Goal: Obtain resource: Obtain resource

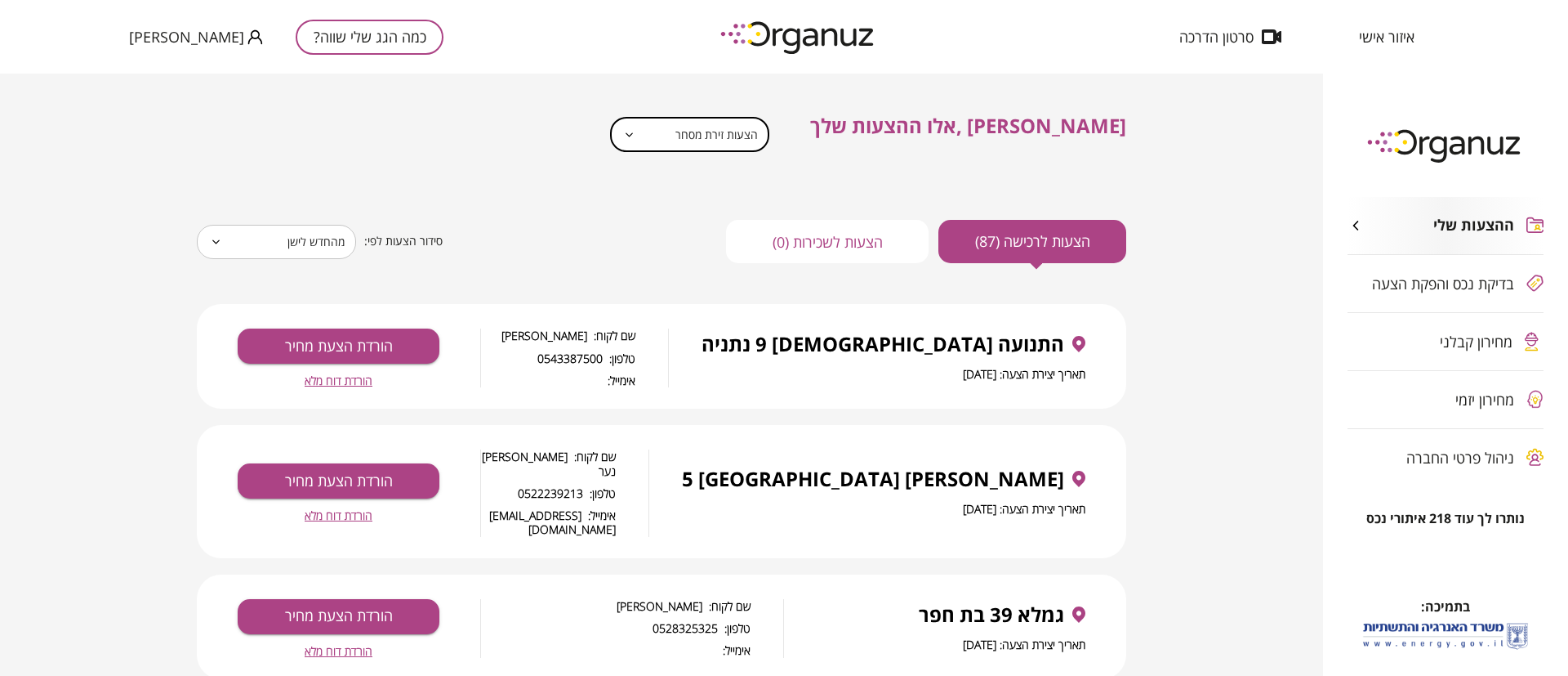
scroll to position [123, 0]
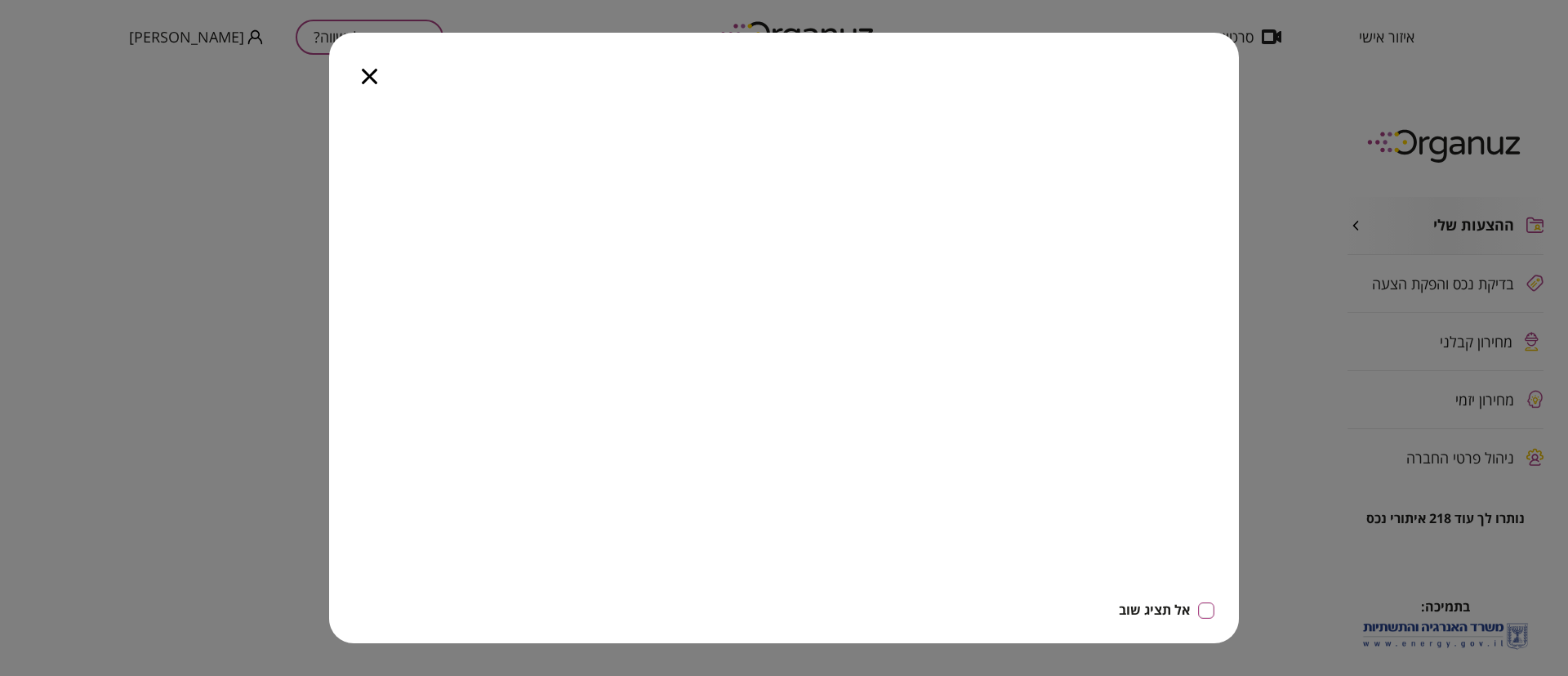
click at [365, 71] on icon "button" at bounding box center [370, 76] width 16 height 16
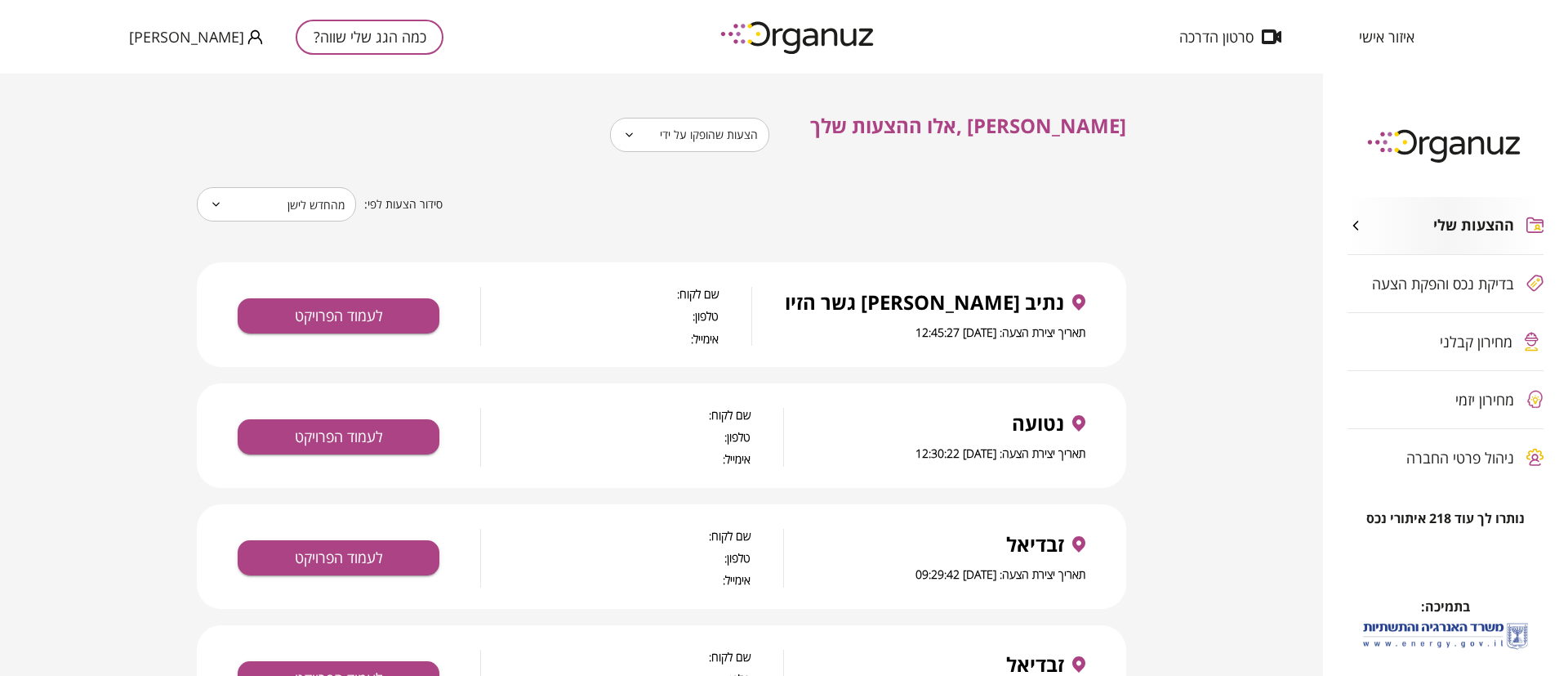
click at [773, 139] on body "**********" at bounding box center [784, 338] width 1568 height 676
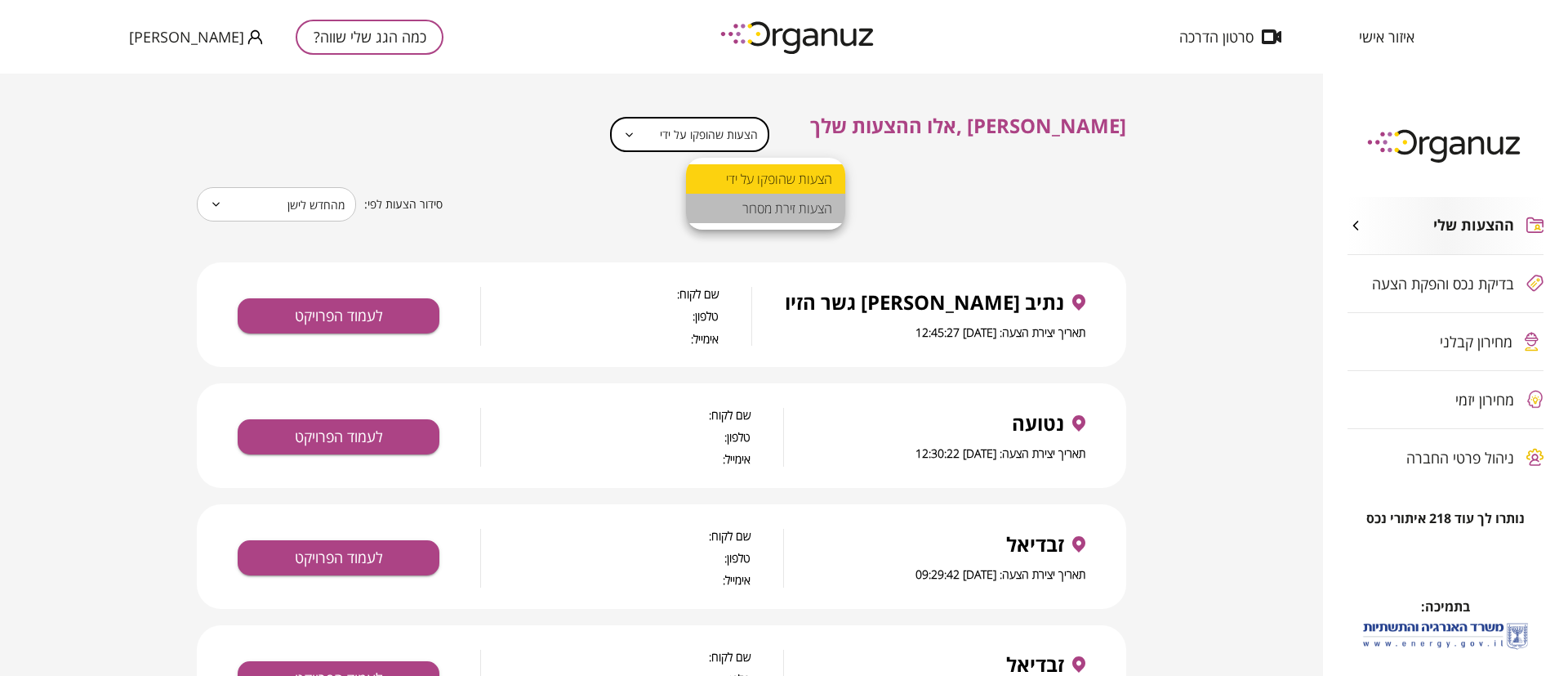
click at [762, 205] on li "הצעות זירת מסחר" at bounding box center [766, 209] width 159 height 29
type input "**********"
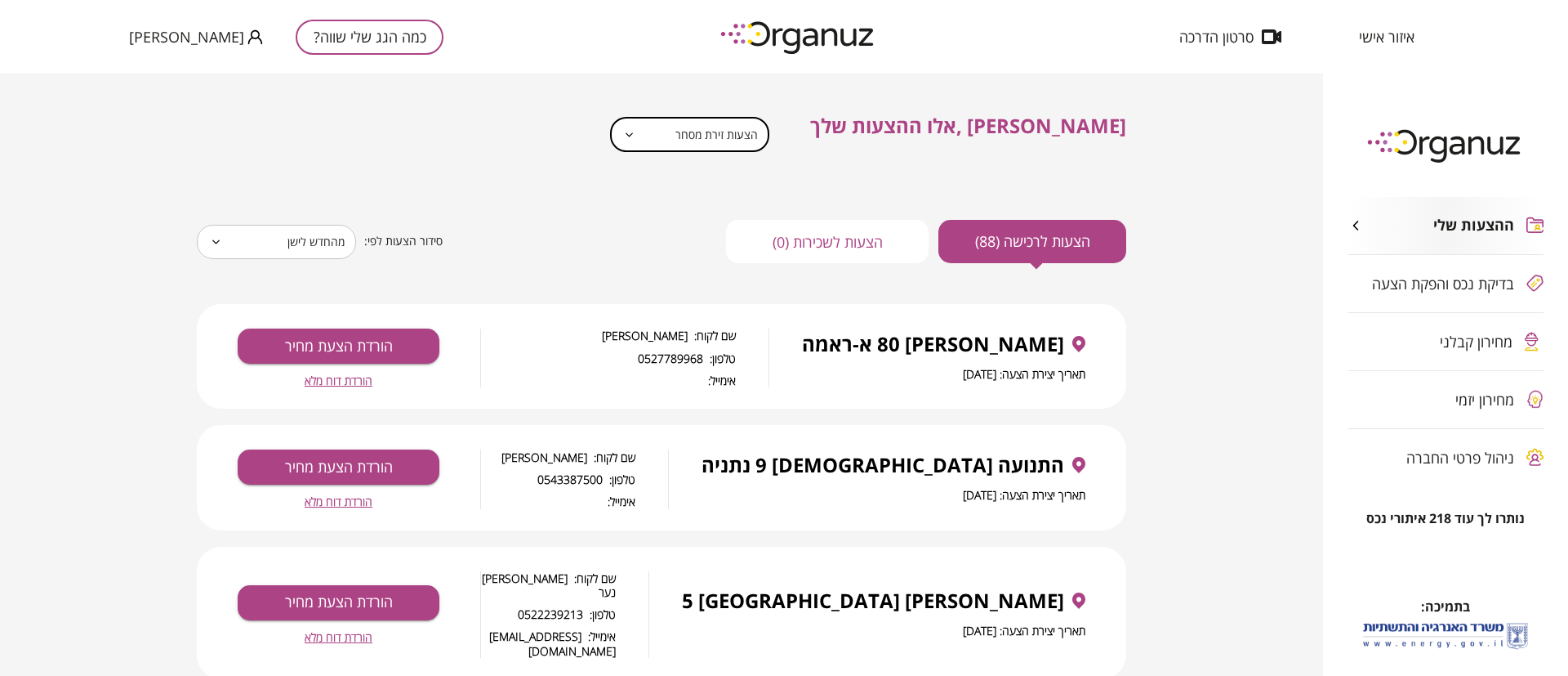
scroll to position [123, 0]
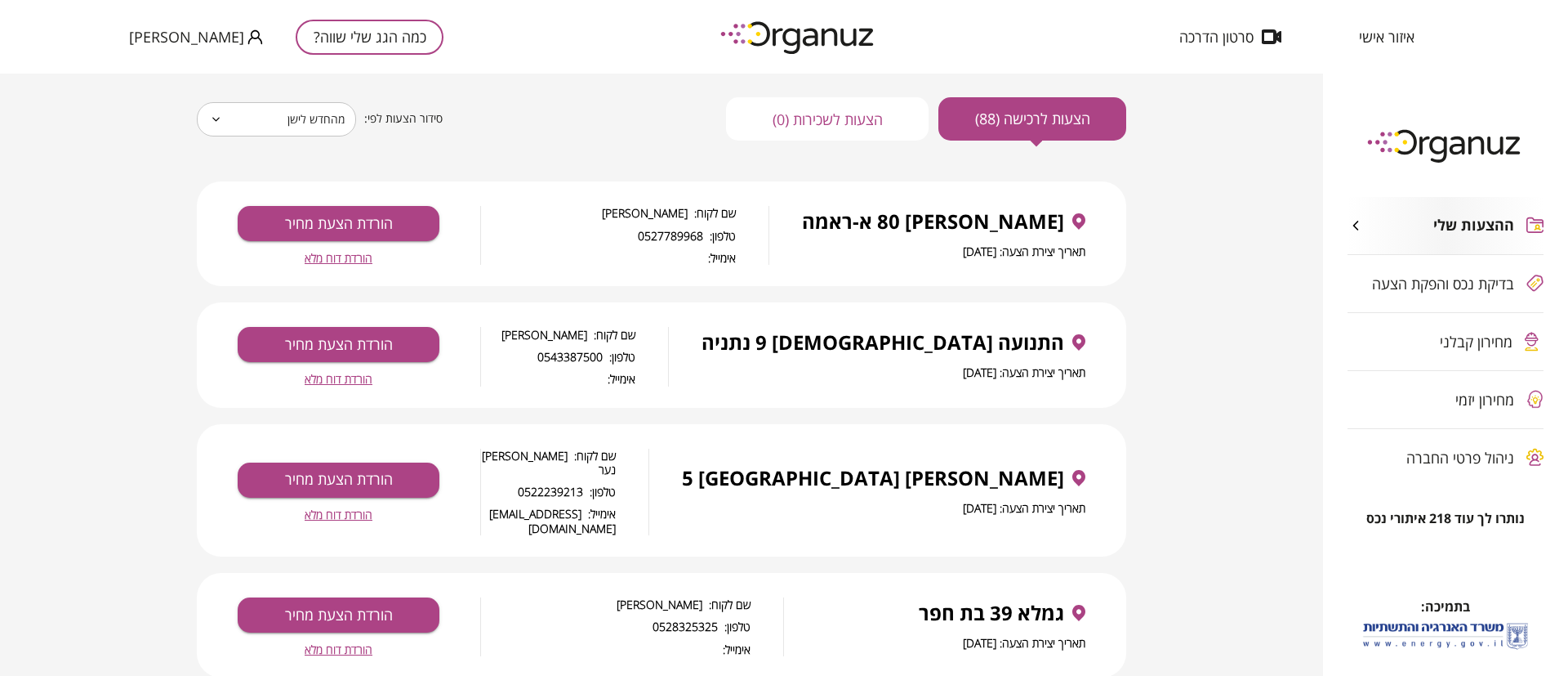
click at [338, 256] on span "הורדת דוח מלא" at bounding box center [338, 258] width 67 height 14
drag, startPoint x: 1064, startPoint y: 221, endPoint x: 913, endPoint y: 216, distance: 151.1
click at [913, 216] on div "חיידר 80 א-ראמה" at bounding box center [944, 222] width 284 height 23
copy span "חיידר 80 א-ראמה"
click at [334, 375] on span "הורדת דוח מלא" at bounding box center [338, 378] width 67 height 14
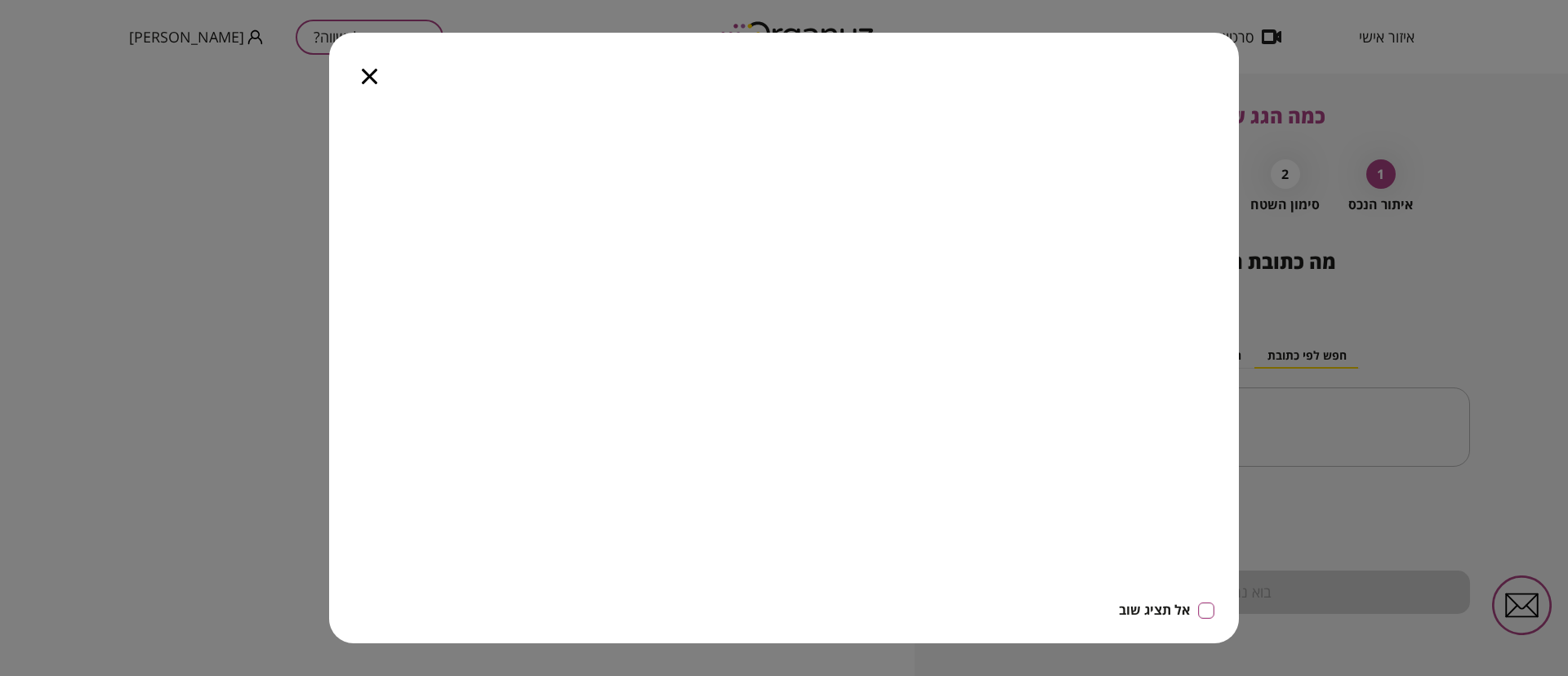
click at [375, 77] on icon "button" at bounding box center [370, 76] width 16 height 16
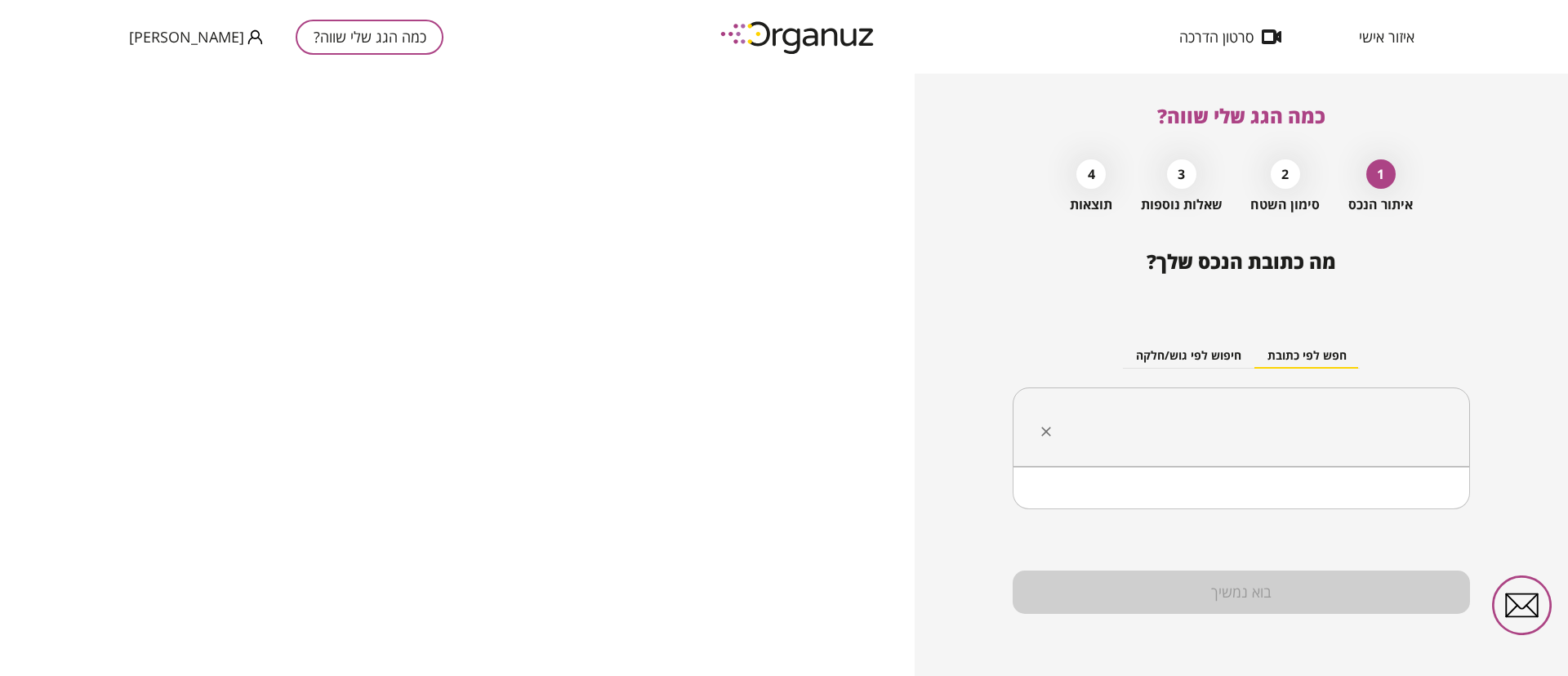
click at [1262, 428] on input "text" at bounding box center [1247, 427] width 406 height 41
paste input "**********"
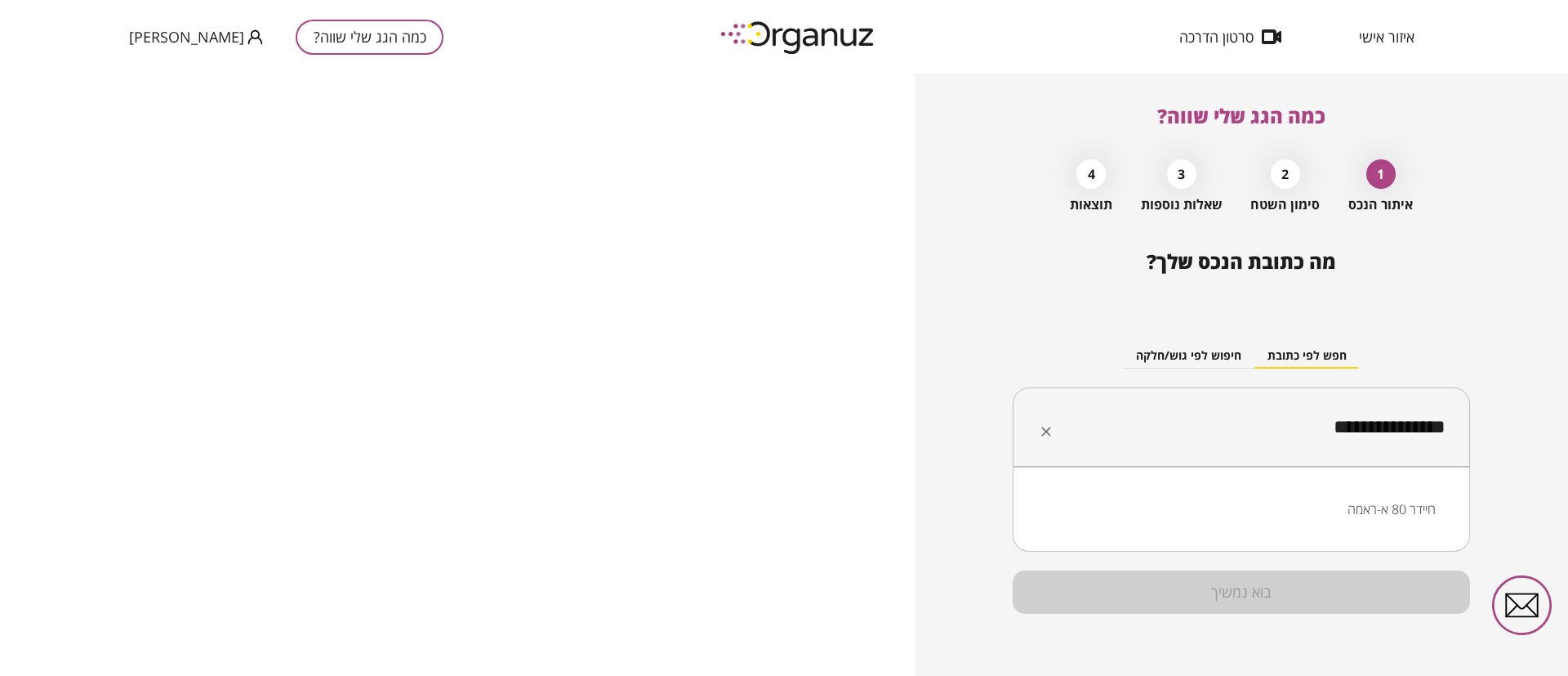
click at [1380, 506] on li "חיידר 80 א-ראמה" at bounding box center [1241, 509] width 414 height 29
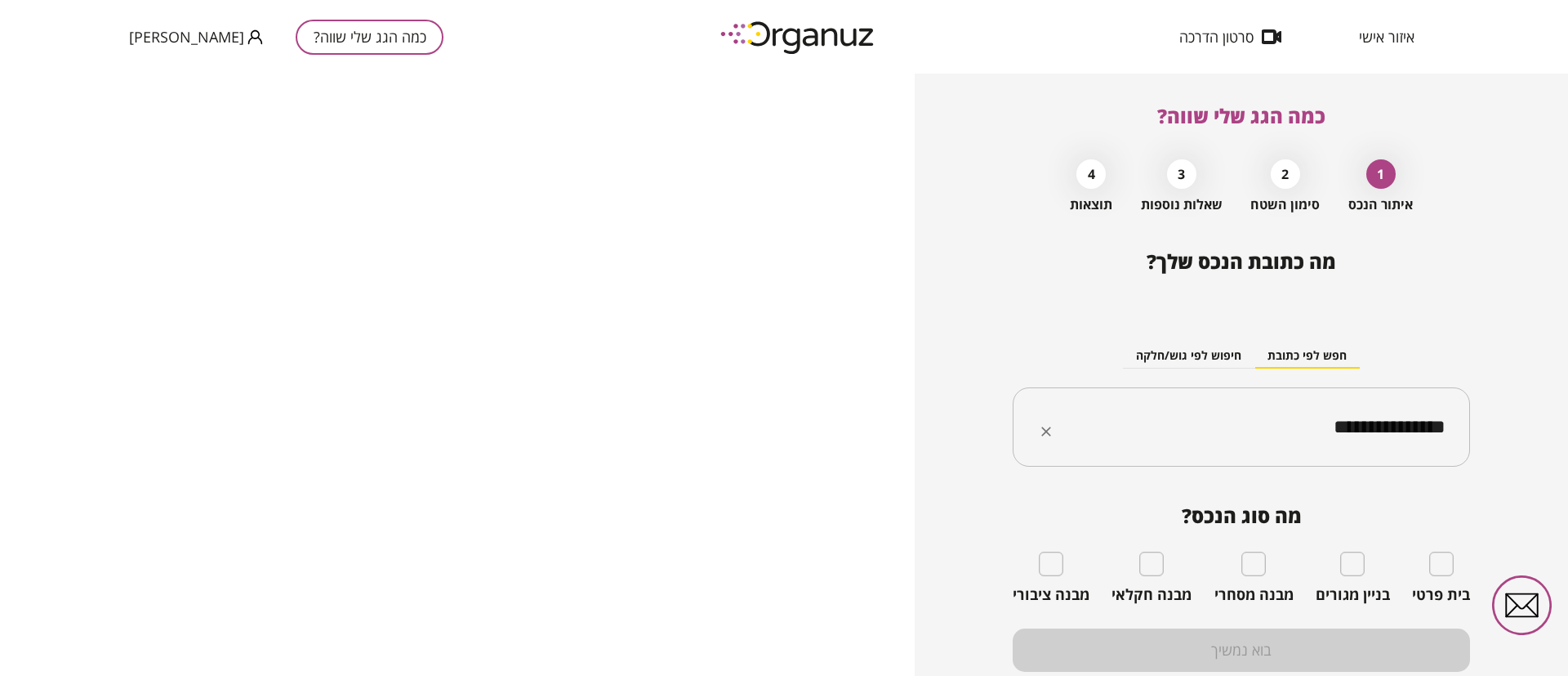
type input "**********"
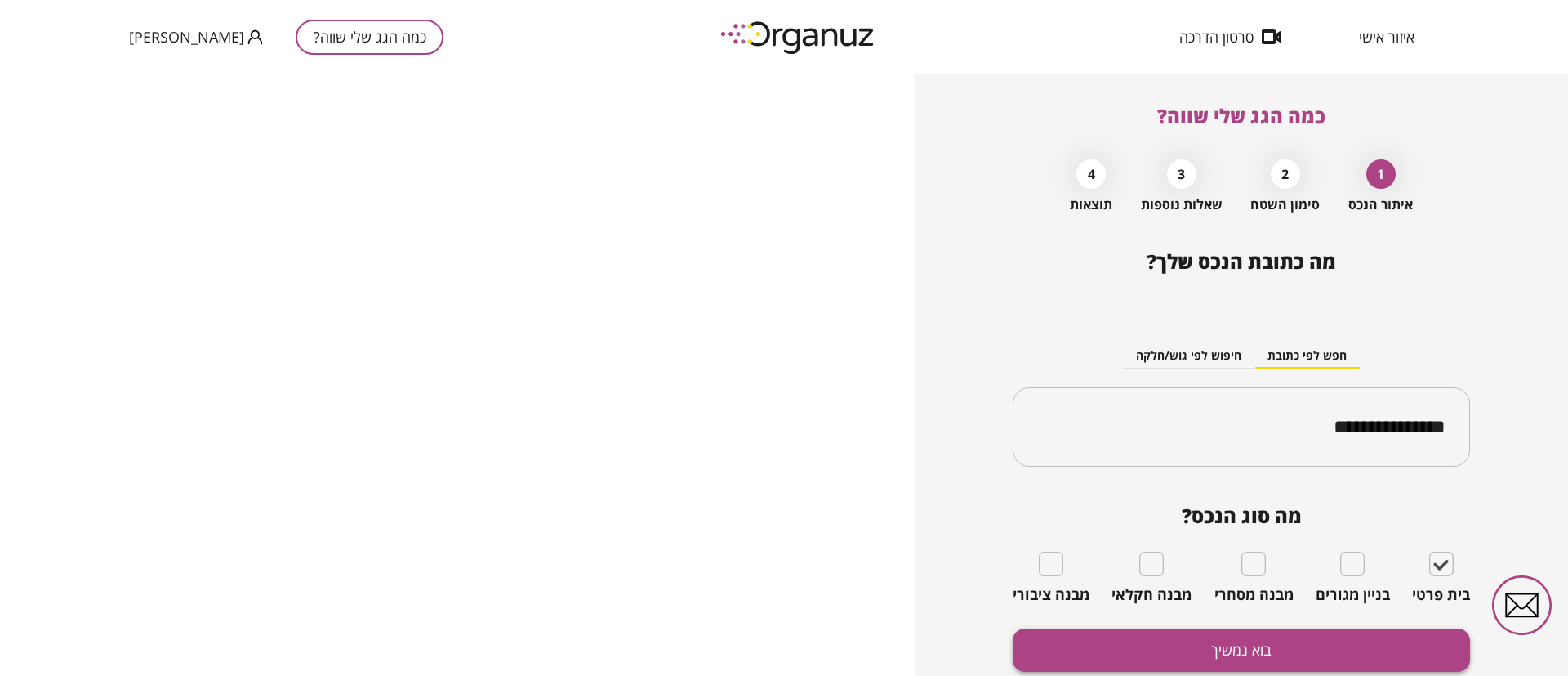
click at [1385, 634] on button "בוא נמשיך" at bounding box center [1241, 650] width 458 height 43
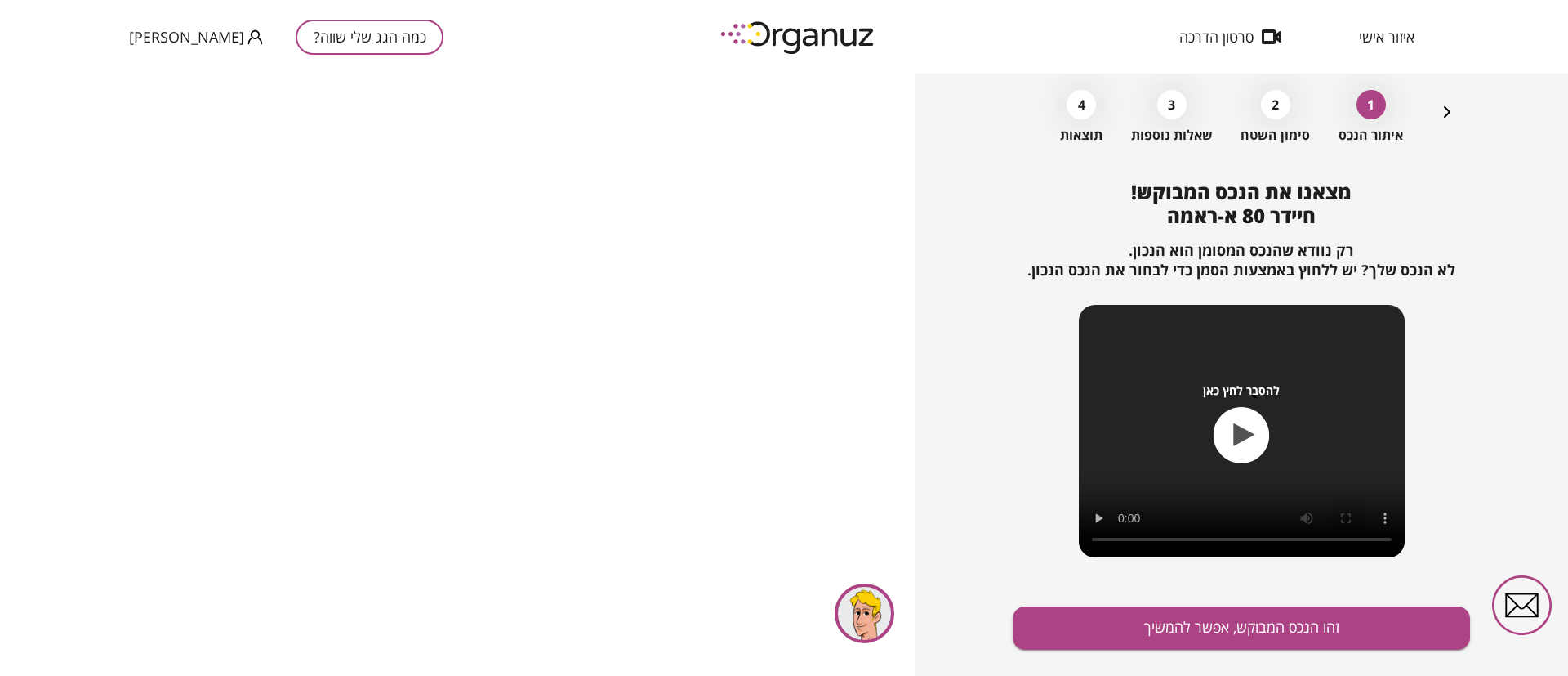
scroll to position [106, 0]
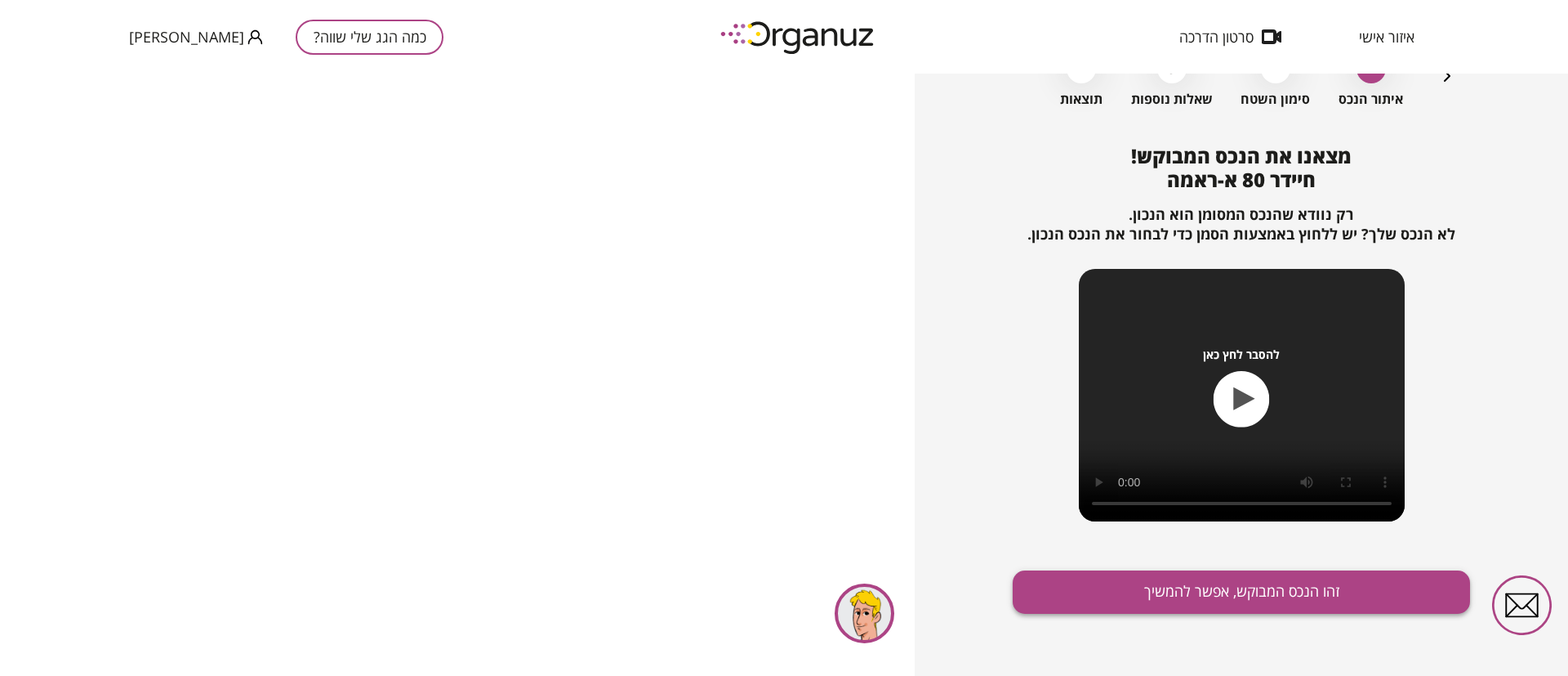
click at [1218, 593] on button "זהו הנכס המבוקש, אפשר להמשיך" at bounding box center [1241, 592] width 458 height 43
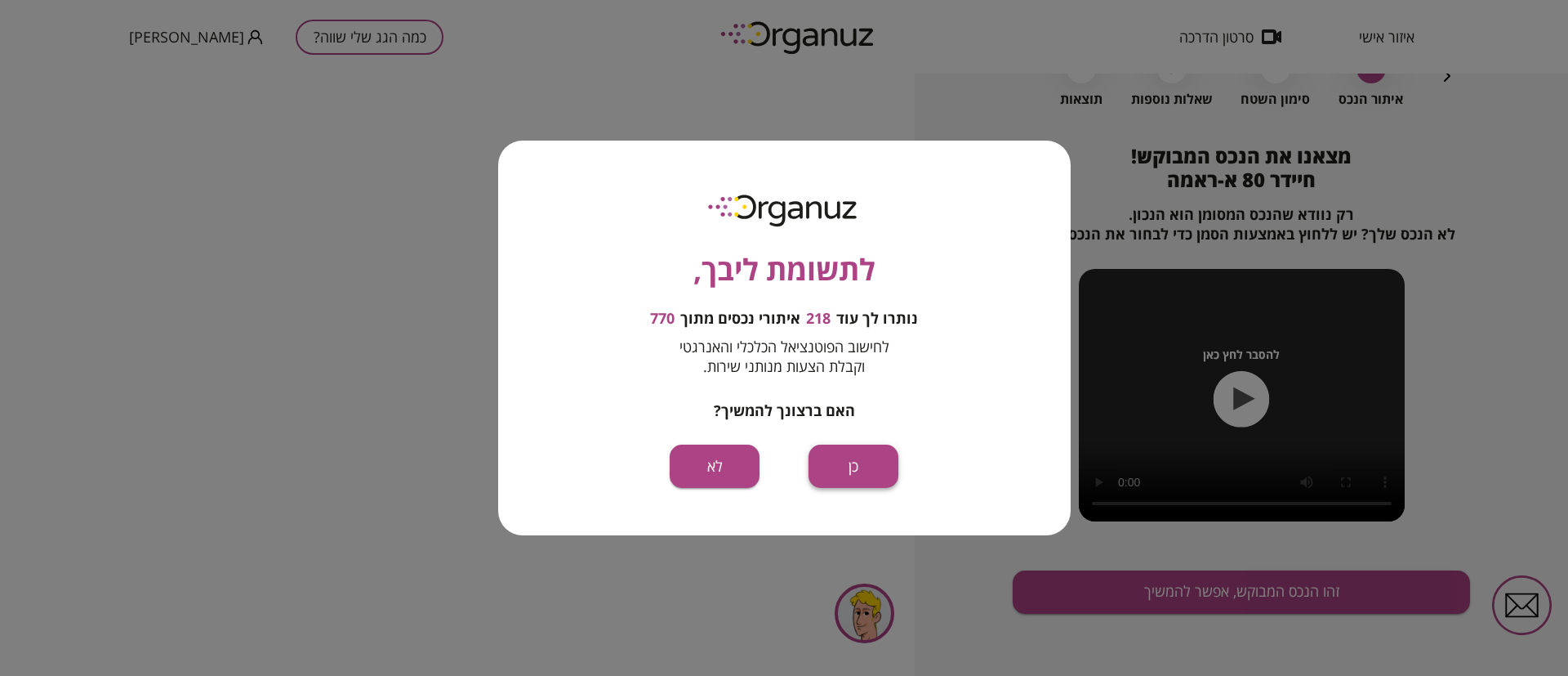
click at [848, 469] on button "כן" at bounding box center [853, 466] width 90 height 43
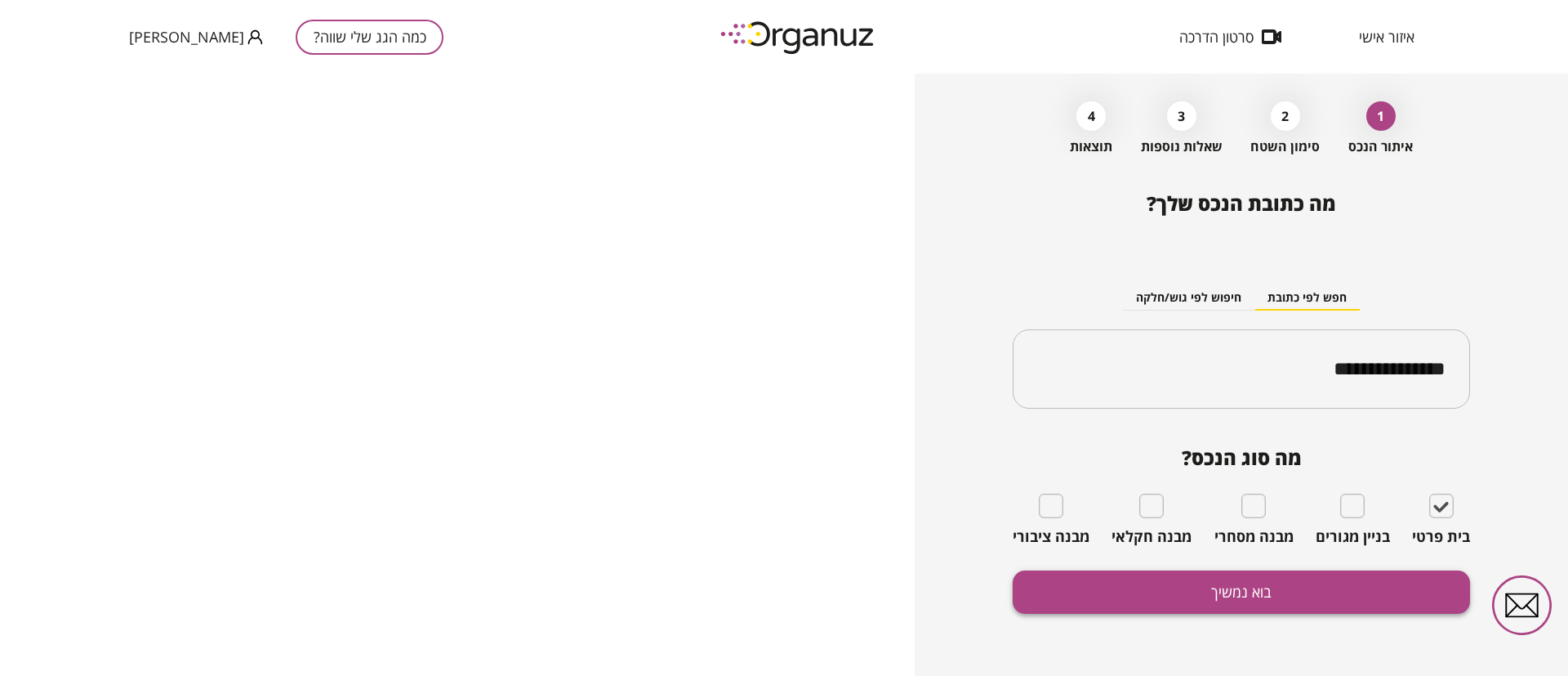
click at [1294, 584] on button "בוא נמשיך" at bounding box center [1241, 592] width 458 height 43
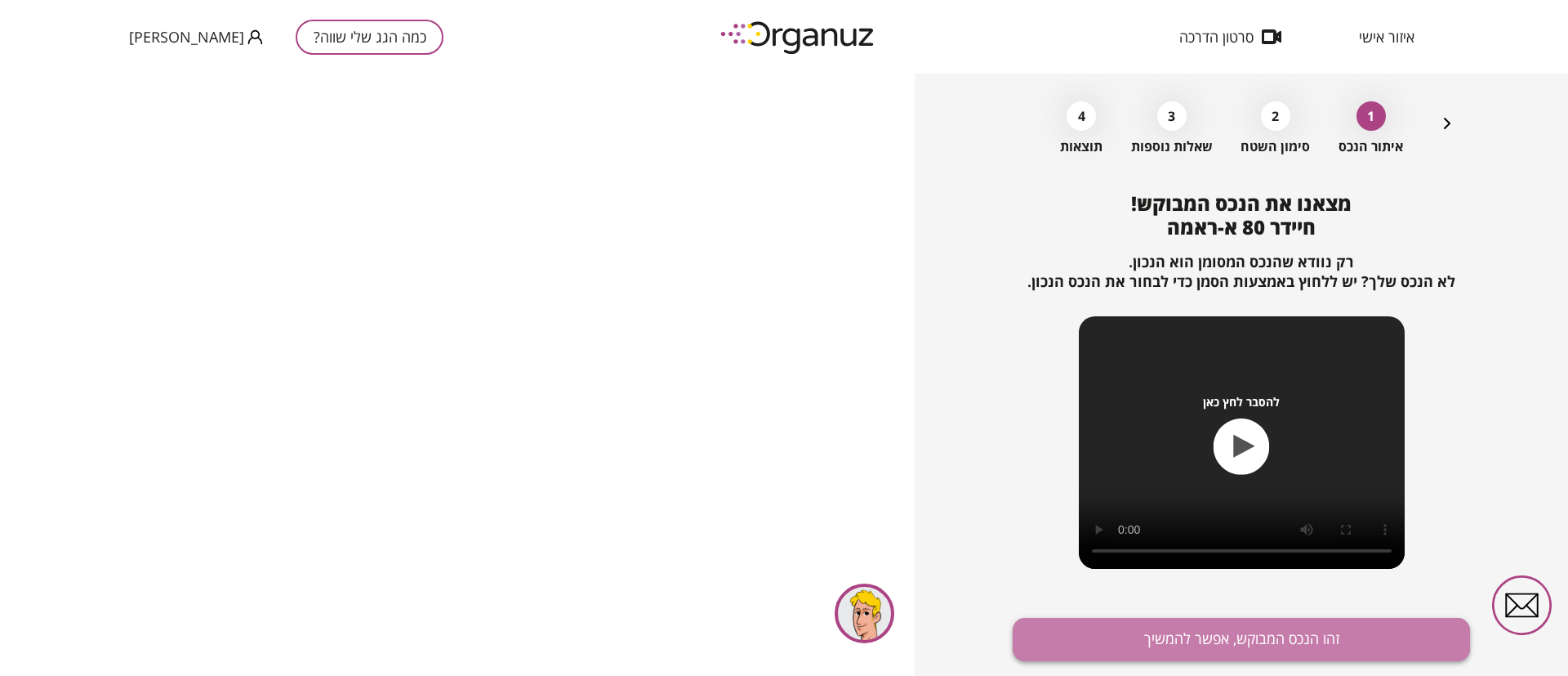
click at [1216, 628] on button "זהו הנכס המבוקש, אפשר להמשיך" at bounding box center [1241, 640] width 458 height 43
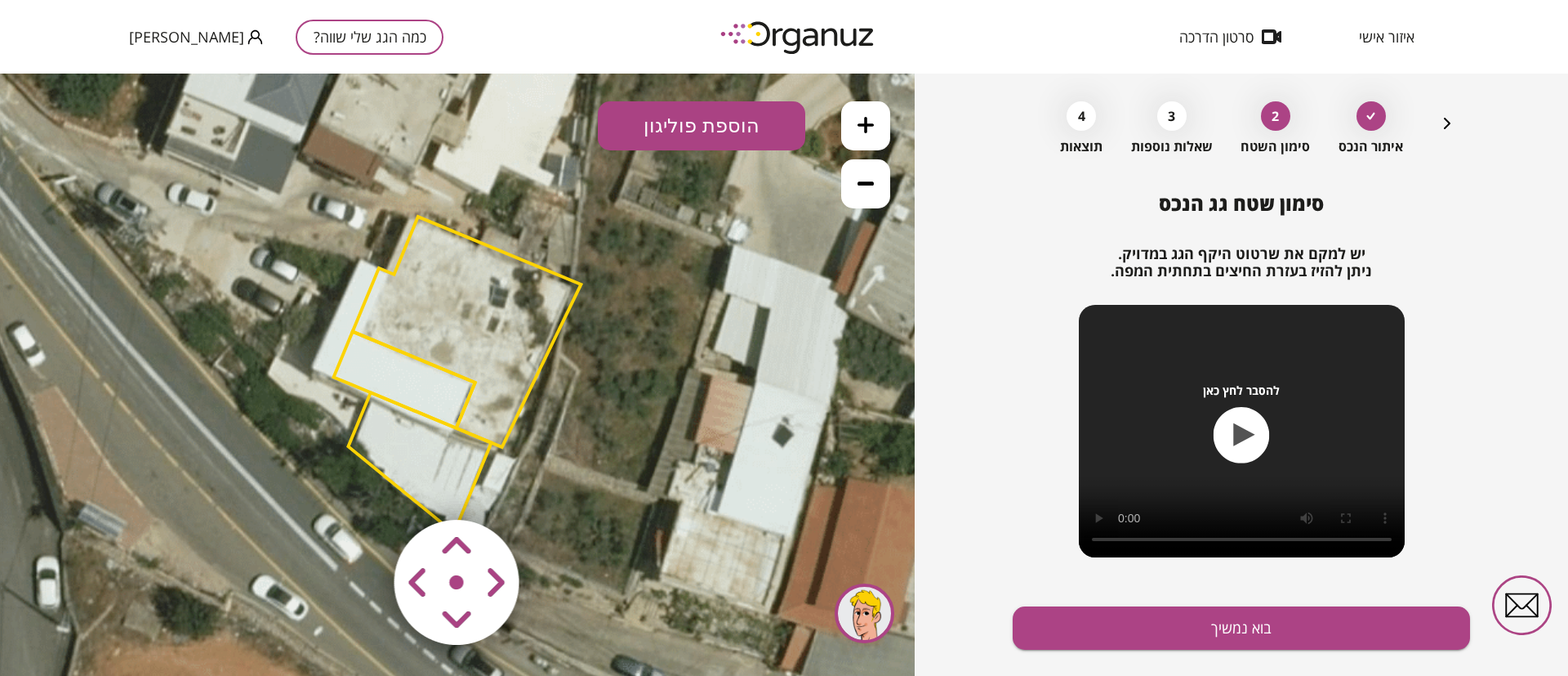
click at [479, 327] on polygon at bounding box center [467, 332] width 228 height 230
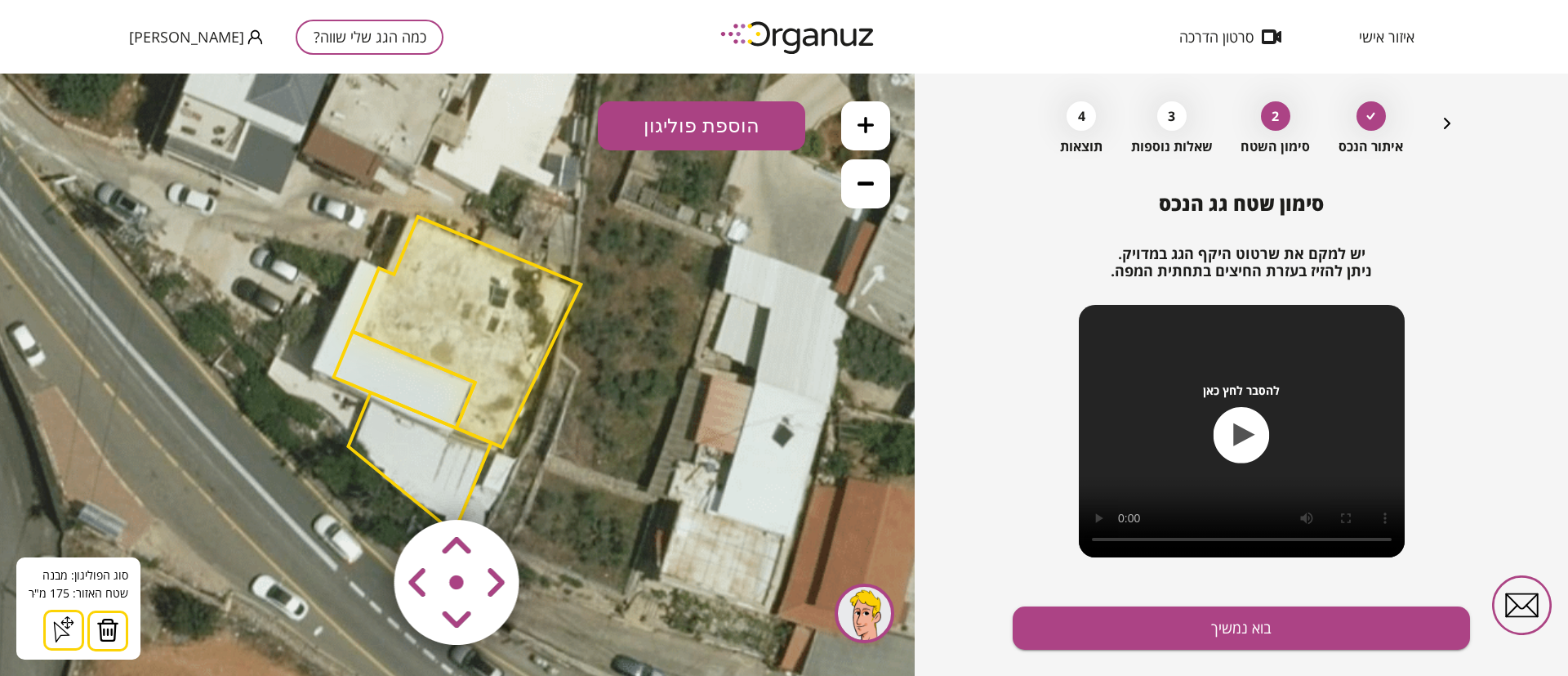
click at [113, 629] on img at bounding box center [107, 630] width 22 height 24
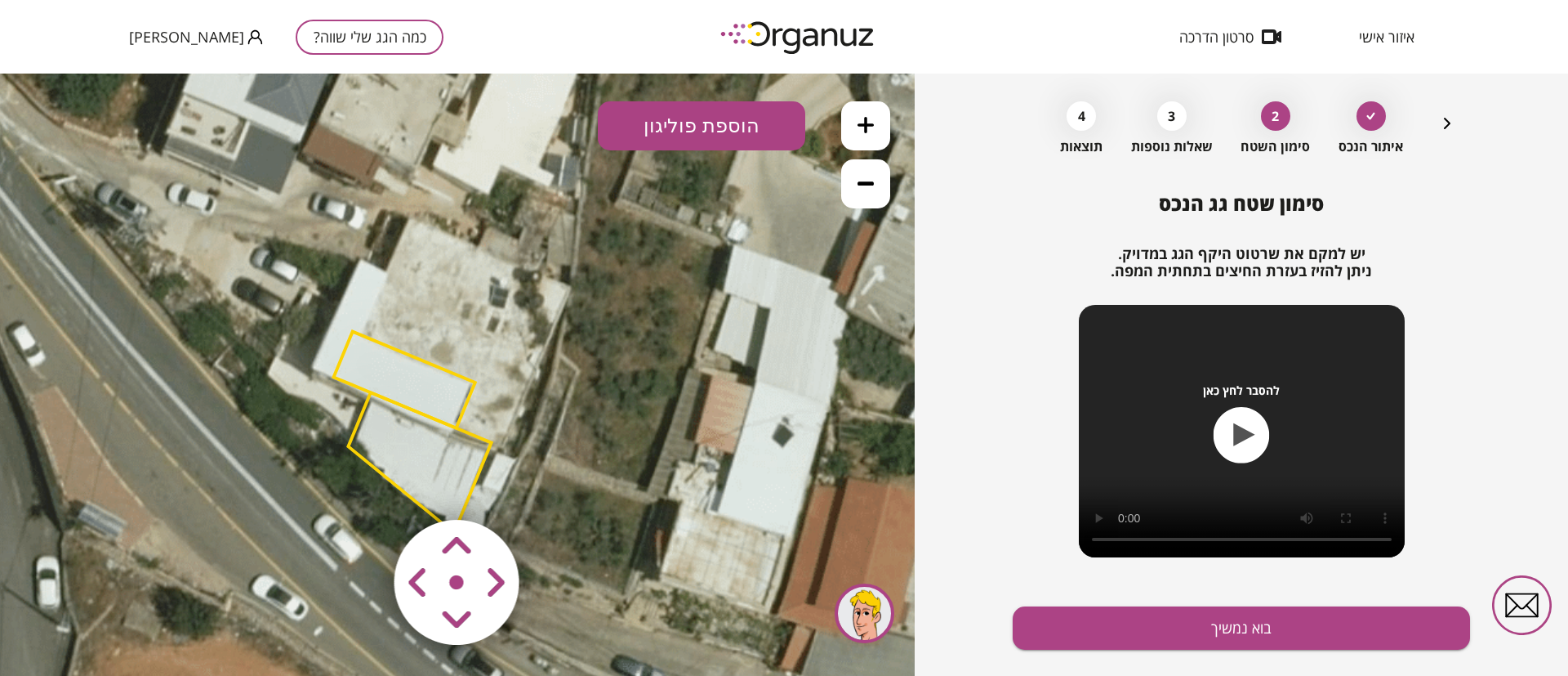
click at [413, 469] on polygon at bounding box center [419, 462] width 143 height 140
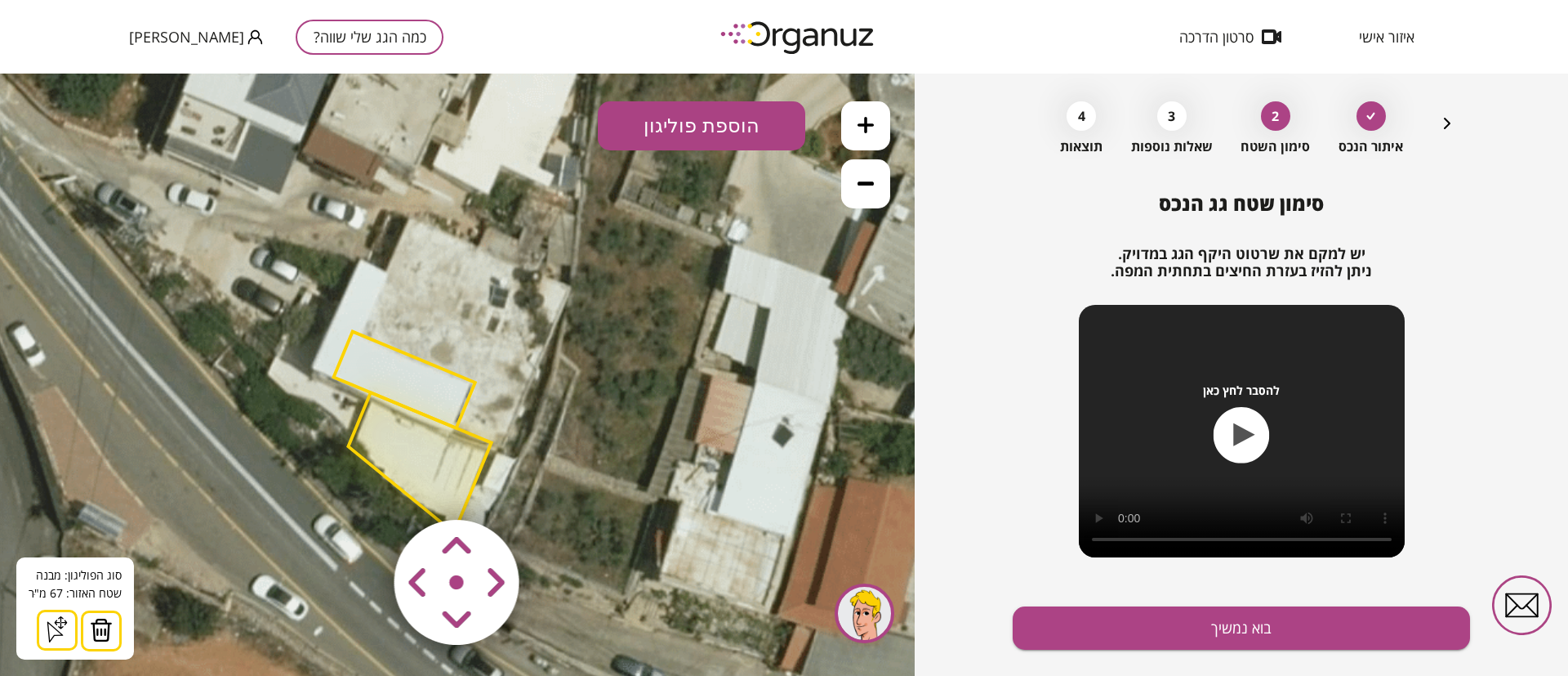
click at [99, 633] on img at bounding box center [101, 630] width 22 height 24
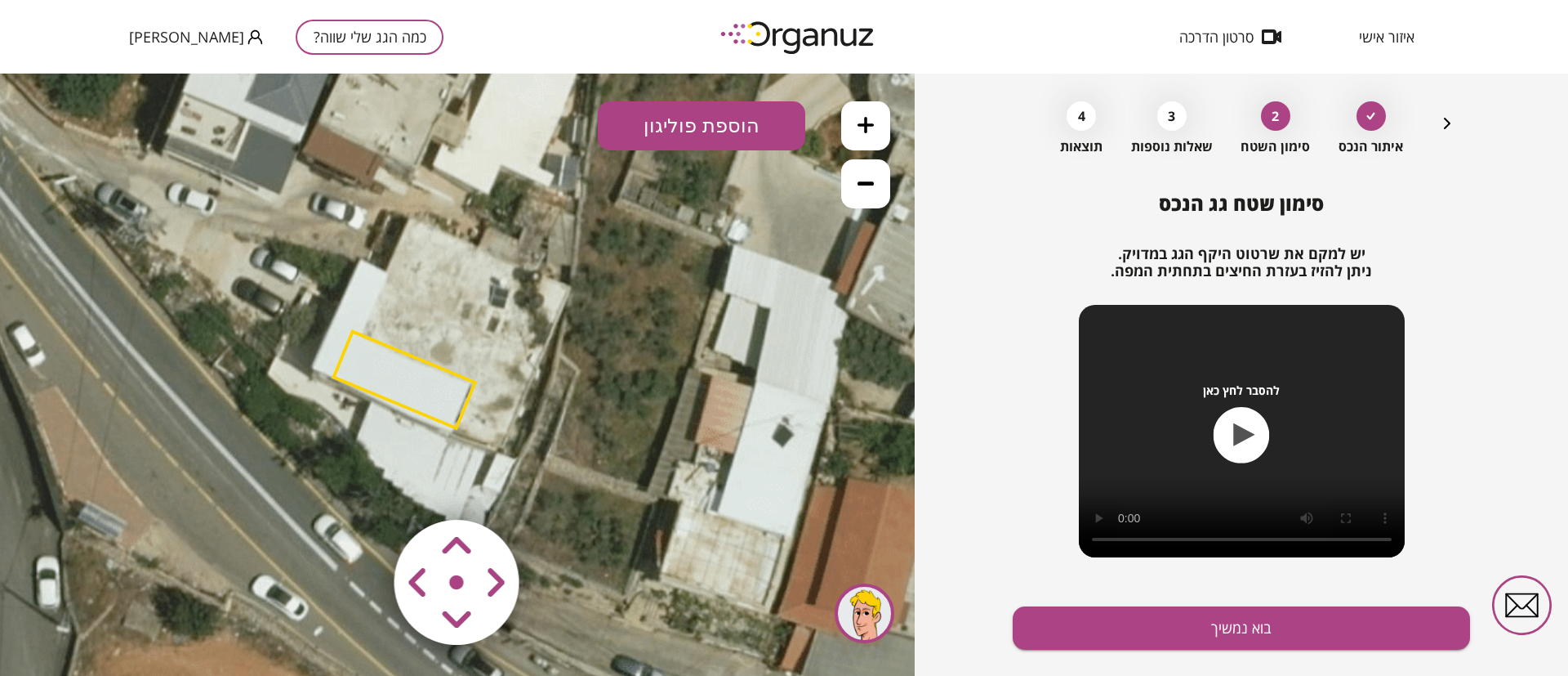
click at [405, 390] on polygon at bounding box center [404, 379] width 141 height 96
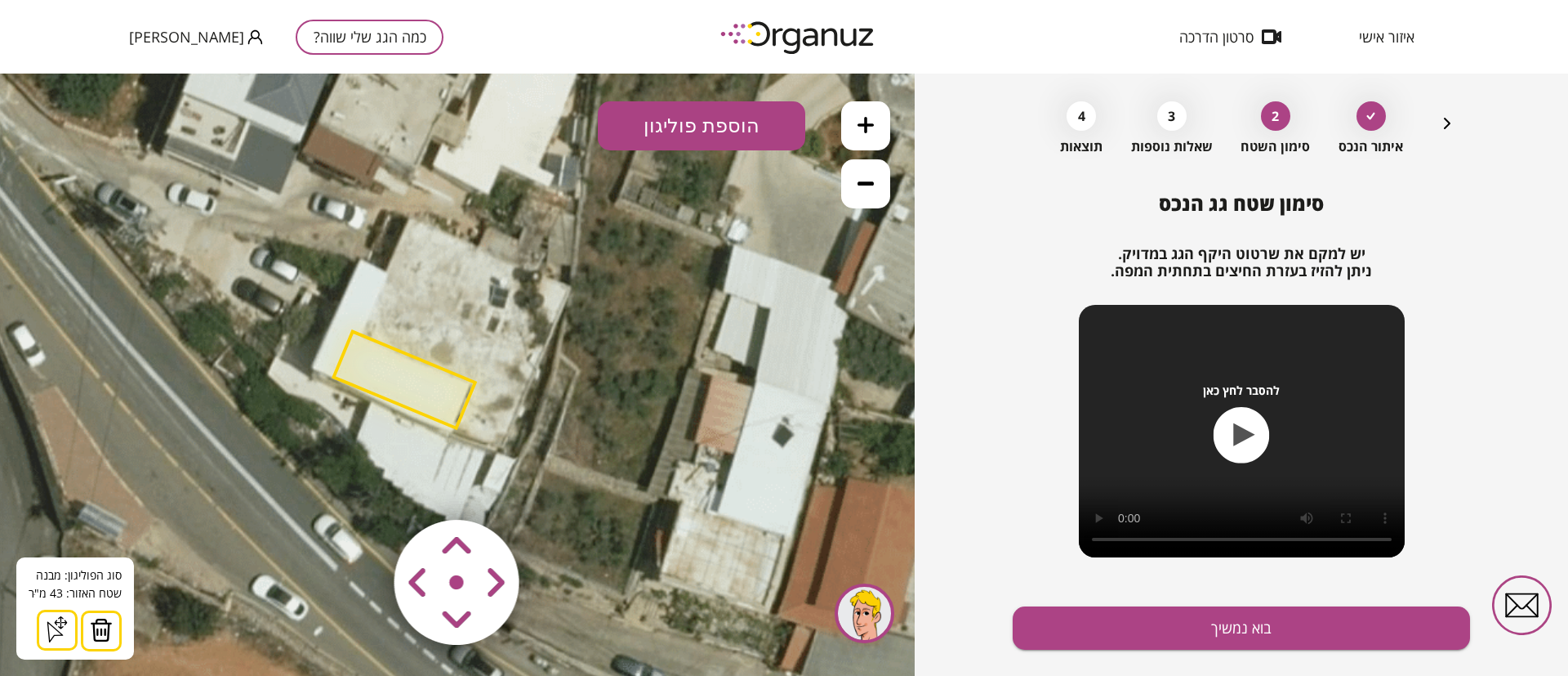
click at [95, 633] on img at bounding box center [101, 630] width 22 height 24
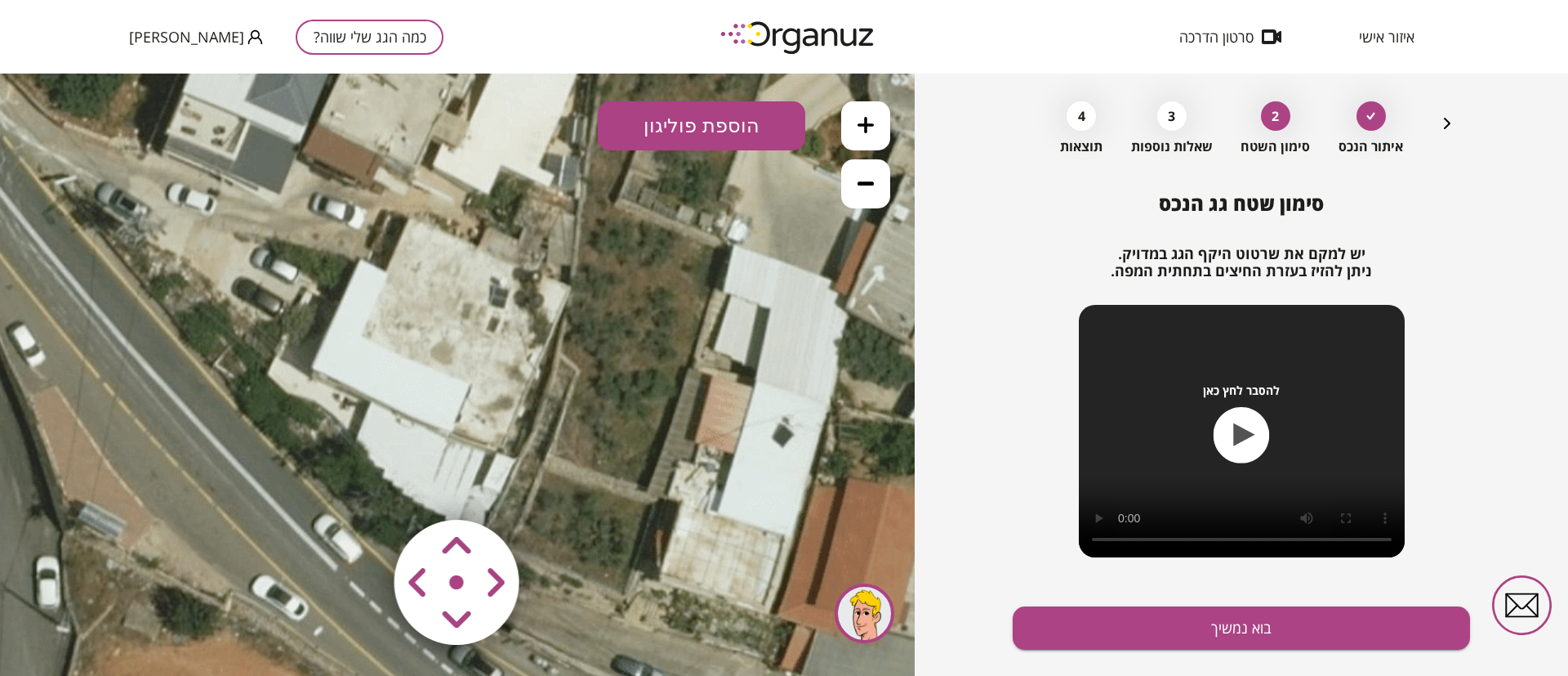
click at [852, 126] on button at bounding box center [865, 126] width 49 height 49
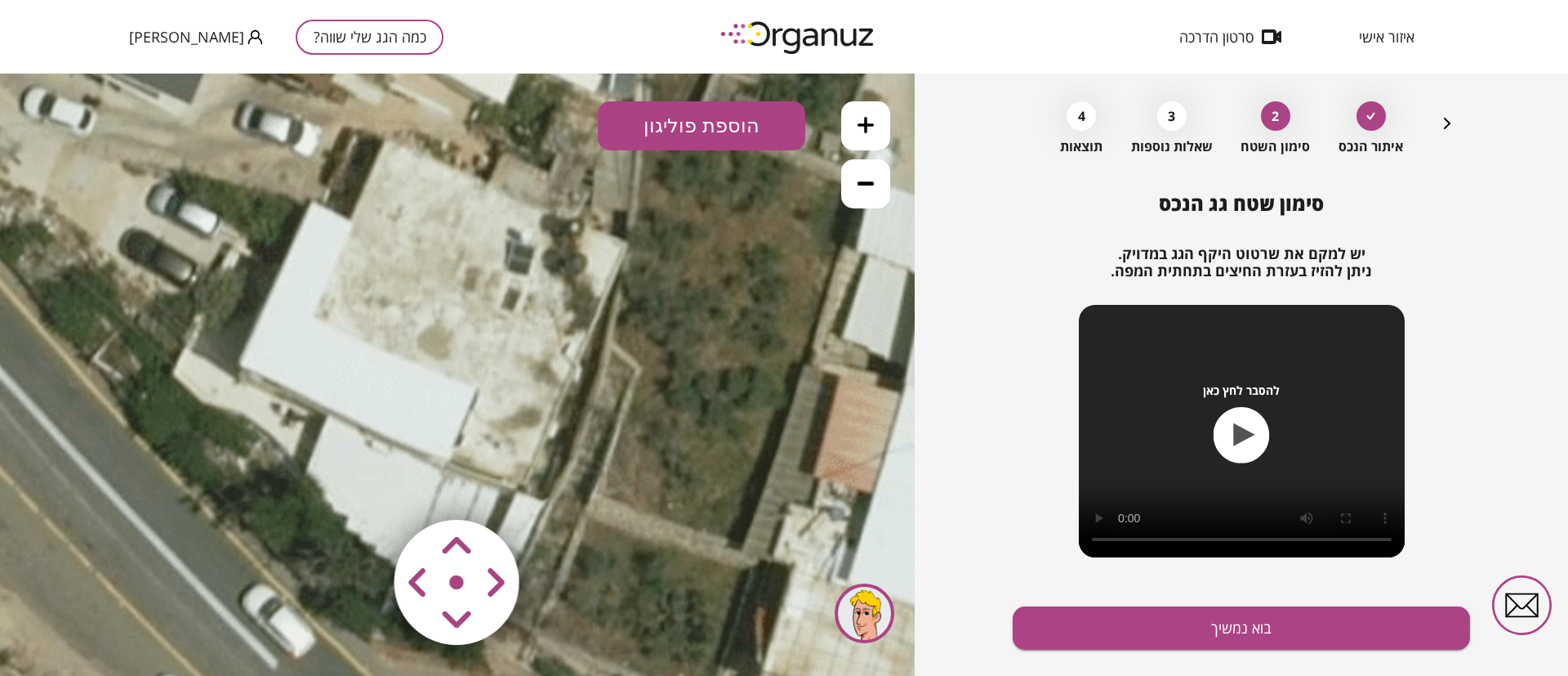
click at [852, 126] on button at bounding box center [865, 126] width 49 height 49
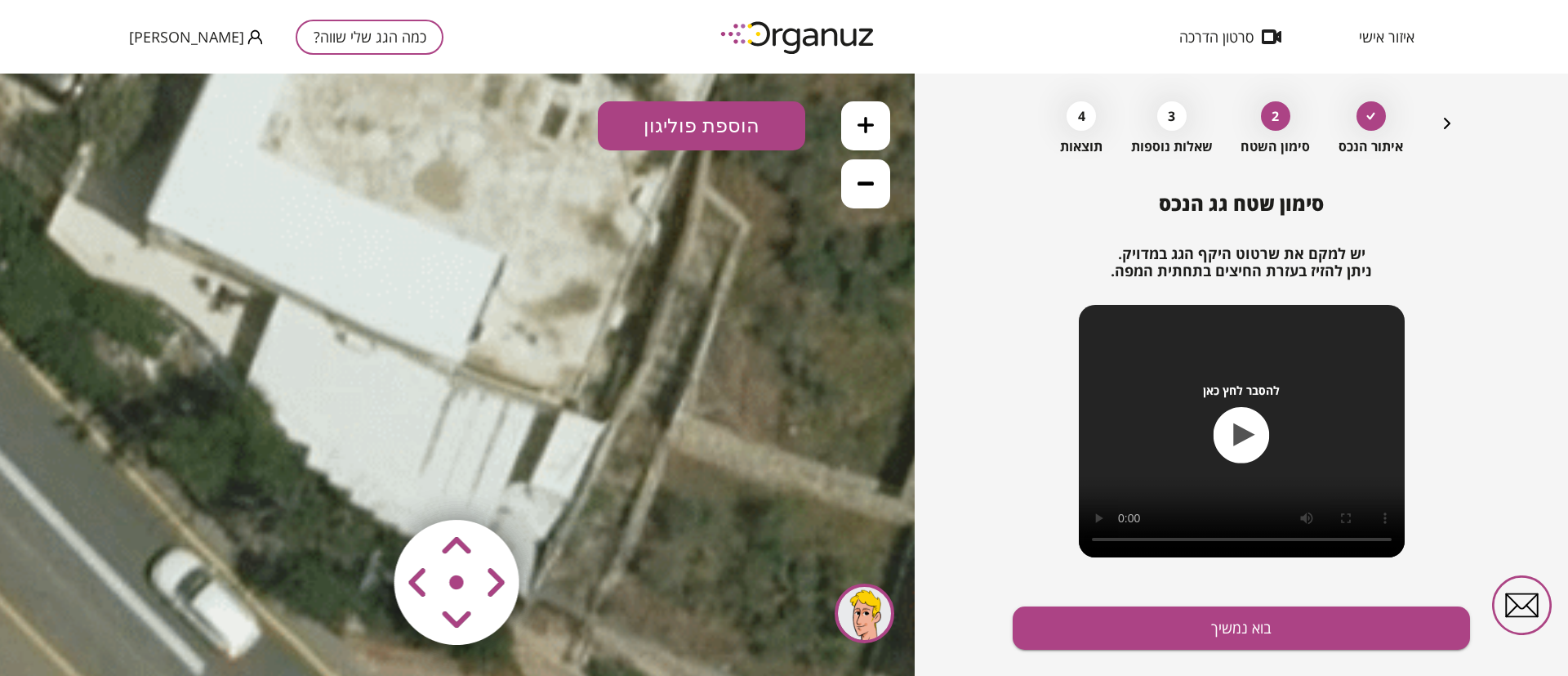
drag, startPoint x: 502, startPoint y: 501, endPoint x: 517, endPoint y: 361, distance: 140.8
click at [517, 361] on div ".st0 { fill: #FFFFFF; } 0" at bounding box center [457, 375] width 915 height 602
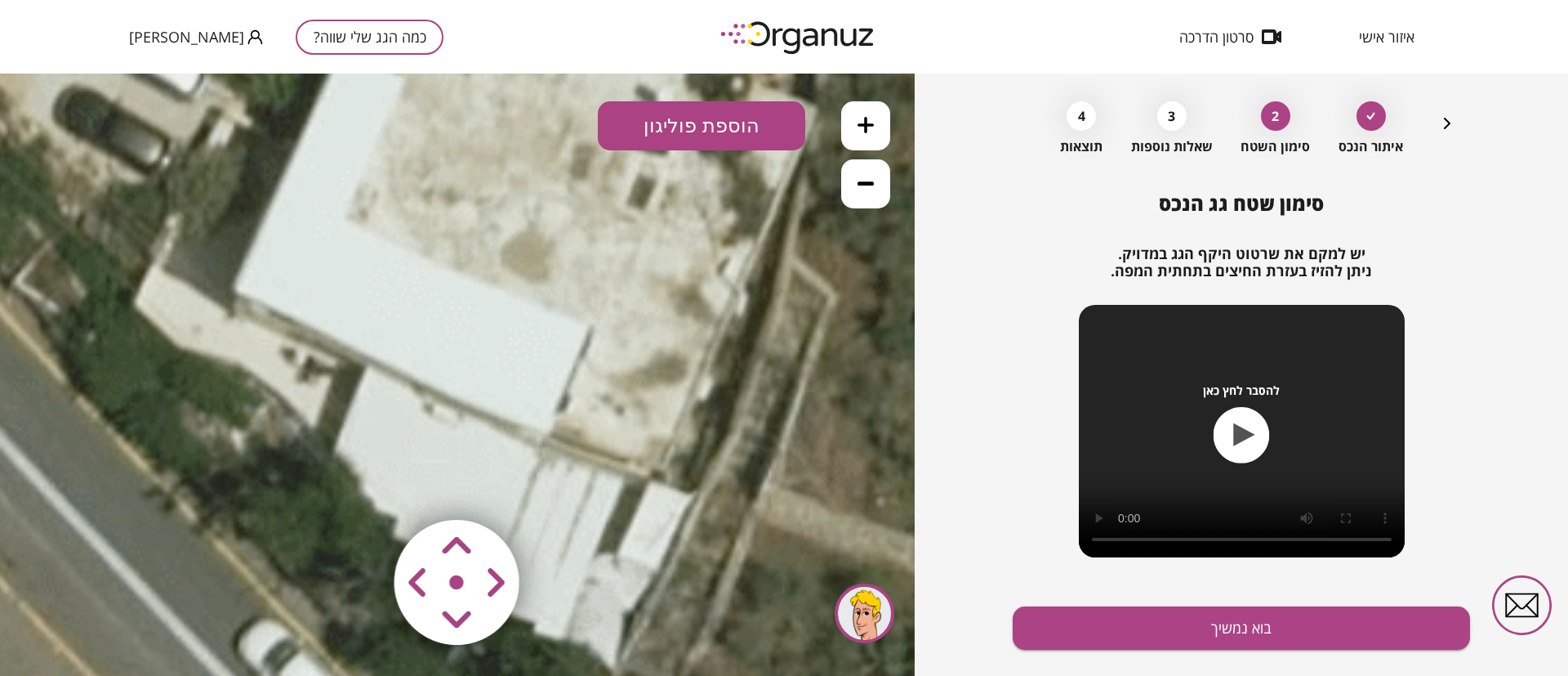
drag, startPoint x: 503, startPoint y: 269, endPoint x: 590, endPoint y: 341, distance: 112.9
click at [590, 341] on icon at bounding box center [562, 300] width 2233 height 2234
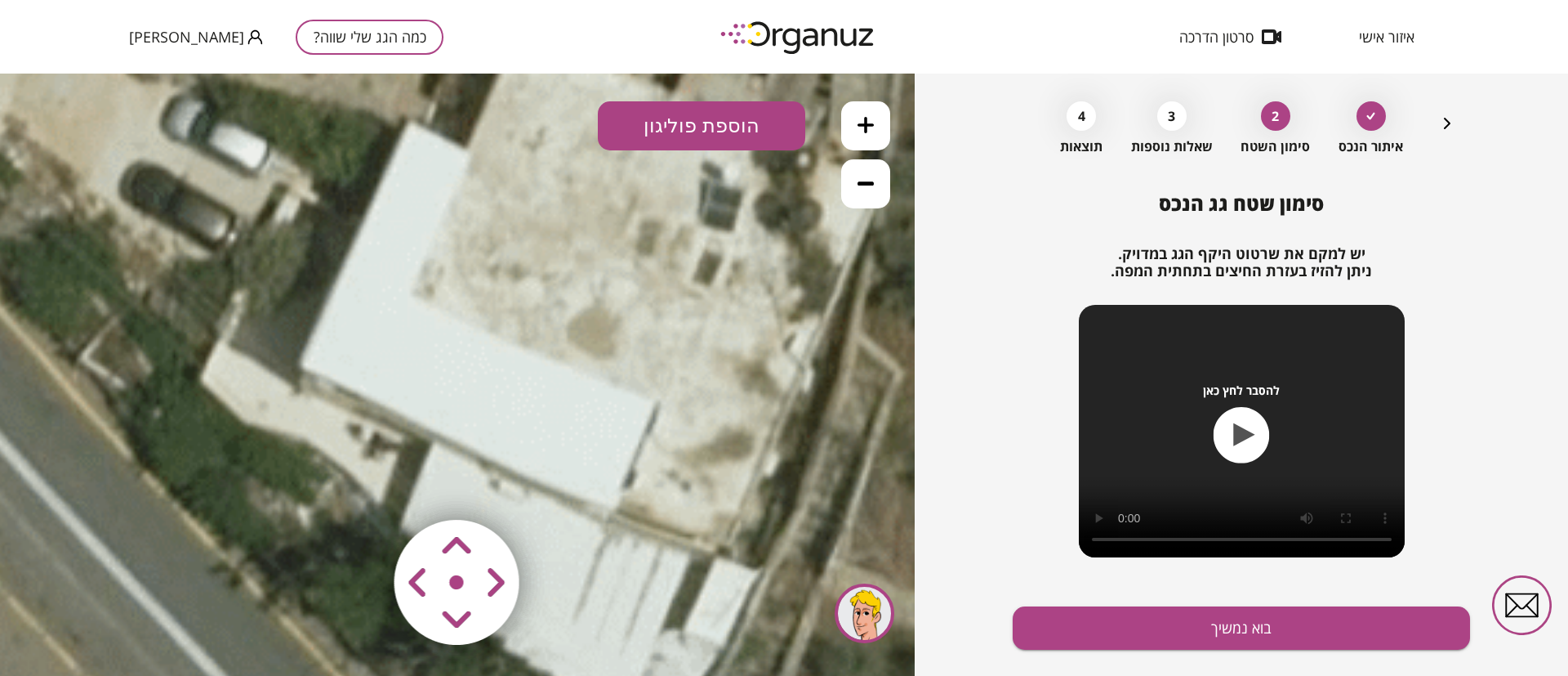
drag, startPoint x: 616, startPoint y: 368, endPoint x: 555, endPoint y: 219, distance: 161.0
click at [655, 415] on icon at bounding box center [628, 377] width 2233 height 2234
click at [693, 120] on button "הוספת פוליגון" at bounding box center [702, 126] width 208 height 49
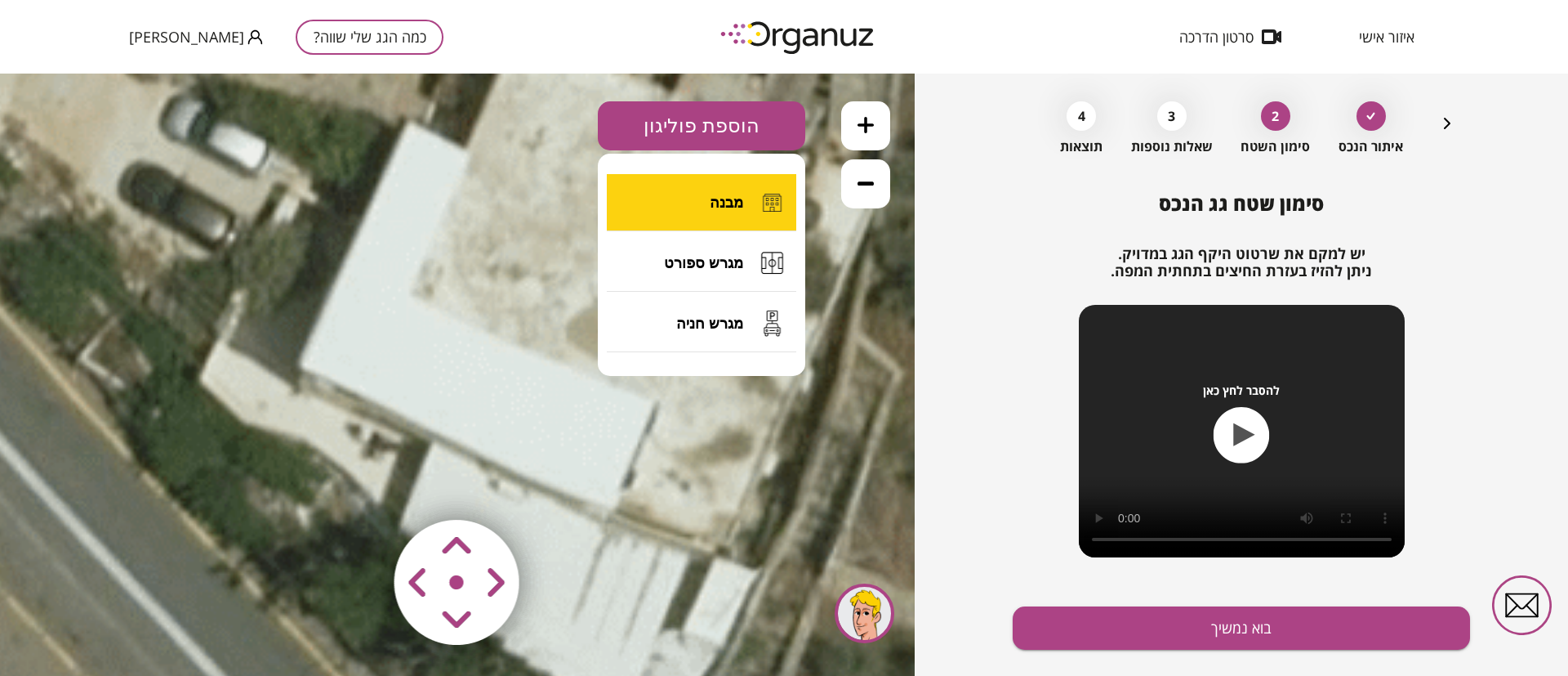
click at [711, 198] on span "מבנה" at bounding box center [726, 203] width 34 height 18
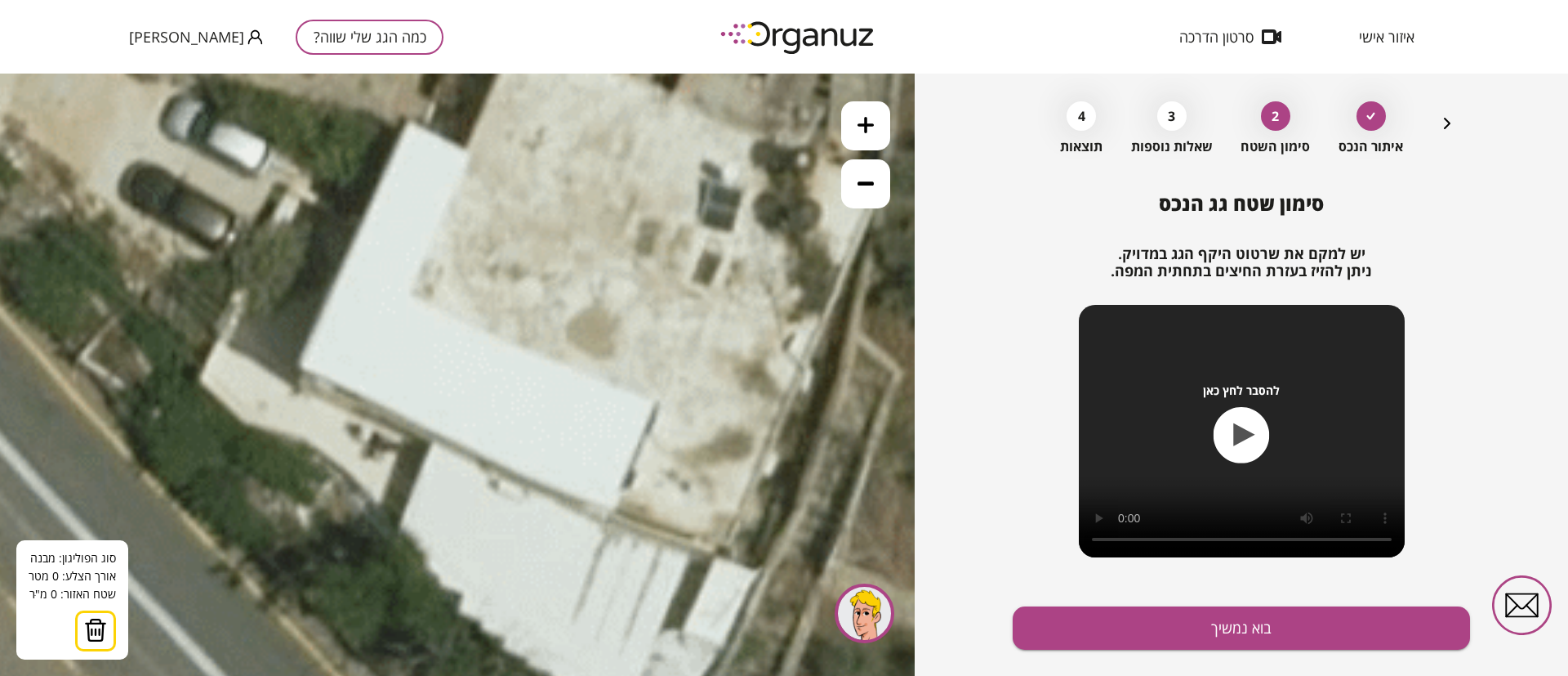
click at [469, 153] on icon at bounding box center [627, 377] width 2233 height 2234
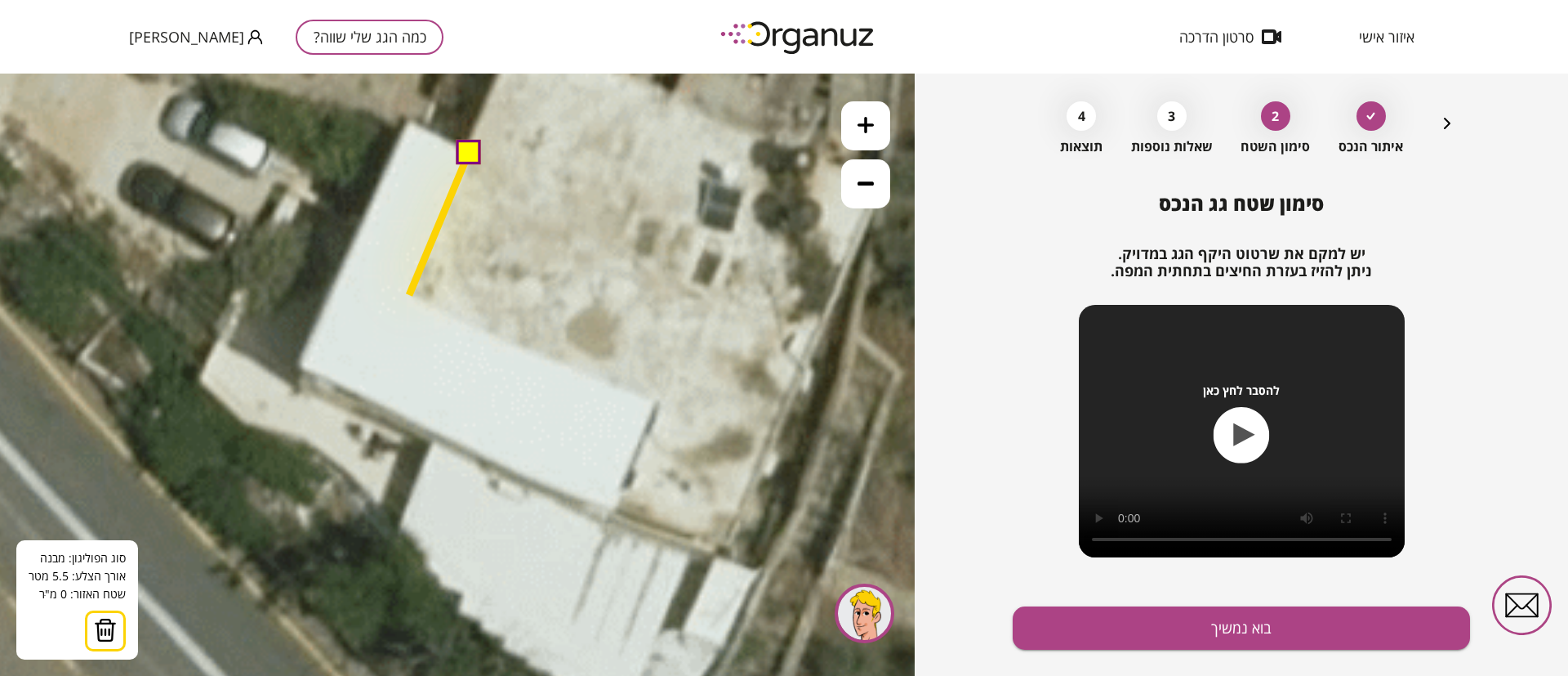
click at [409, 295] on icon at bounding box center [627, 377] width 2233 height 2234
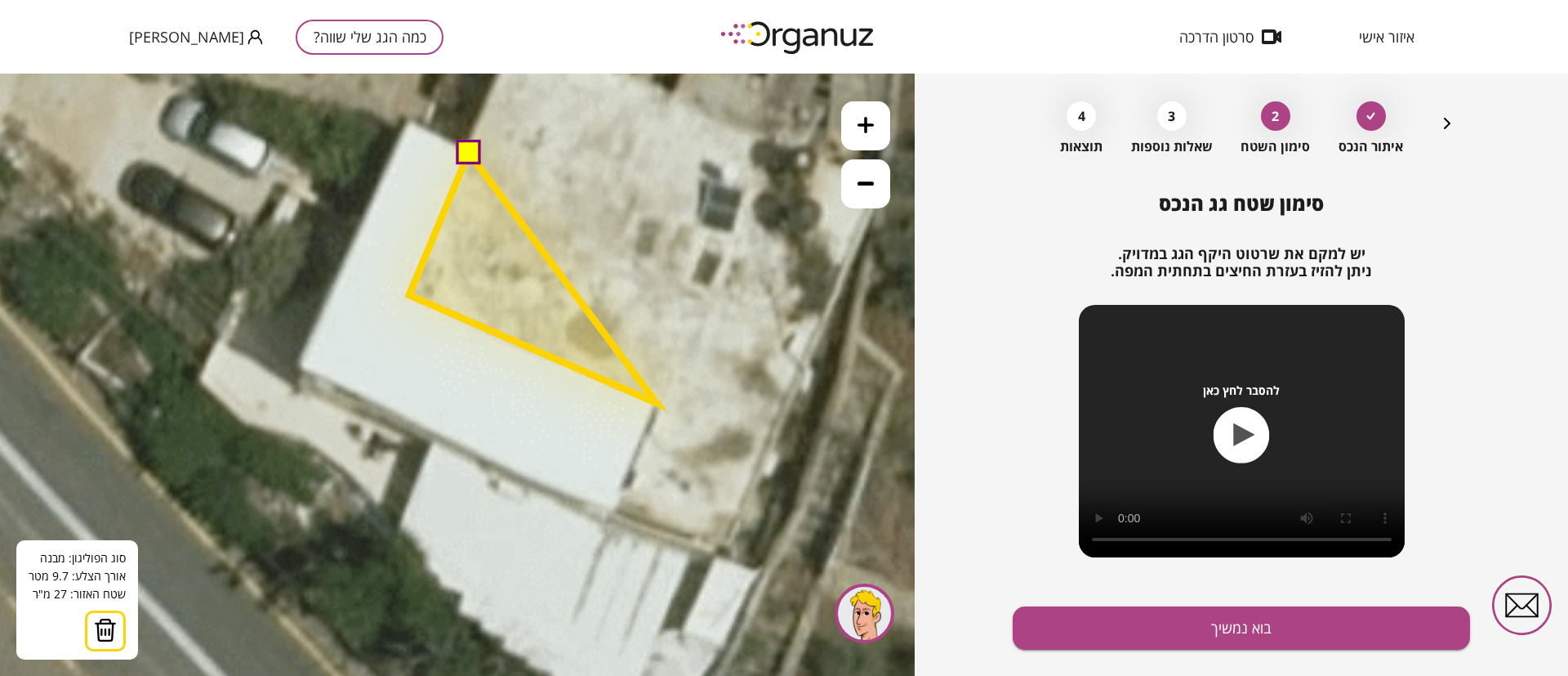
click at [657, 402] on polygon at bounding box center [533, 278] width 247 height 250
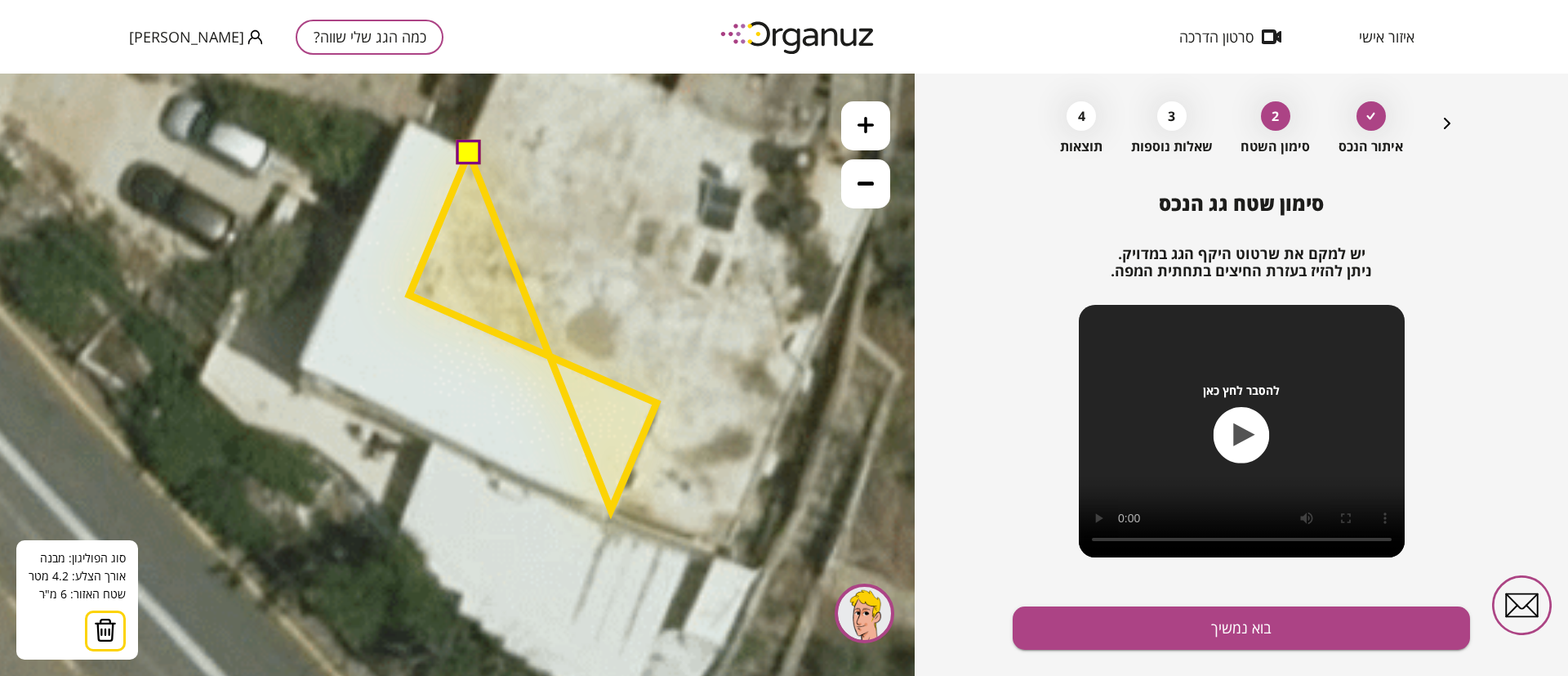
click at [611, 510] on polygon at bounding box center [533, 332] width 247 height 357
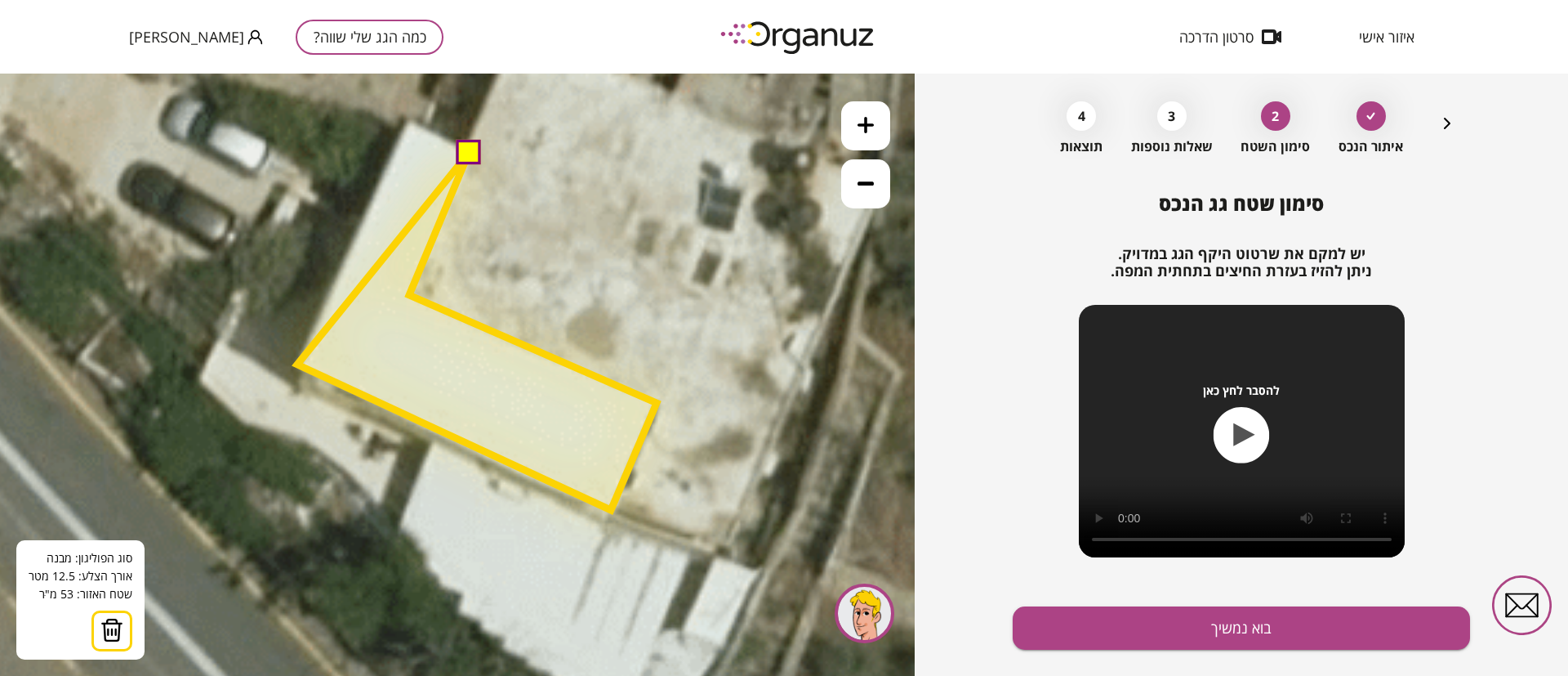
click at [298, 364] on polygon at bounding box center [477, 332] width 359 height 357
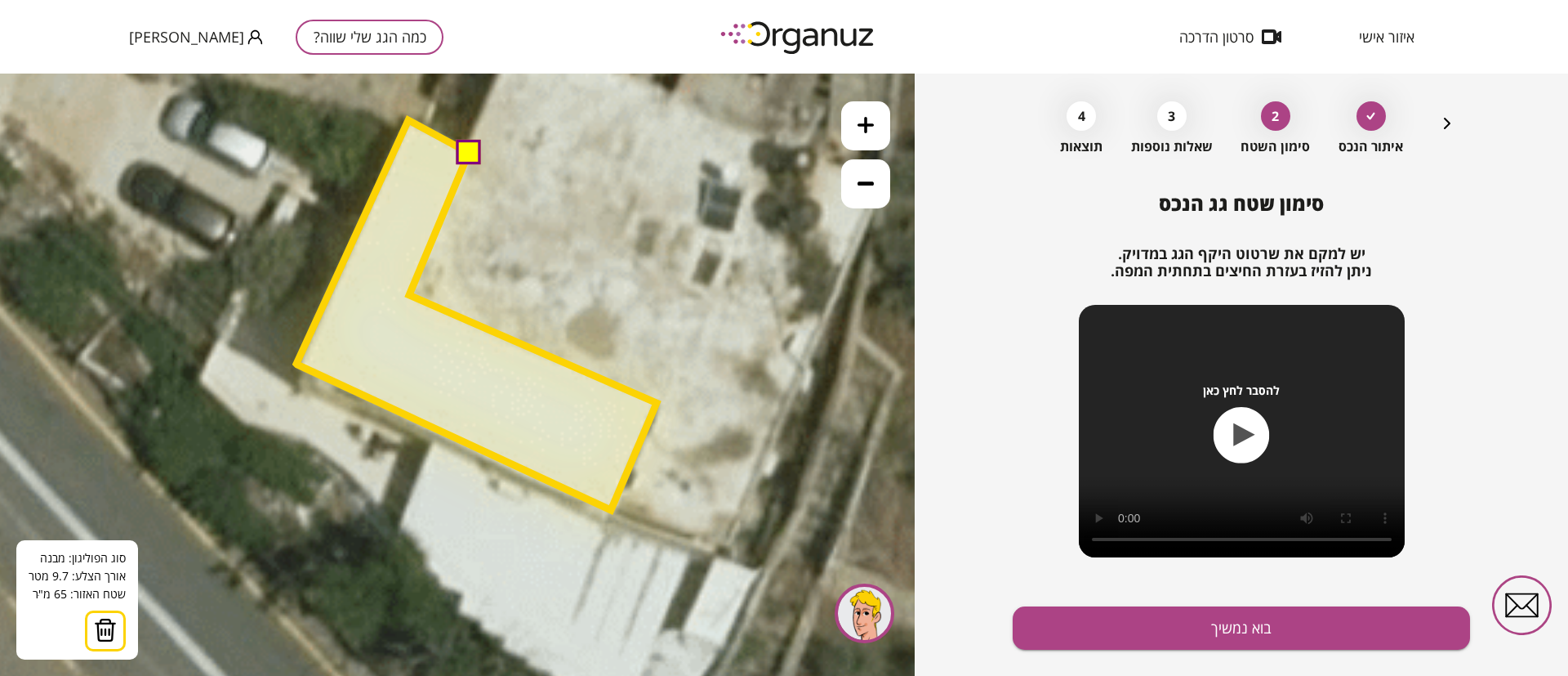
click at [408, 120] on polygon at bounding box center [477, 315] width 360 height 390
click at [470, 149] on button at bounding box center [467, 151] width 24 height 24
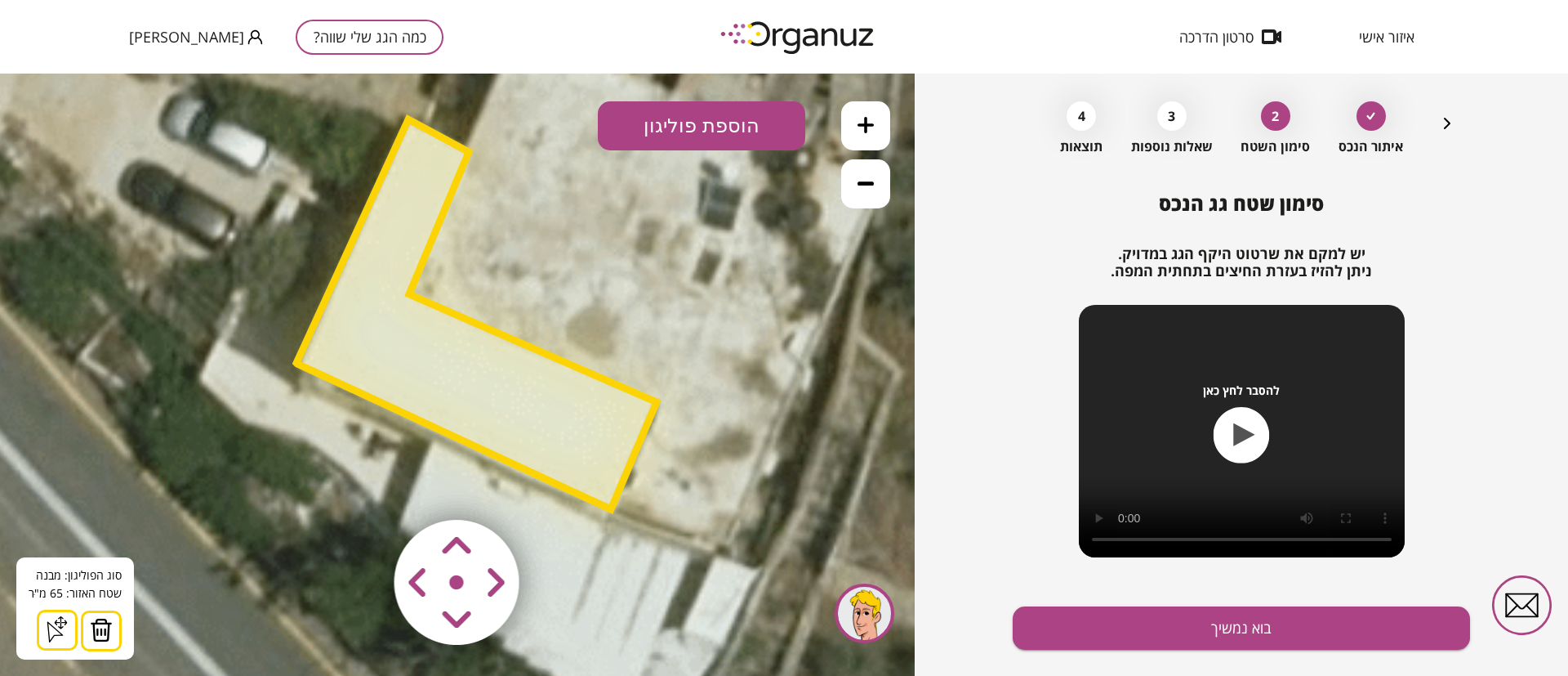
click at [864, 184] on icon at bounding box center [865, 183] width 16 height 4
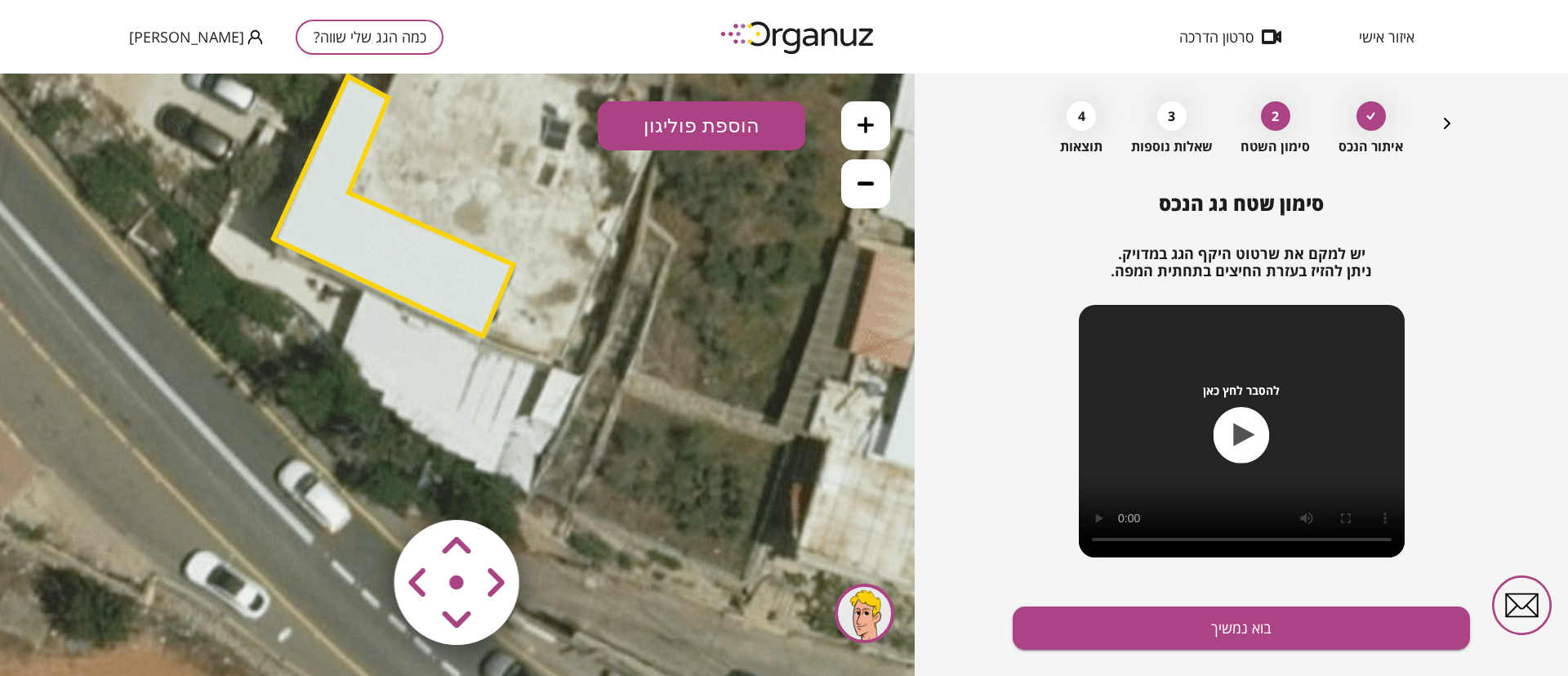
drag, startPoint x: 746, startPoint y: 432, endPoint x: 669, endPoint y: 304, distance: 149.4
click at [669, 304] on icon at bounding box center [493, 247] width 1489 height 1490
click at [730, 130] on button "הוספת פוליגון" at bounding box center [702, 126] width 208 height 49
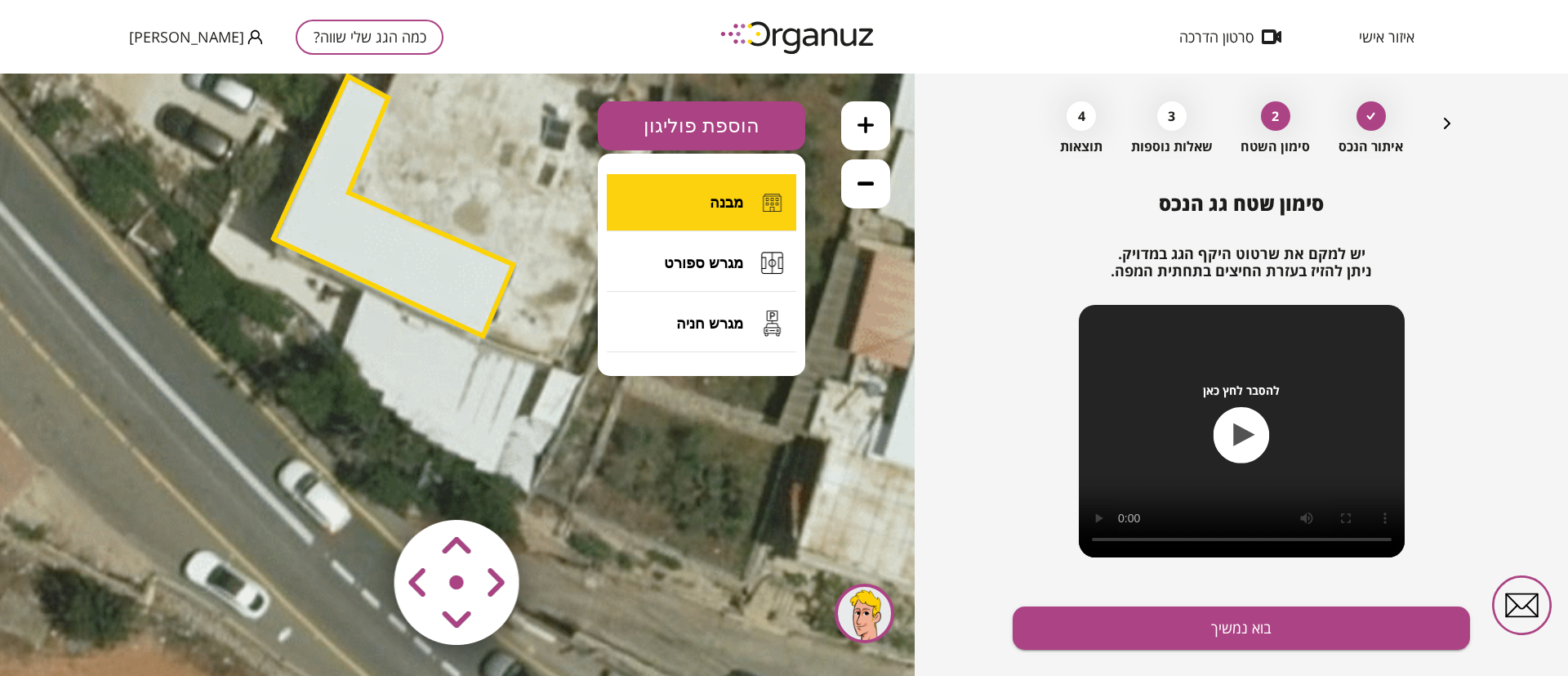
click at [742, 196] on span "מבנה" at bounding box center [726, 203] width 34 height 18
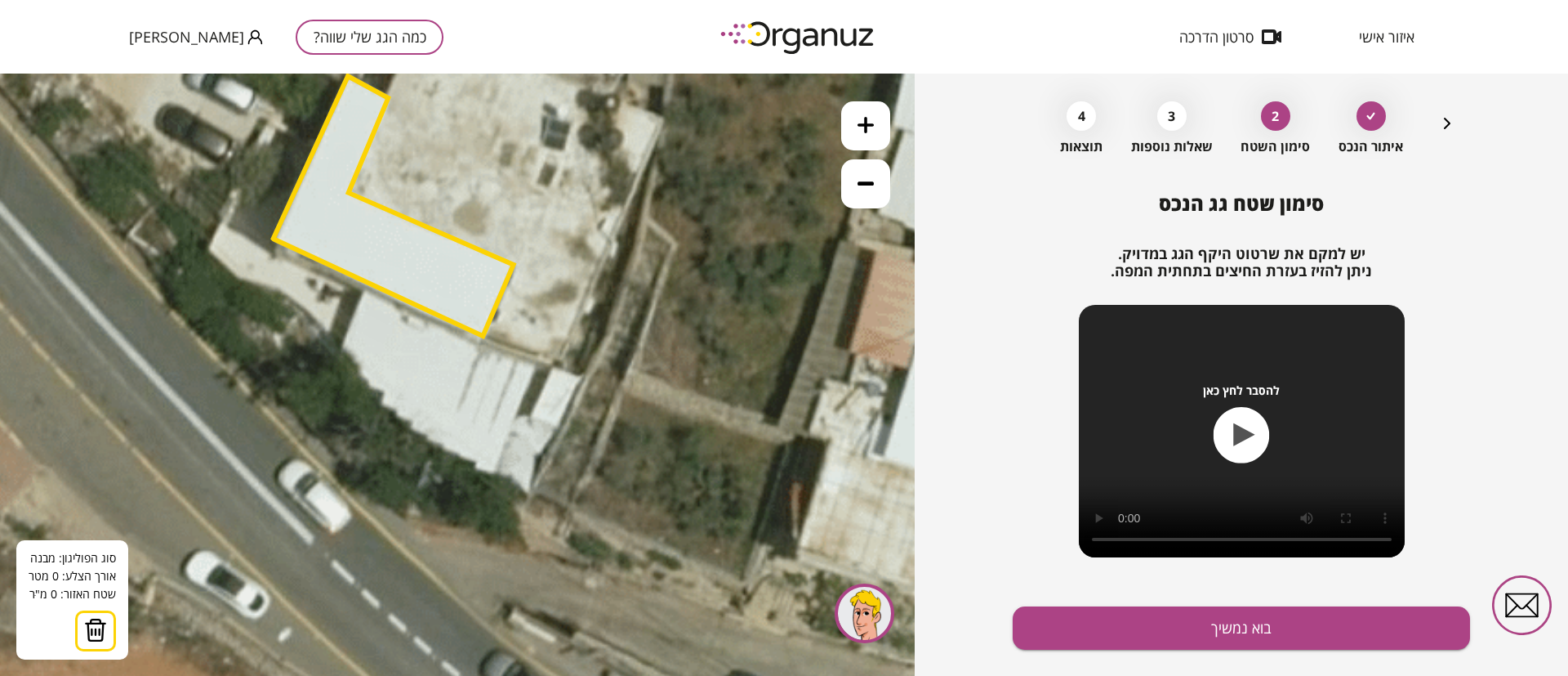
click at [537, 366] on icon at bounding box center [493, 247] width 1489 height 1490
click at [492, 477] on icon at bounding box center [493, 247] width 1489 height 1490
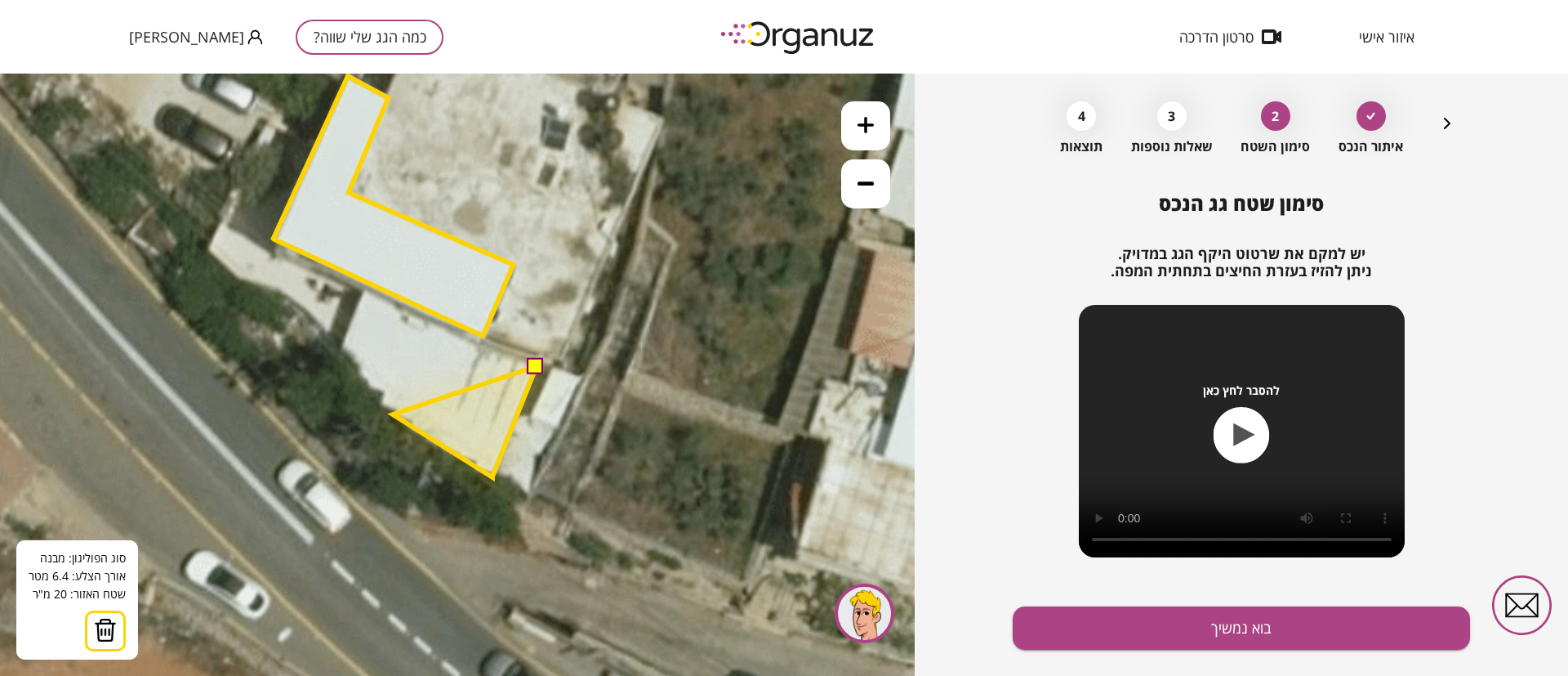
click at [393, 415] on polygon at bounding box center [465, 422] width 144 height 111
click at [344, 352] on polygon at bounding box center [440, 415] width 192 height 125
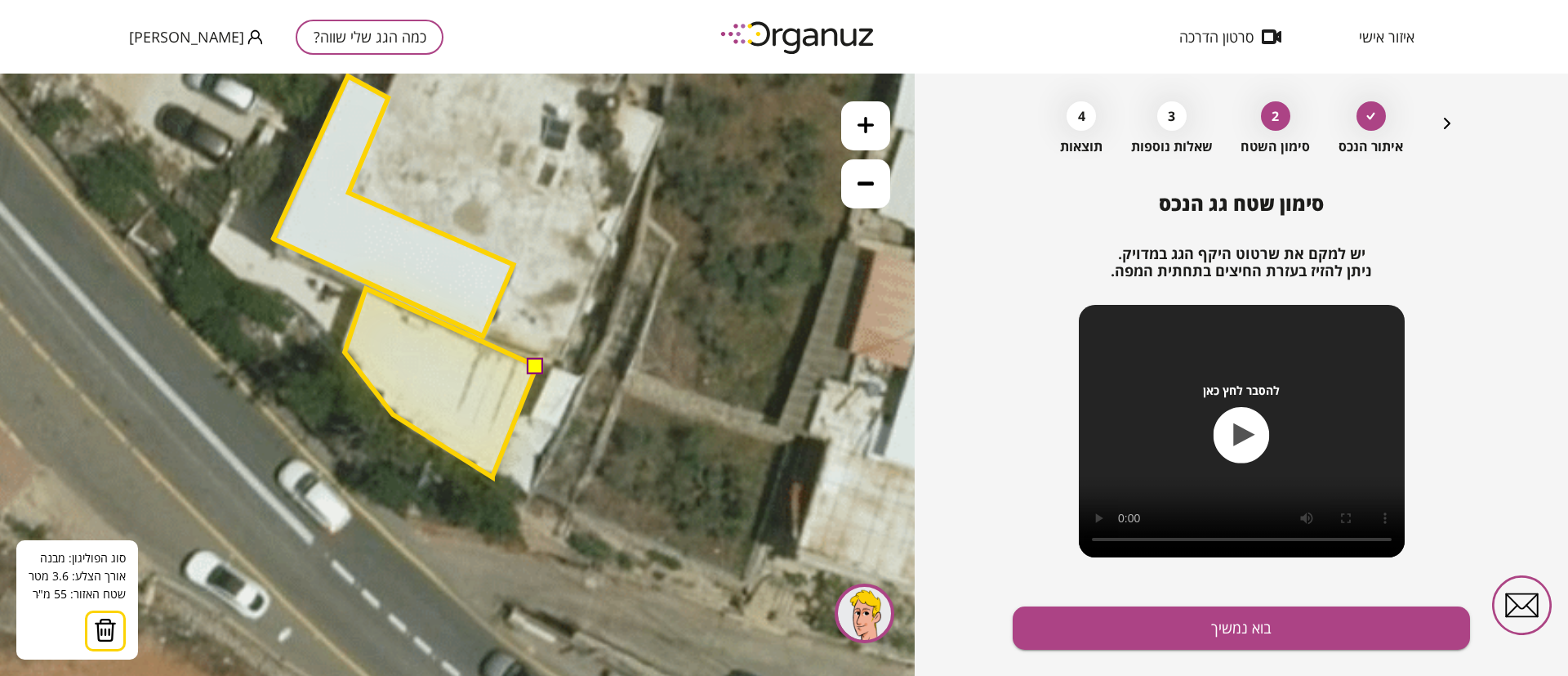
click at [366, 288] on polygon at bounding box center [440, 383] width 192 height 189
click at [535, 367] on button at bounding box center [536, 364] width 16 height 16
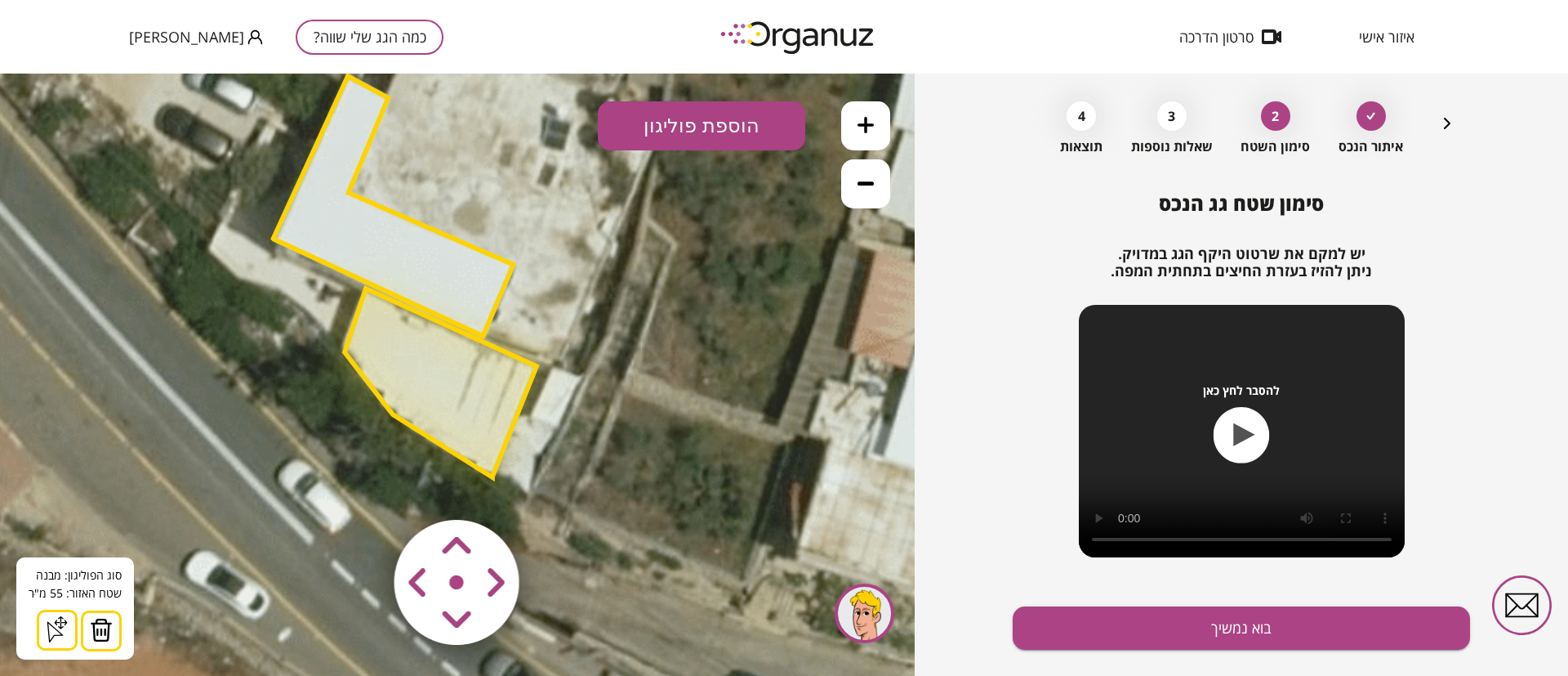
click at [465, 396] on polygon at bounding box center [440, 383] width 192 height 189
click at [415, 237] on polygon at bounding box center [394, 206] width 241 height 260
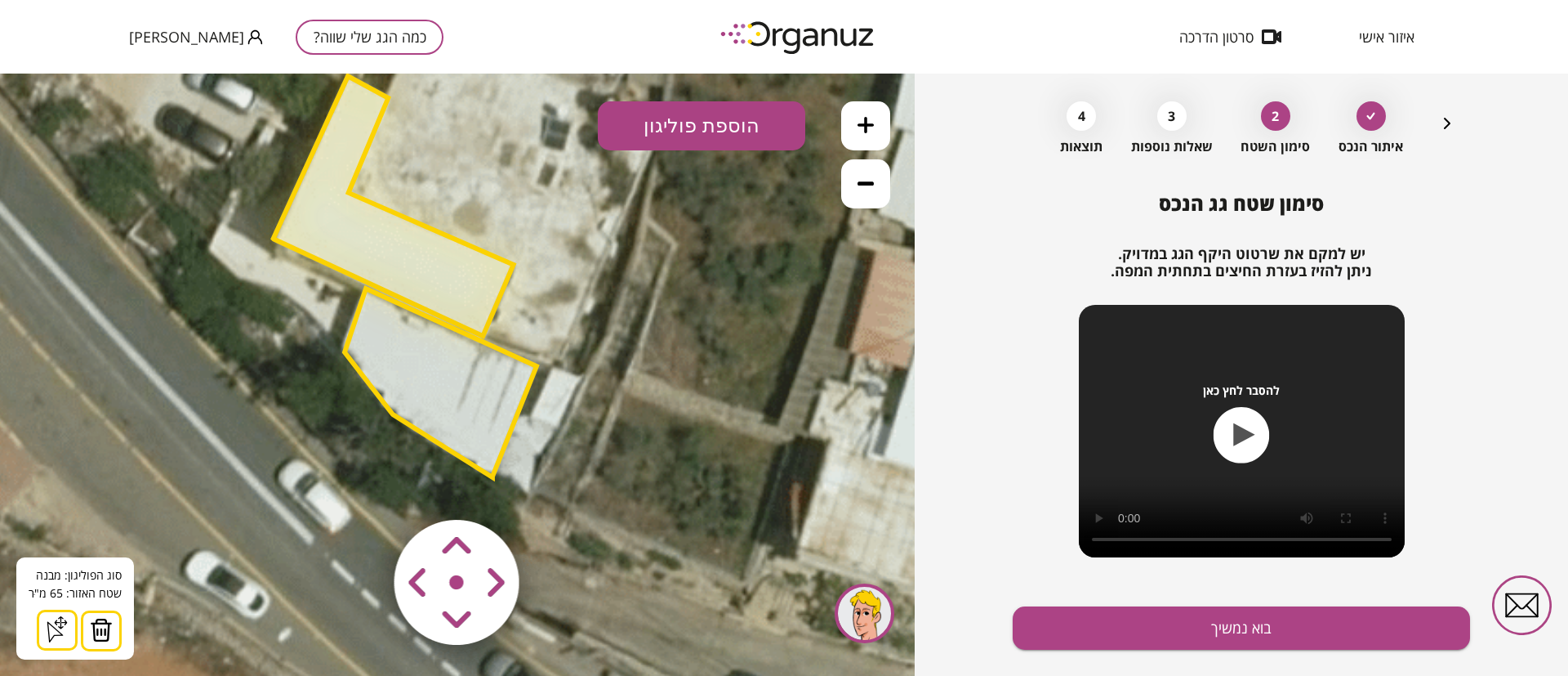
click at [476, 391] on polygon at bounding box center [440, 383] width 192 height 189
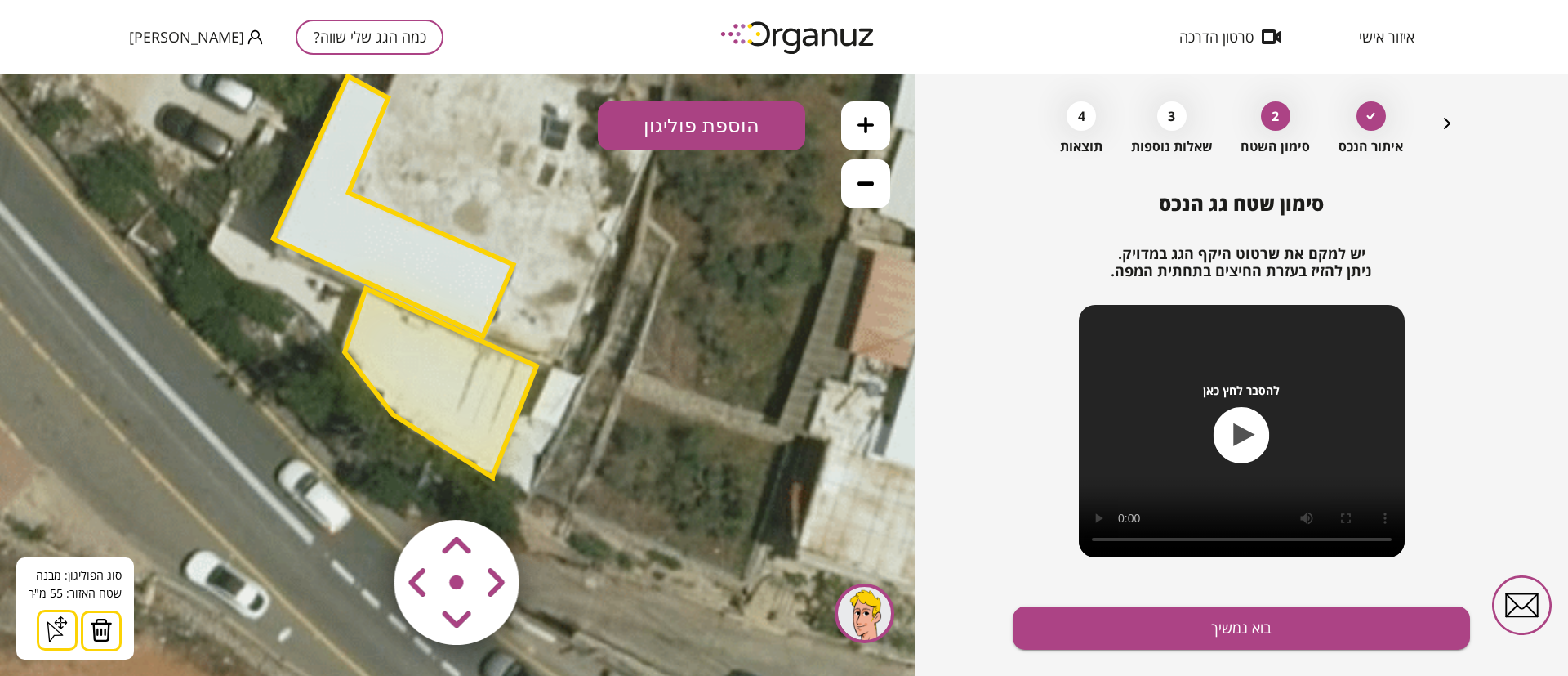
click at [105, 626] on img at bounding box center [101, 630] width 22 height 24
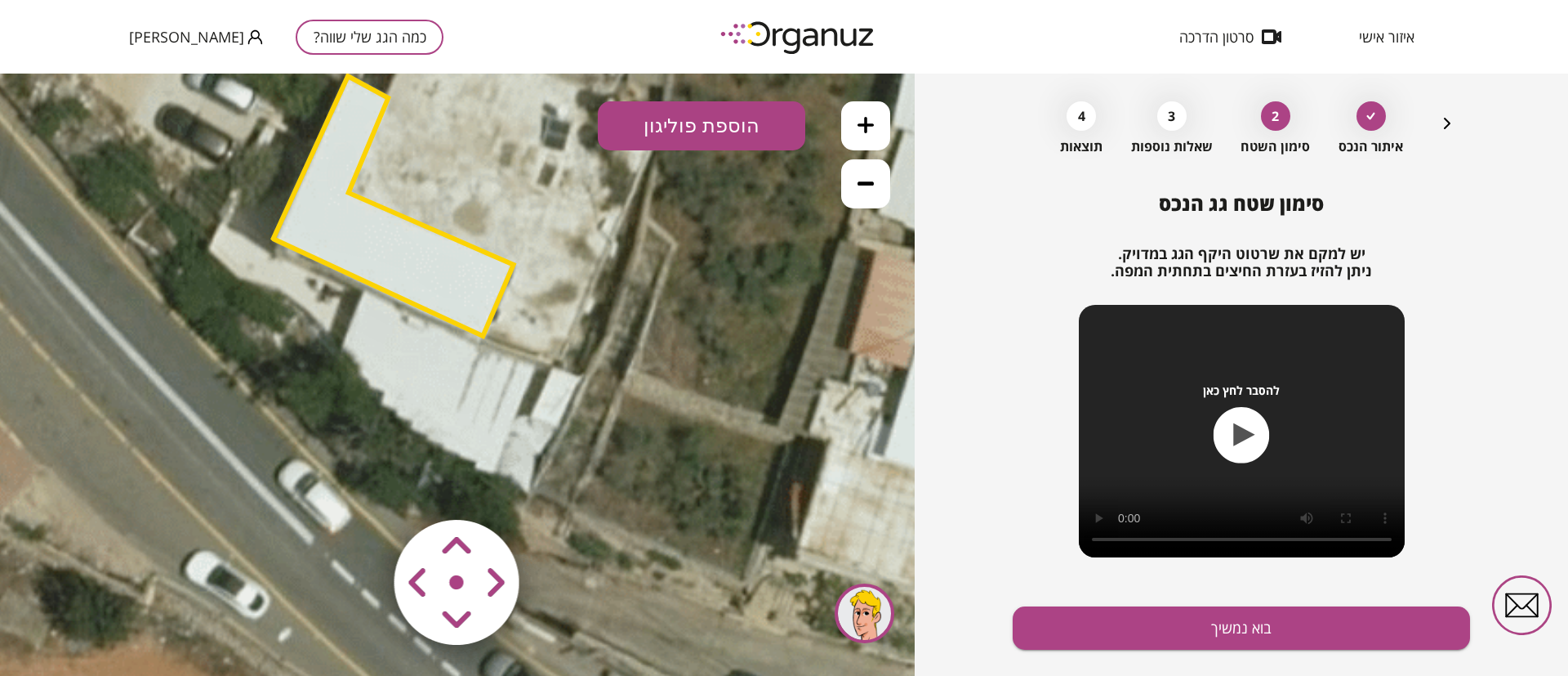
click at [724, 132] on button "הוספת פוליגון" at bounding box center [702, 126] width 208 height 49
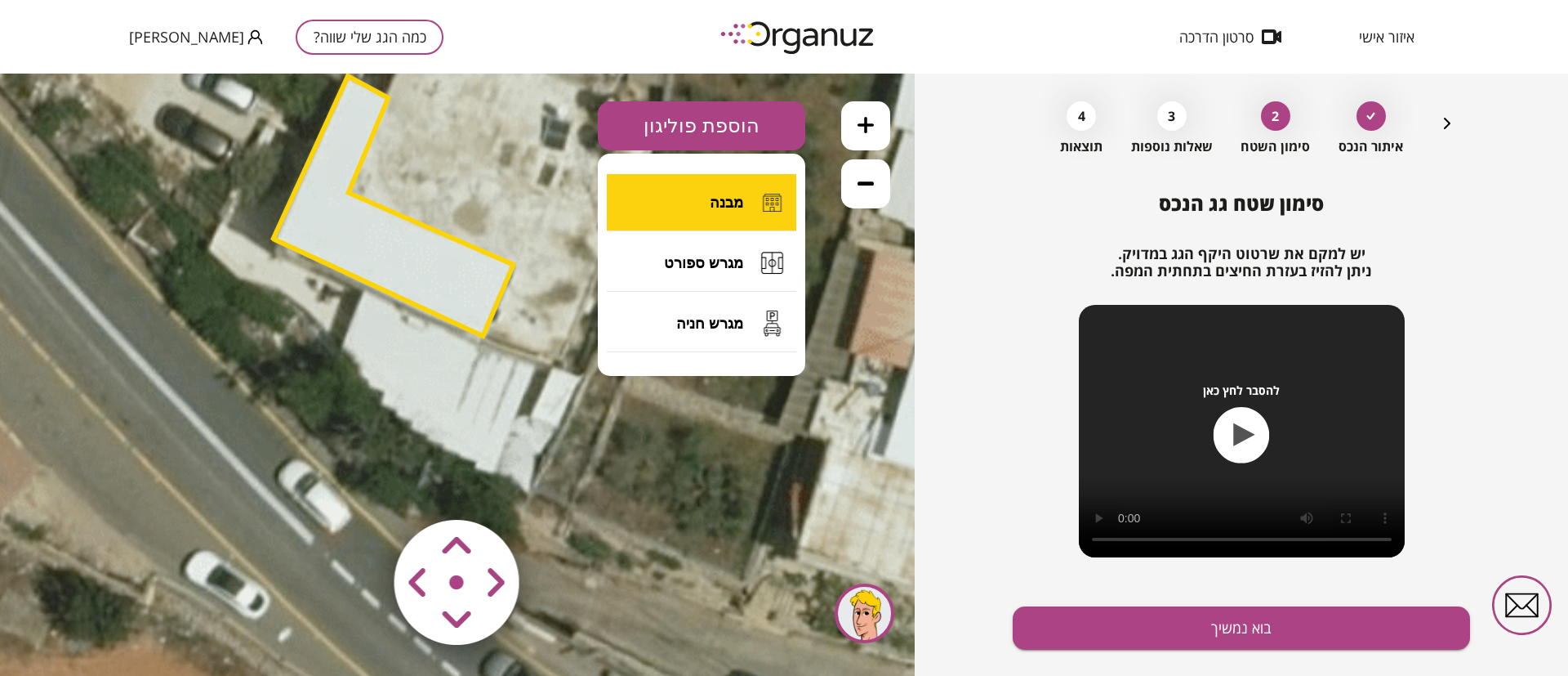
click at [721, 209] on span "מבנה" at bounding box center [726, 203] width 34 height 18
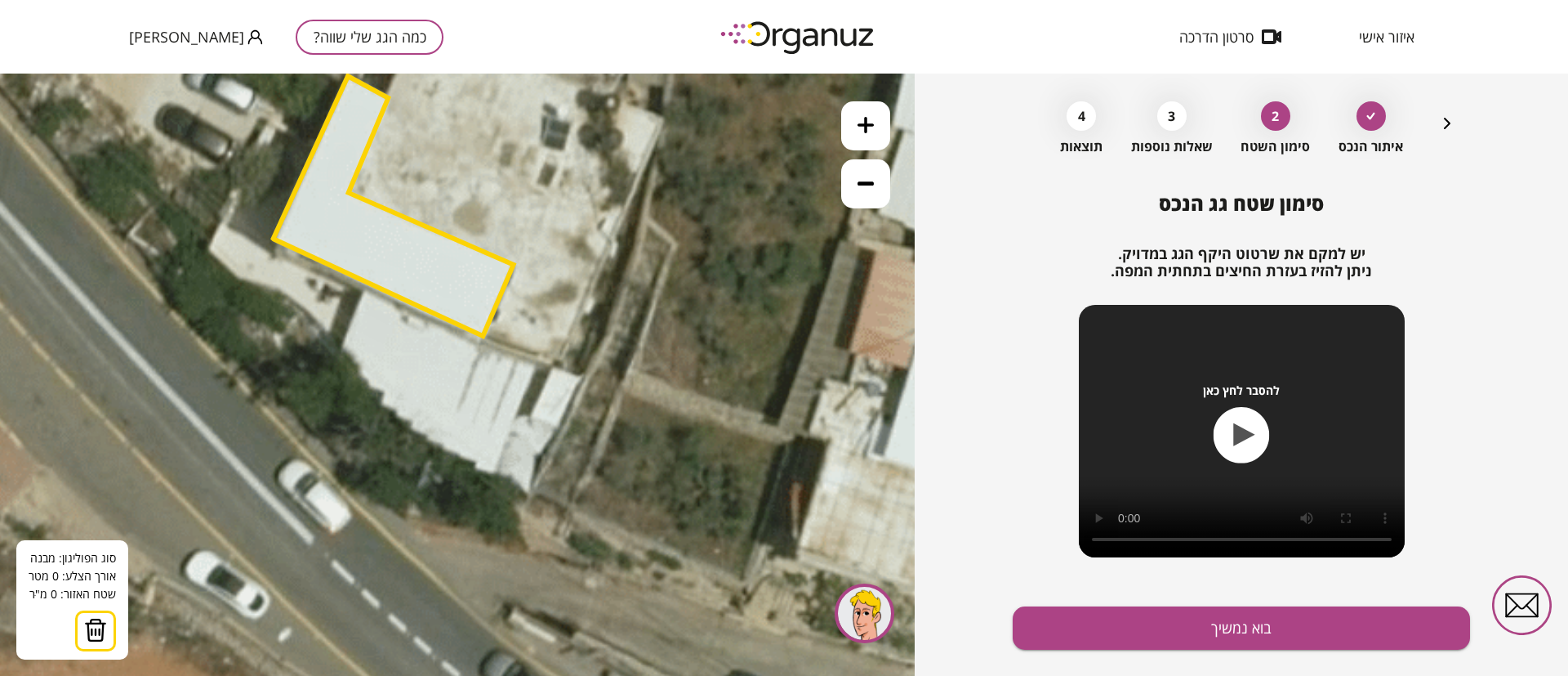
click at [537, 365] on icon at bounding box center [493, 247] width 1489 height 1490
click at [498, 479] on icon at bounding box center [493, 247] width 1489 height 1490
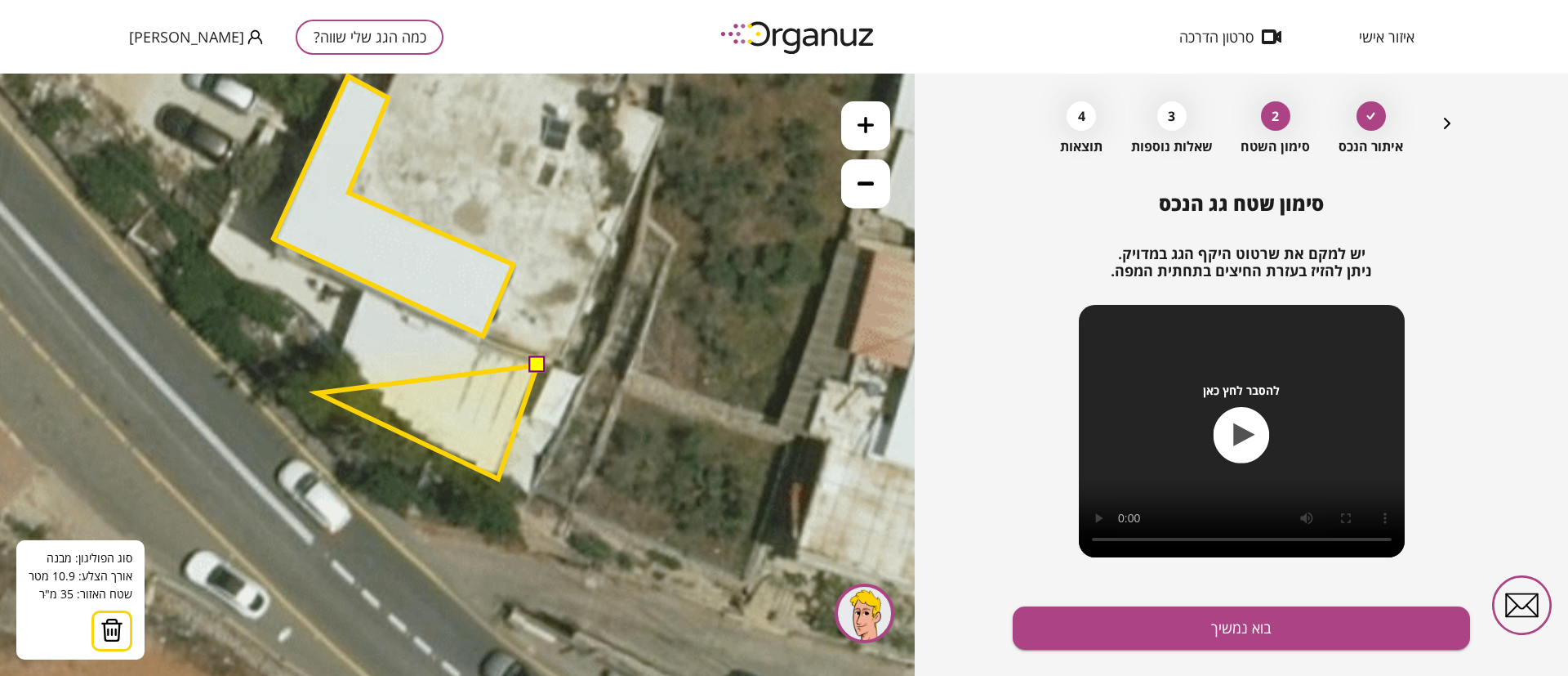
click at [317, 393] on polygon at bounding box center [427, 422] width 221 height 113
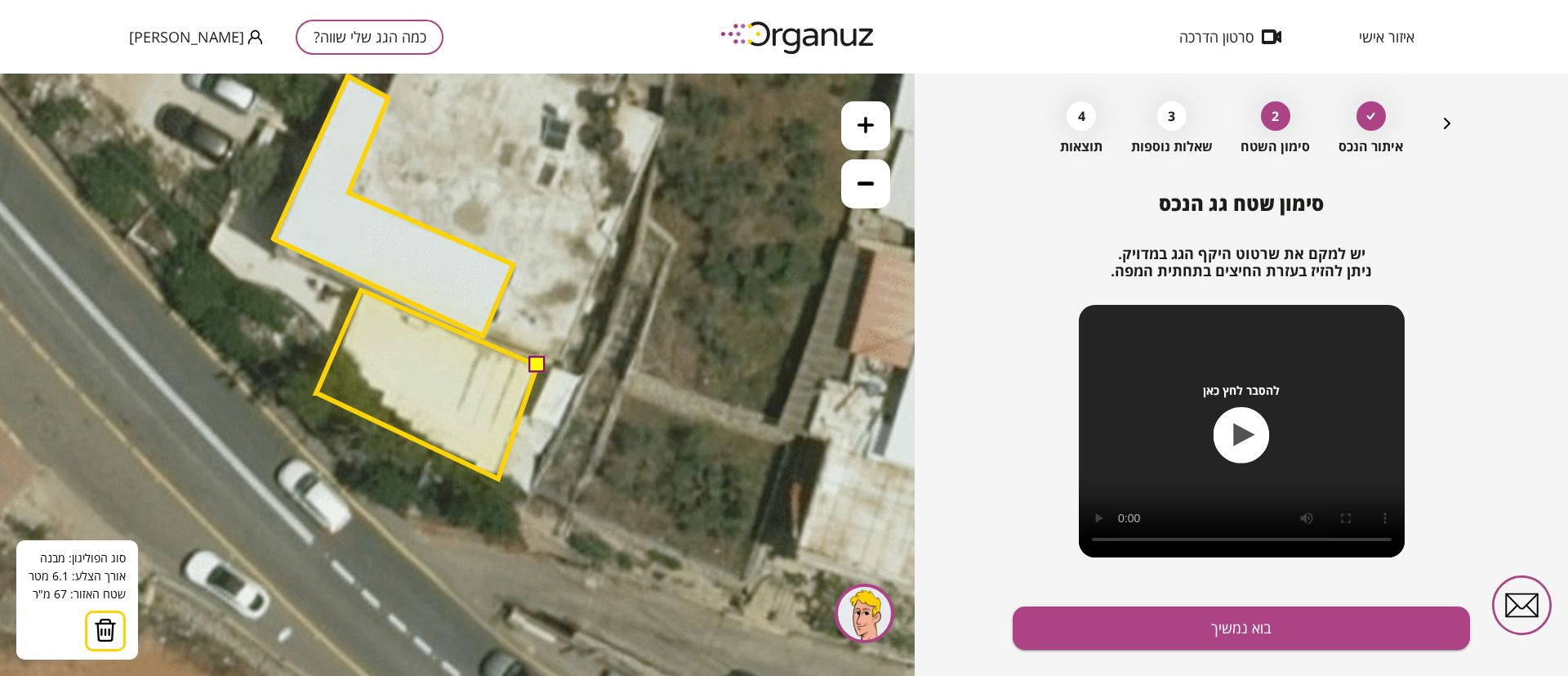
click at [361, 290] on polygon at bounding box center [427, 384] width 222 height 189
click at [541, 368] on button at bounding box center [537, 364] width 16 height 16
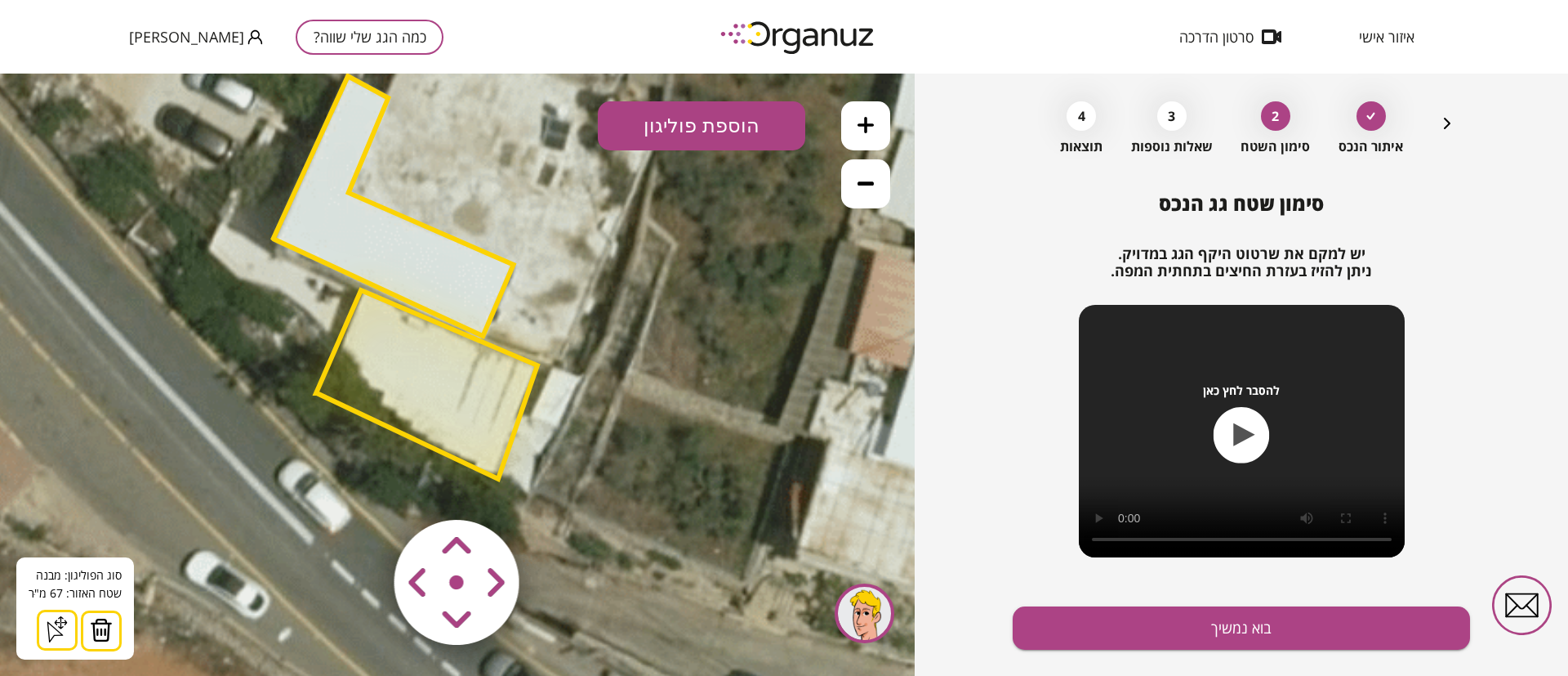
click at [461, 383] on polygon at bounding box center [427, 384] width 222 height 189
click at [387, 255] on polygon at bounding box center [394, 206] width 241 height 260
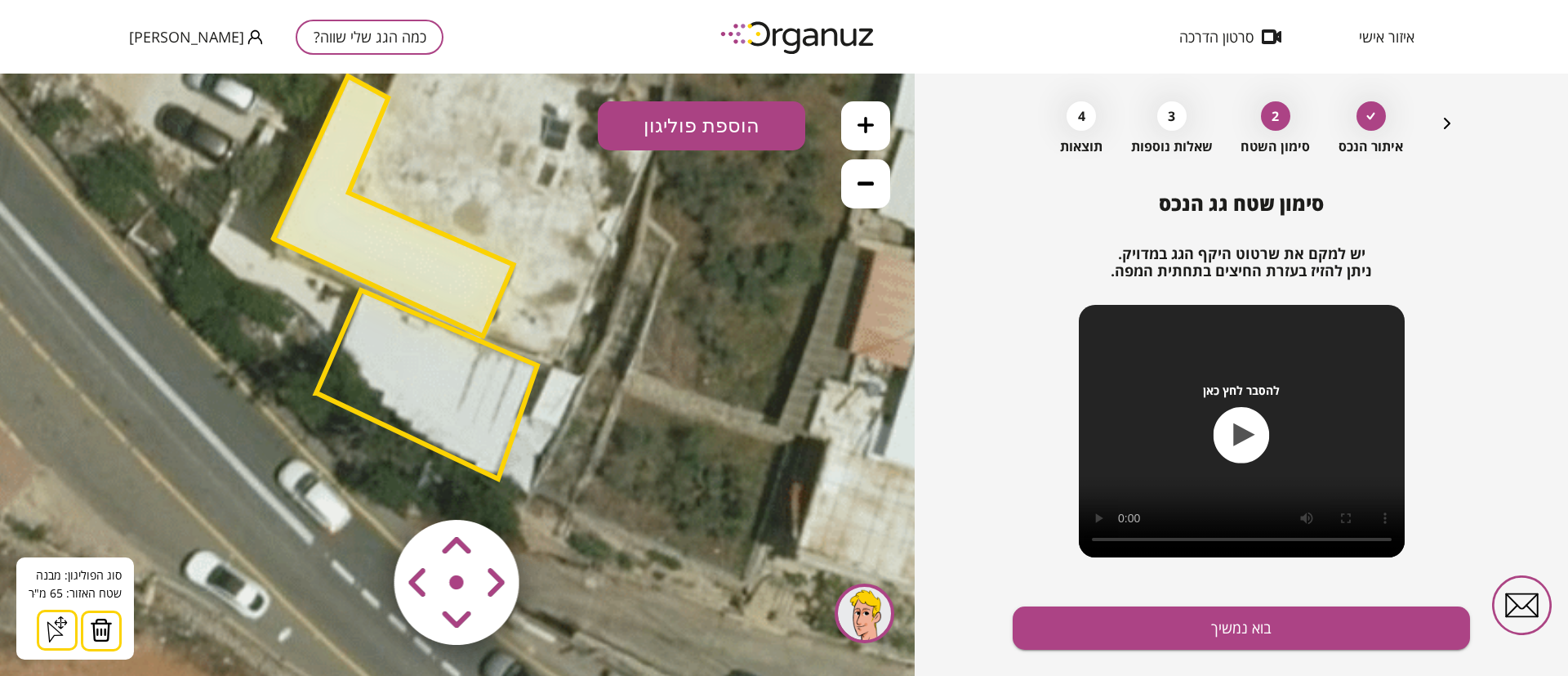
click at [473, 299] on polygon at bounding box center [394, 206] width 241 height 260
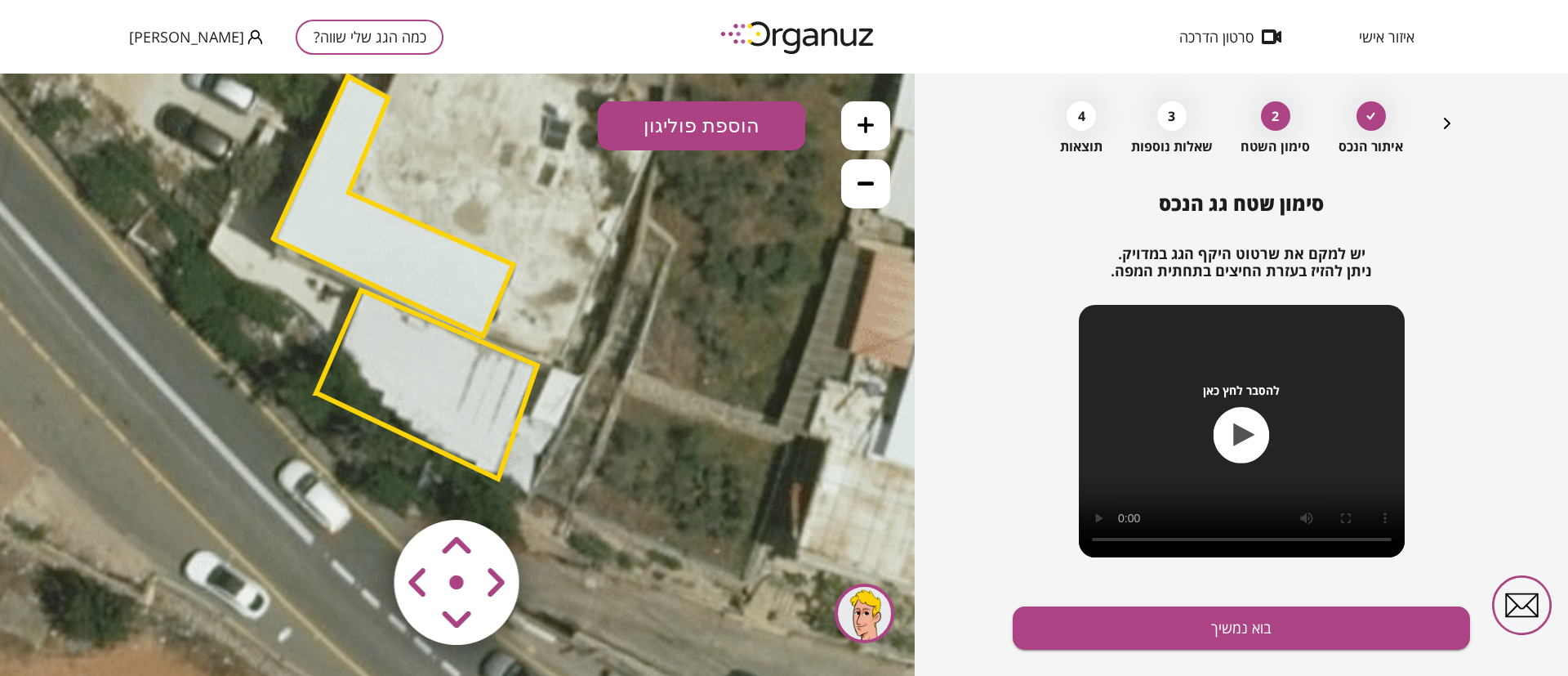
click at [446, 371] on polygon at bounding box center [427, 384] width 222 height 189
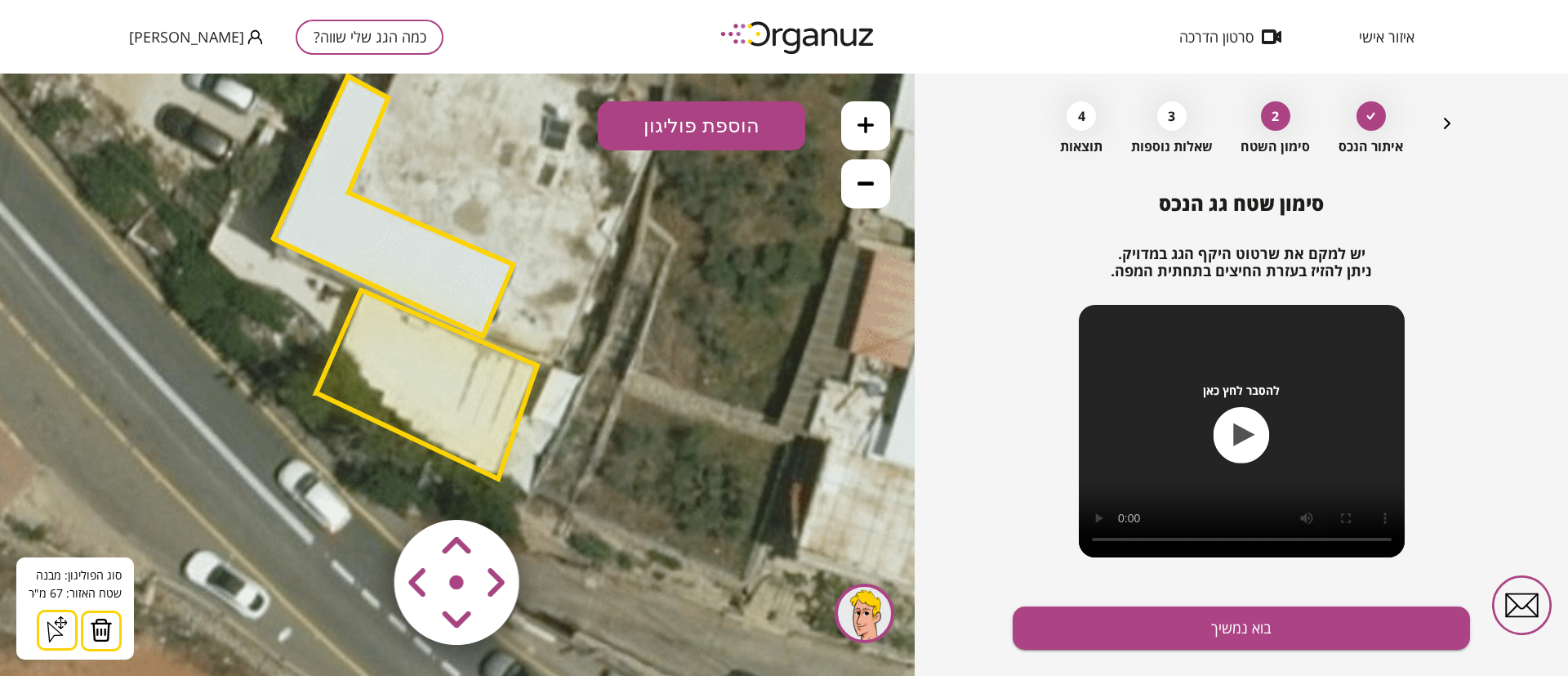
click at [861, 196] on button at bounding box center [865, 183] width 49 height 49
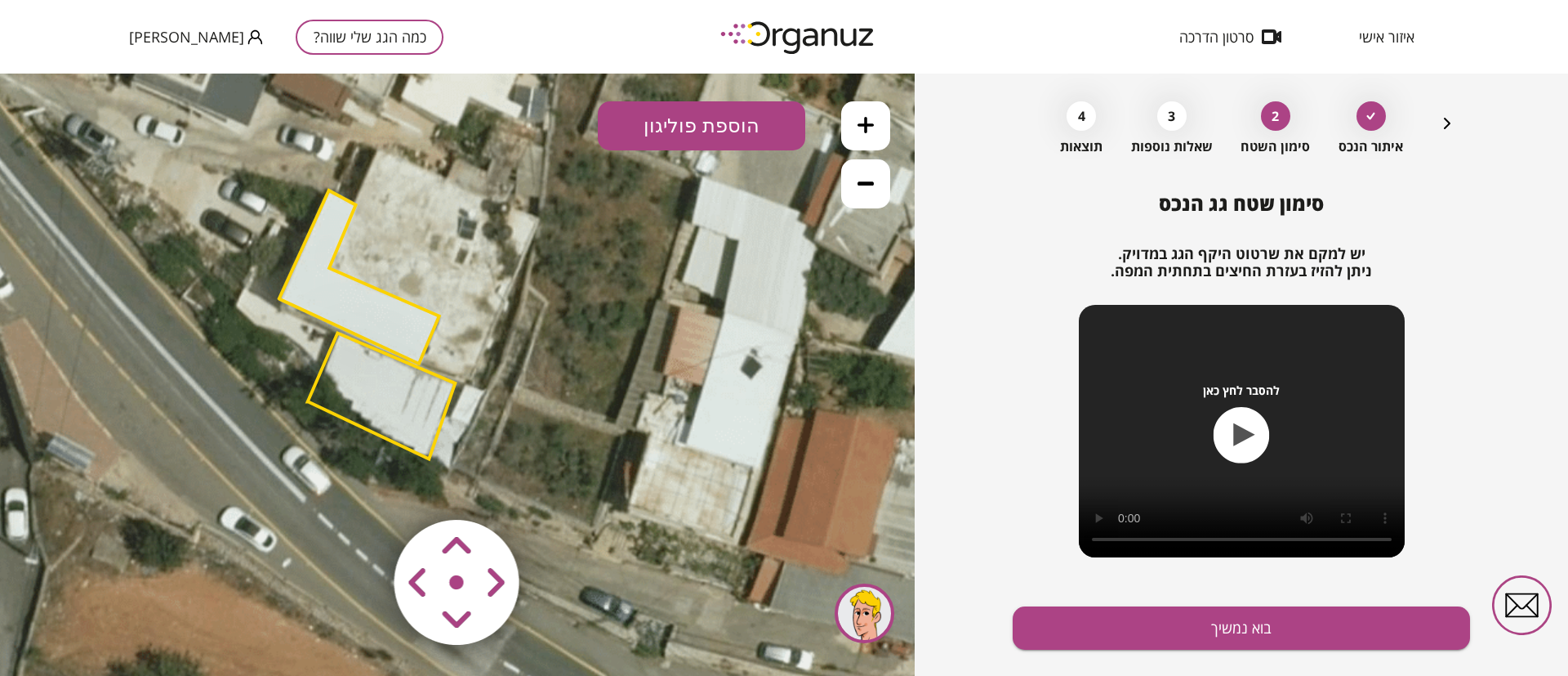
drag, startPoint x: 748, startPoint y: 335, endPoint x: 684, endPoint y: 219, distance: 132.5
click at [691, 349] on icon at bounding box center [426, 304] width 993 height 993
click at [711, 119] on button "הוספת פוליגון" at bounding box center [702, 126] width 208 height 49
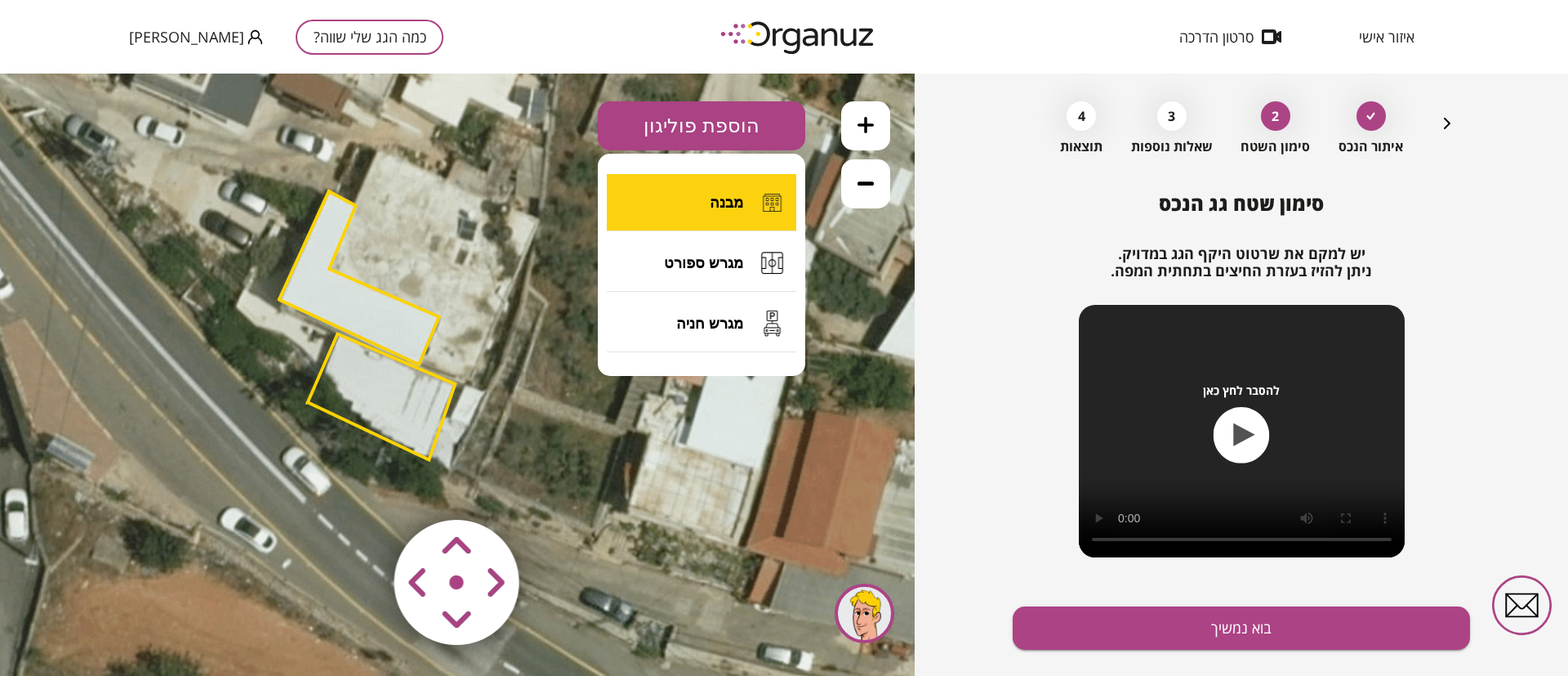
click at [726, 191] on button "מבנה" at bounding box center [701, 203] width 190 height 57
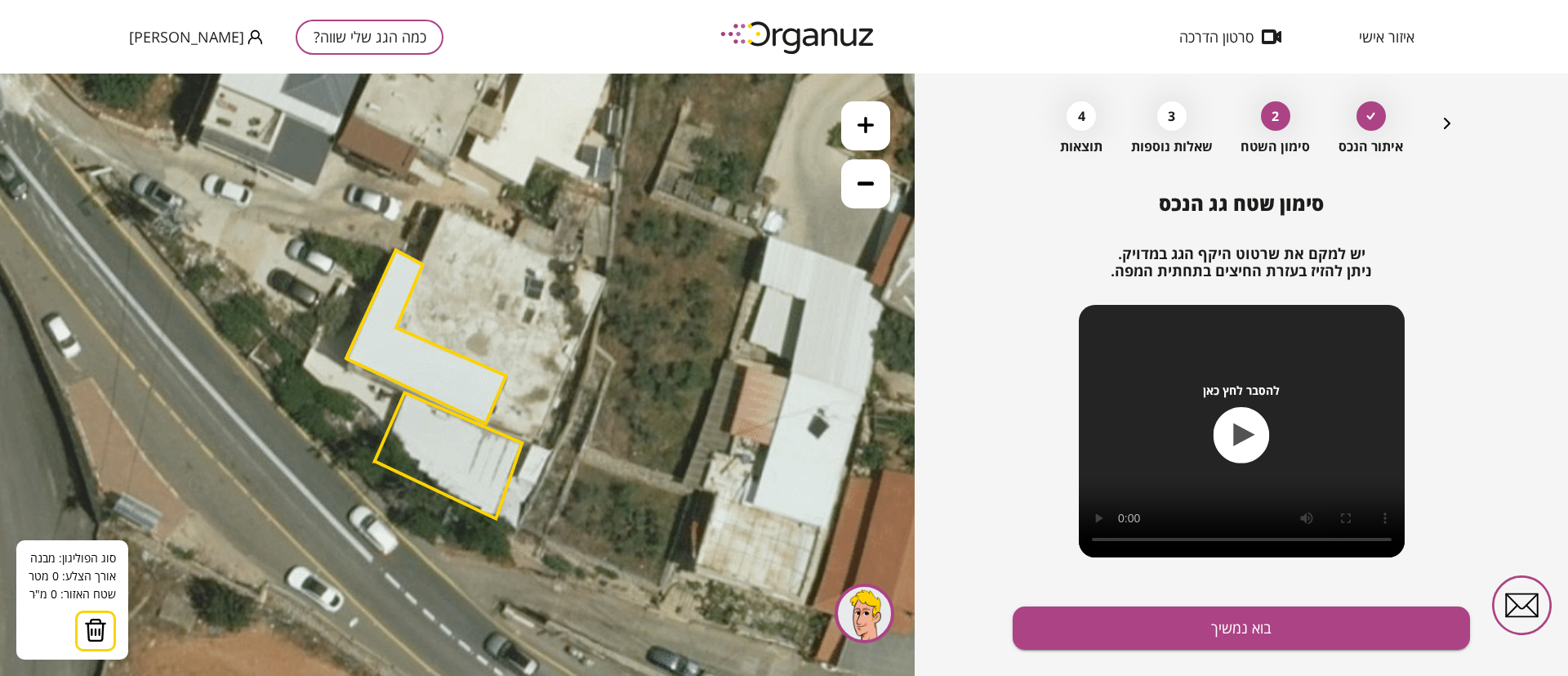
drag, startPoint x: 721, startPoint y: 371, endPoint x: 788, endPoint y: 429, distance: 88.6
click at [788, 429] on icon at bounding box center [492, 364] width 993 height 993
click at [1445, 120] on icon "button" at bounding box center [1448, 123] width 7 height 11
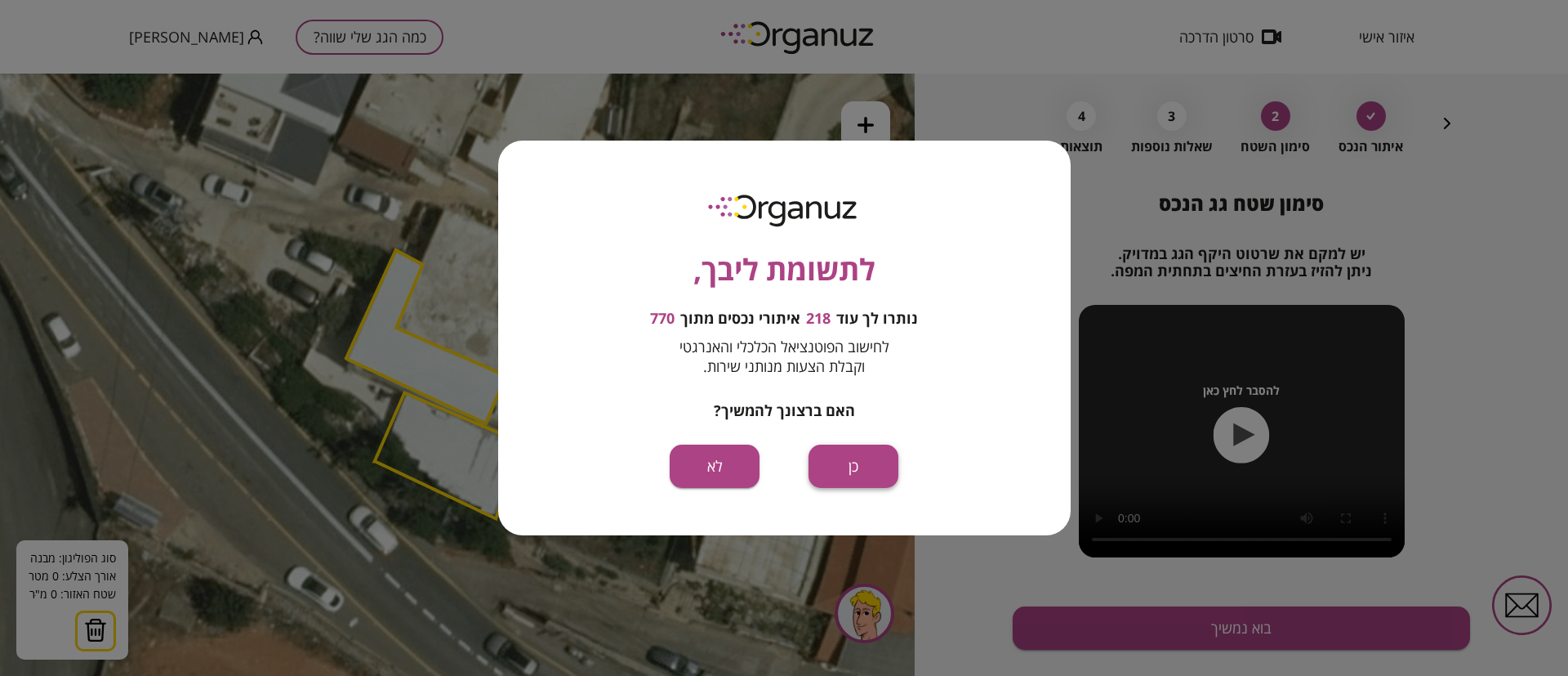
click at [867, 473] on button "כן" at bounding box center [853, 466] width 90 height 43
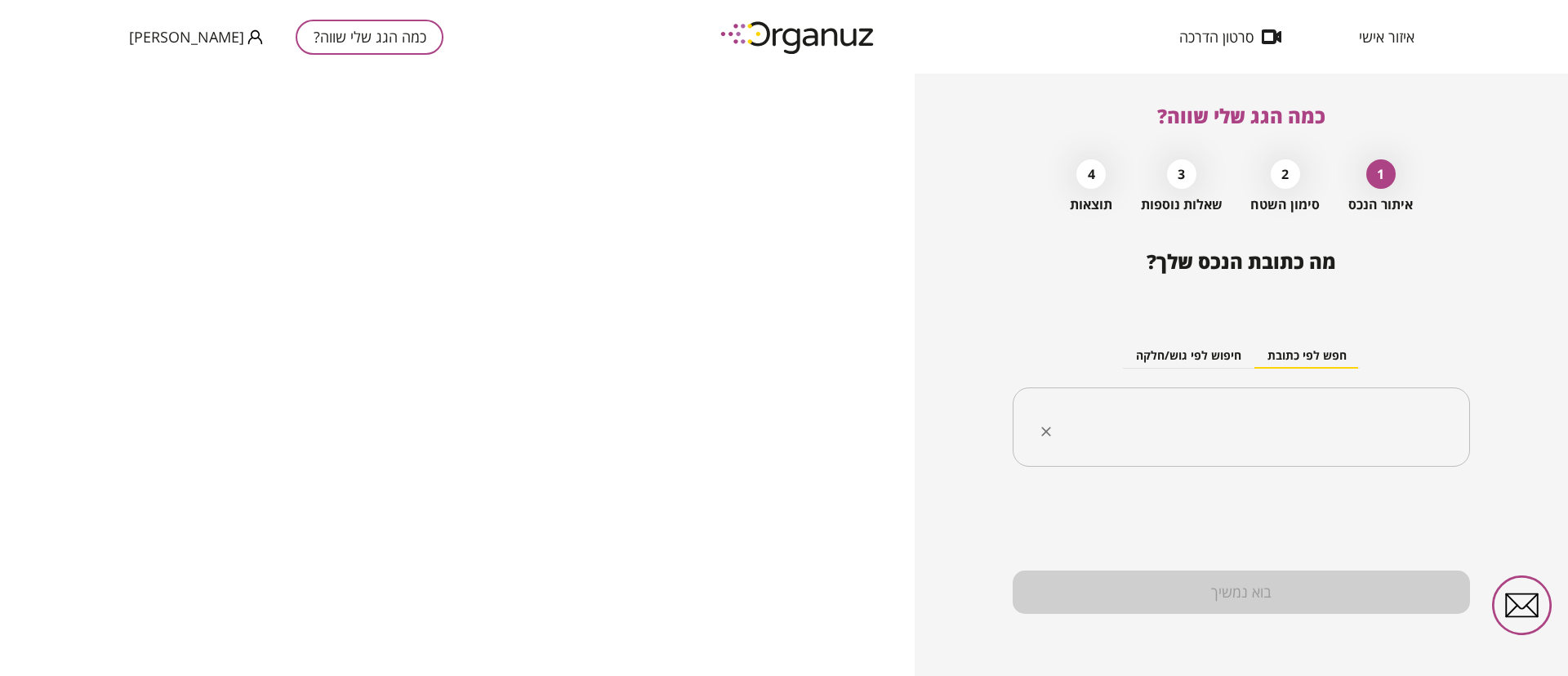
click at [1248, 425] on input "text" at bounding box center [1247, 427] width 406 height 41
paste input "**********"
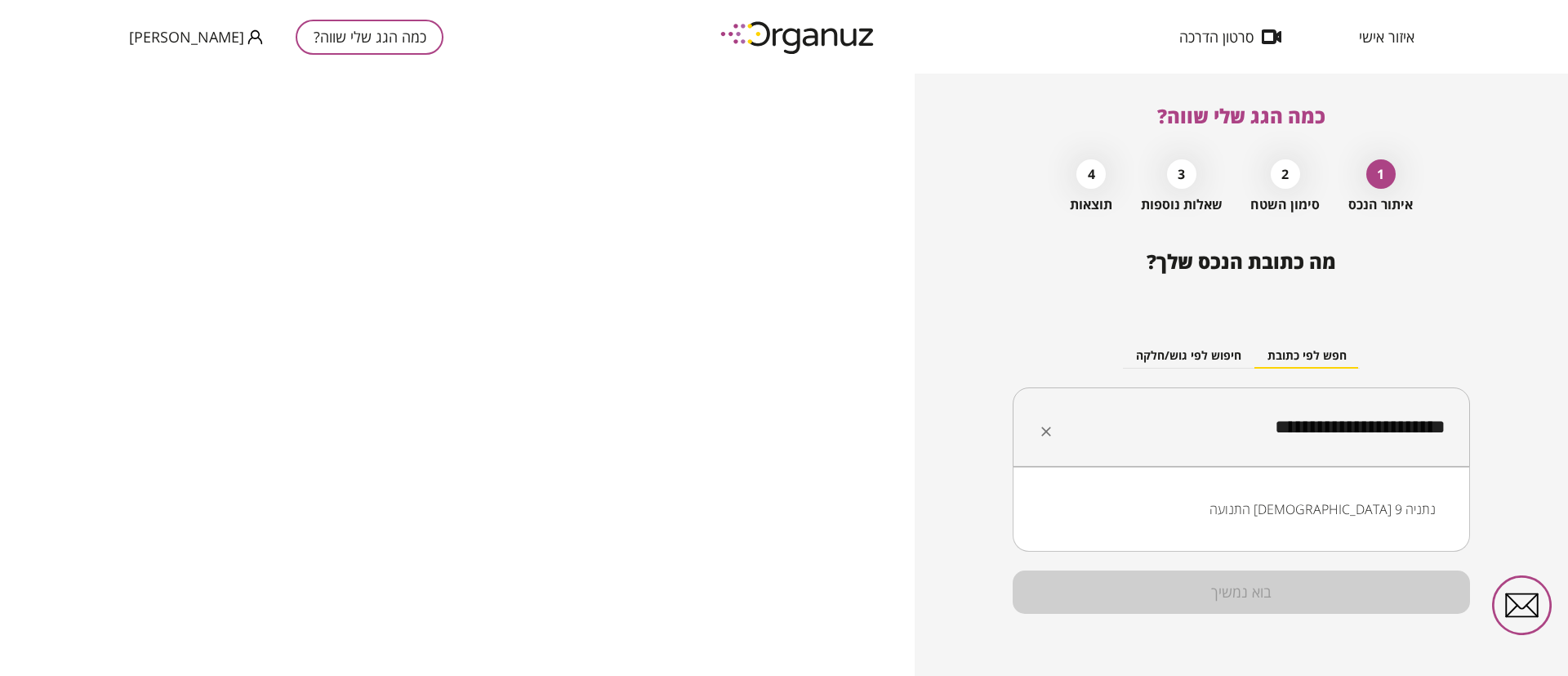
click at [1361, 510] on li "התנועה [DEMOGRAPHIC_DATA] 9 נתניה" at bounding box center [1241, 509] width 414 height 29
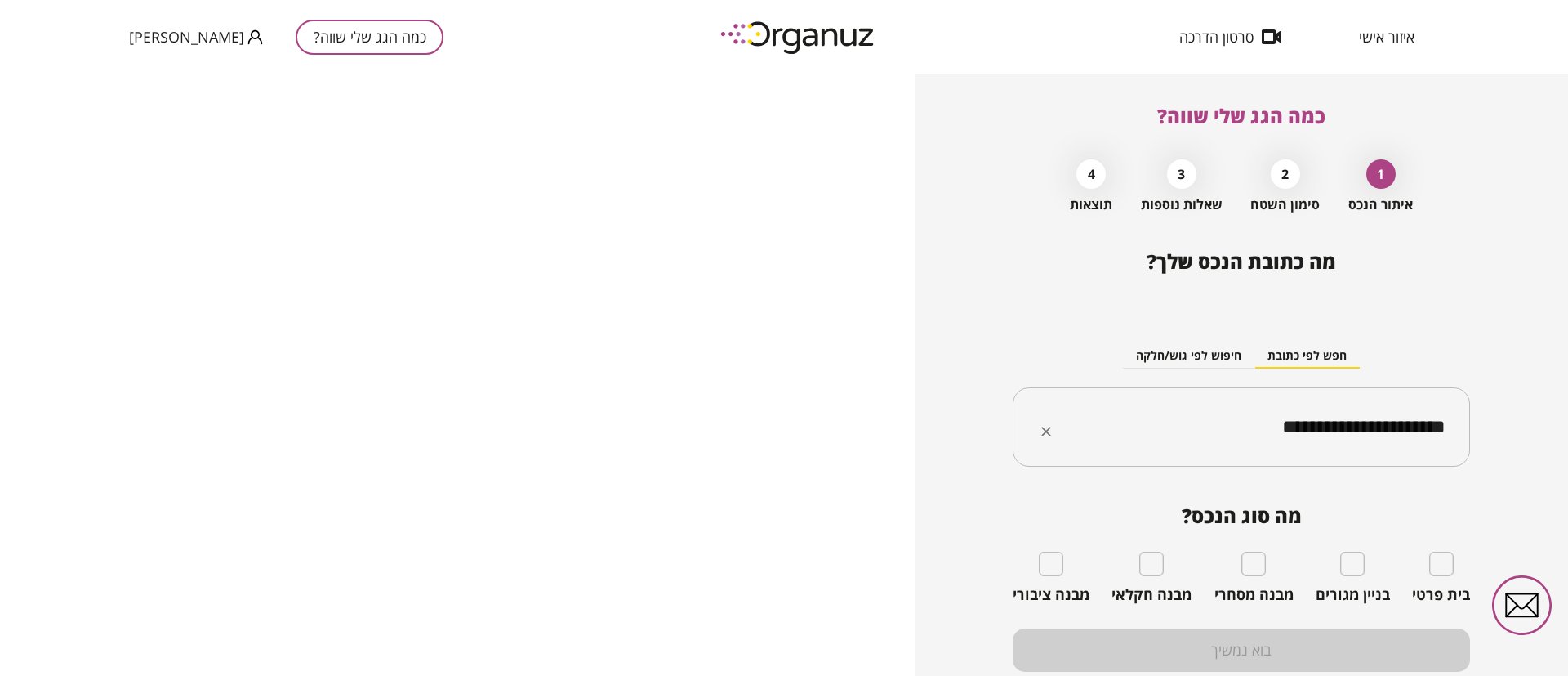
type input "**********"
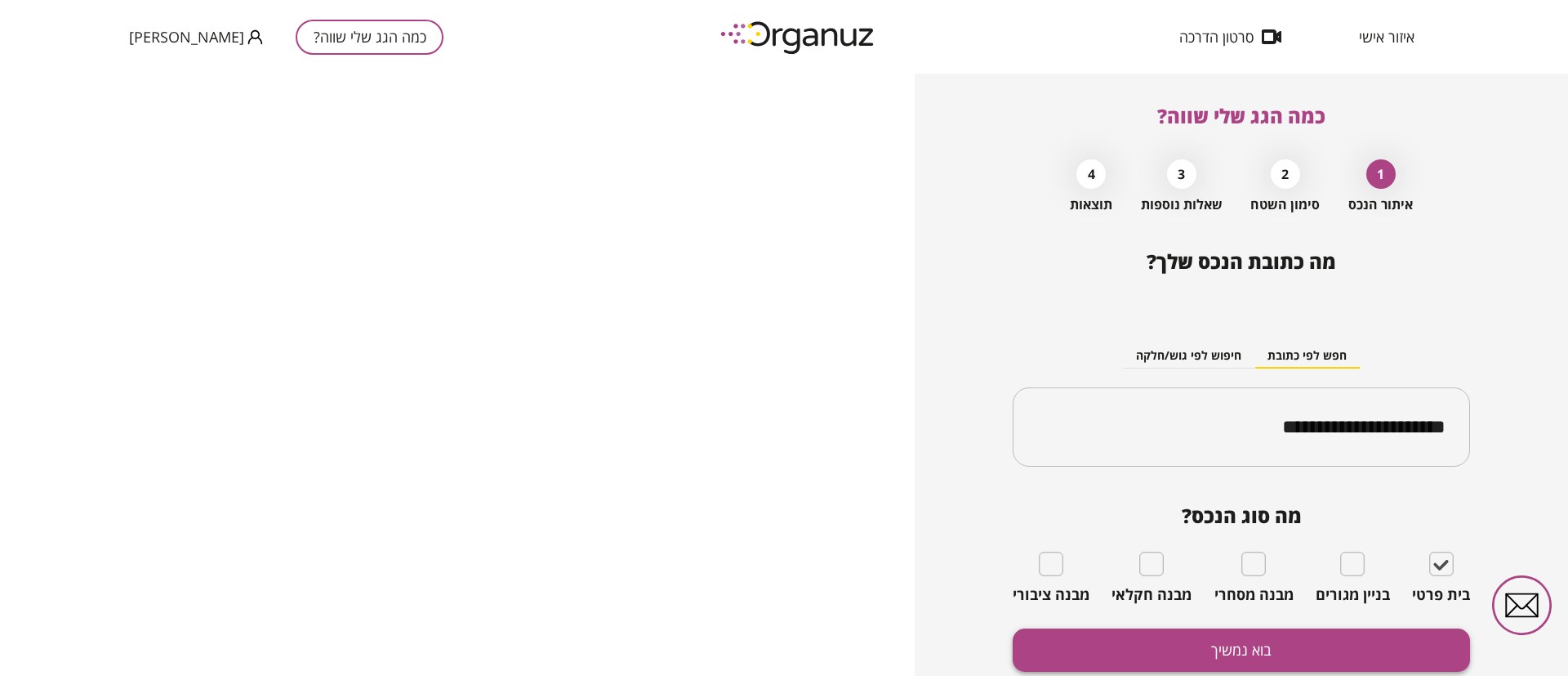
click at [1373, 640] on button "בוא נמשיך" at bounding box center [1241, 650] width 458 height 43
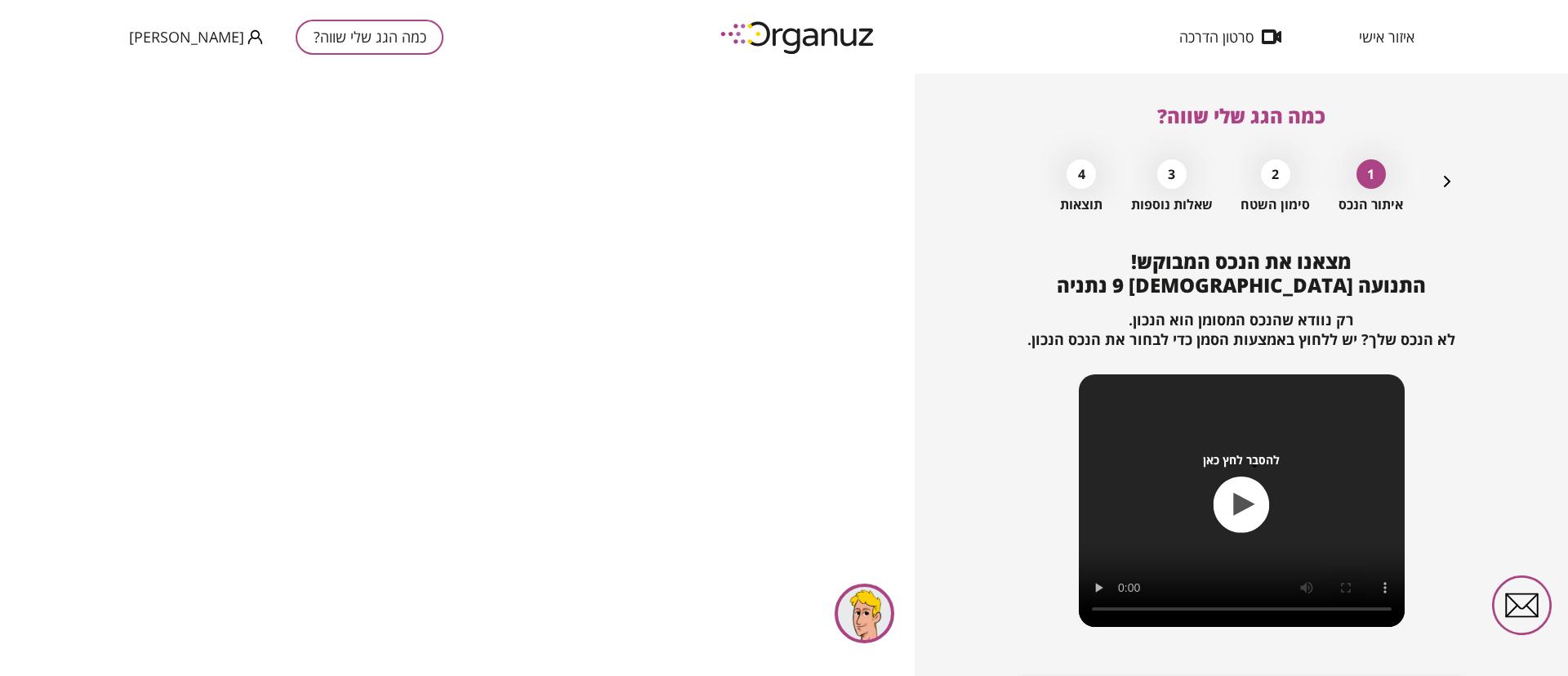
scroll to position [106, 0]
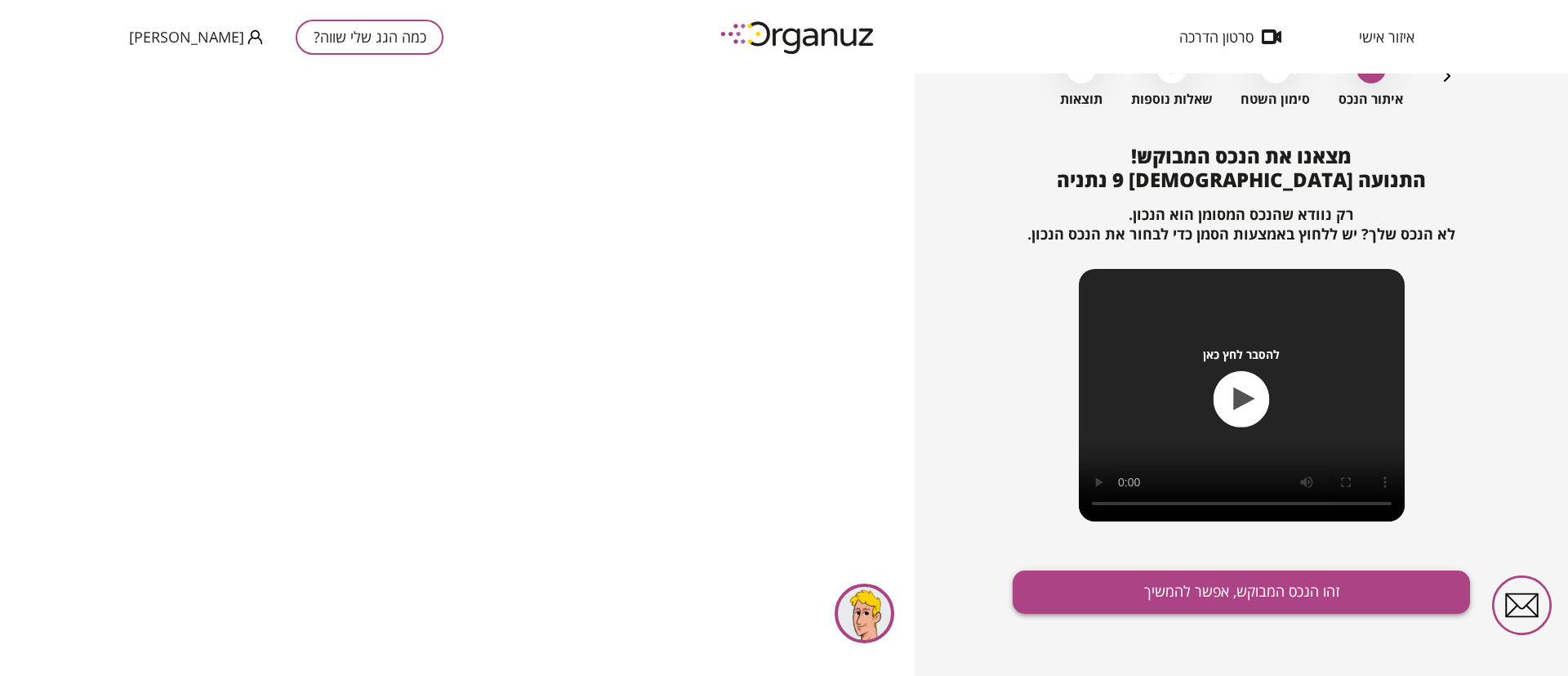
click at [1224, 587] on button "זהו הנכס המבוקש, אפשר להמשיך" at bounding box center [1241, 592] width 458 height 43
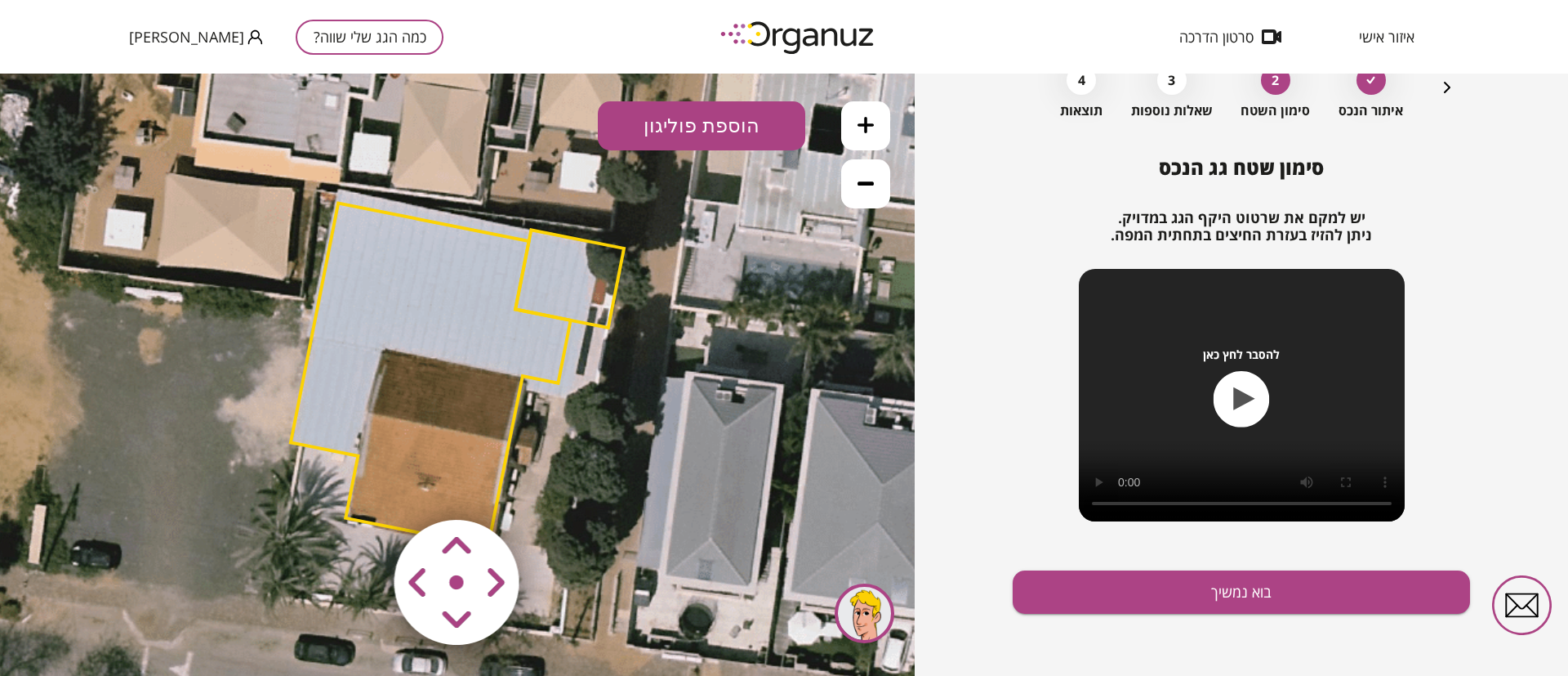
click at [479, 299] on polygon at bounding box center [431, 375] width 280 height 343
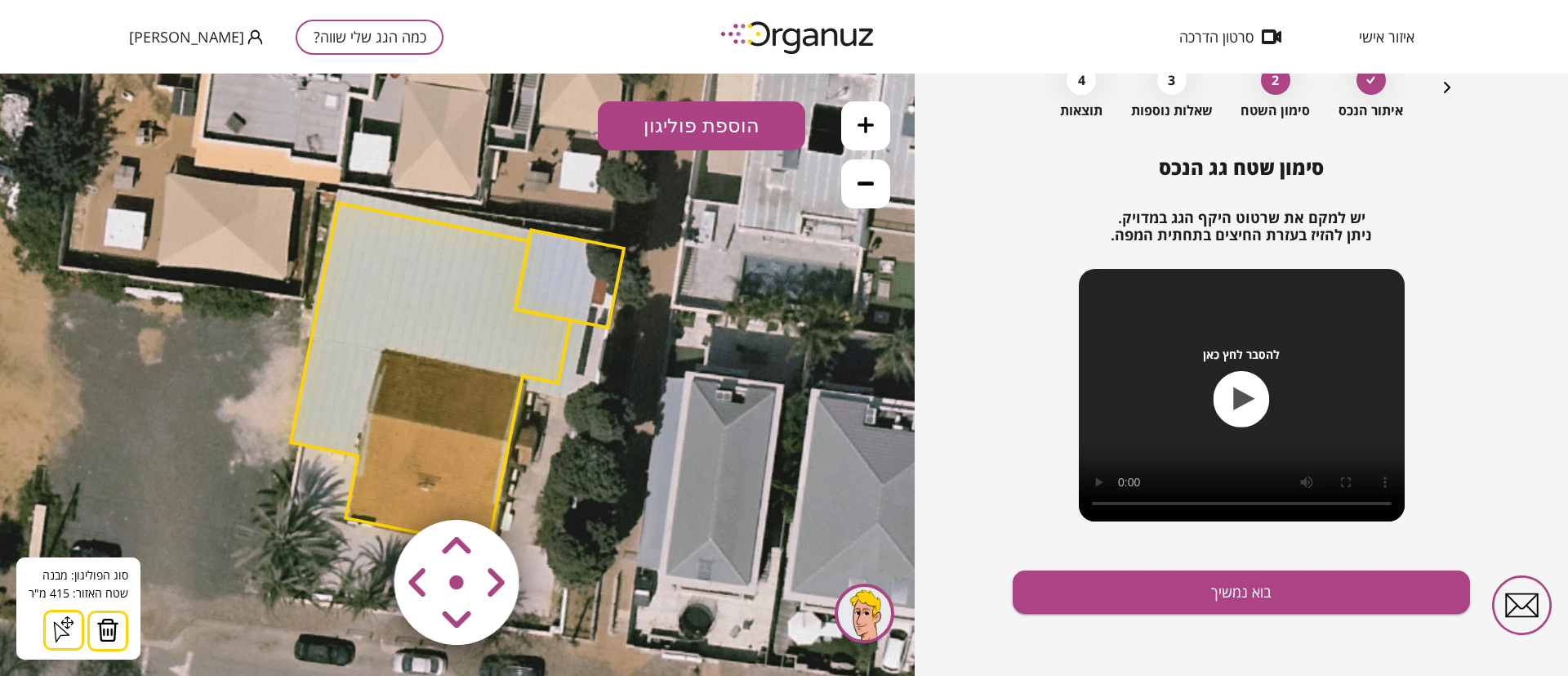
click at [109, 625] on img at bounding box center [107, 630] width 22 height 24
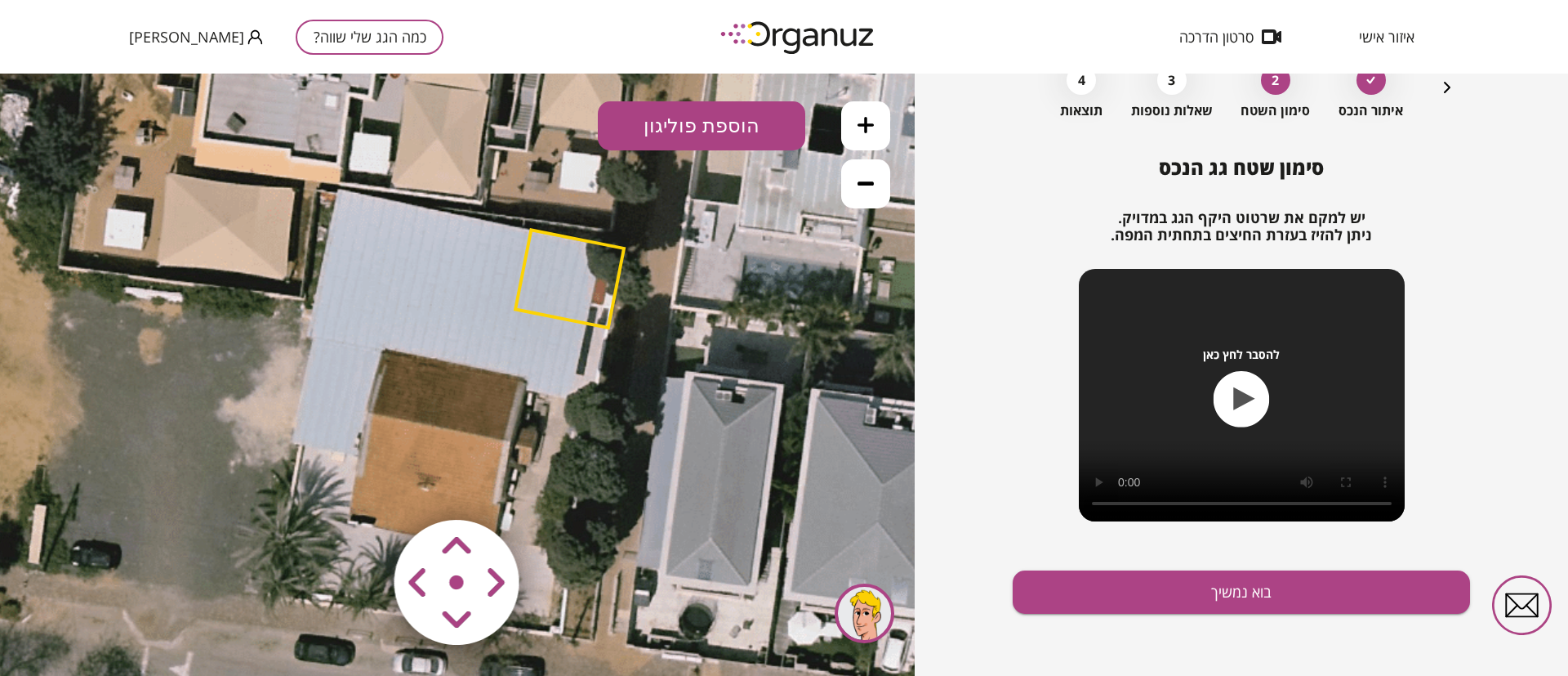
click at [580, 267] on polygon at bounding box center [570, 278] width 109 height 98
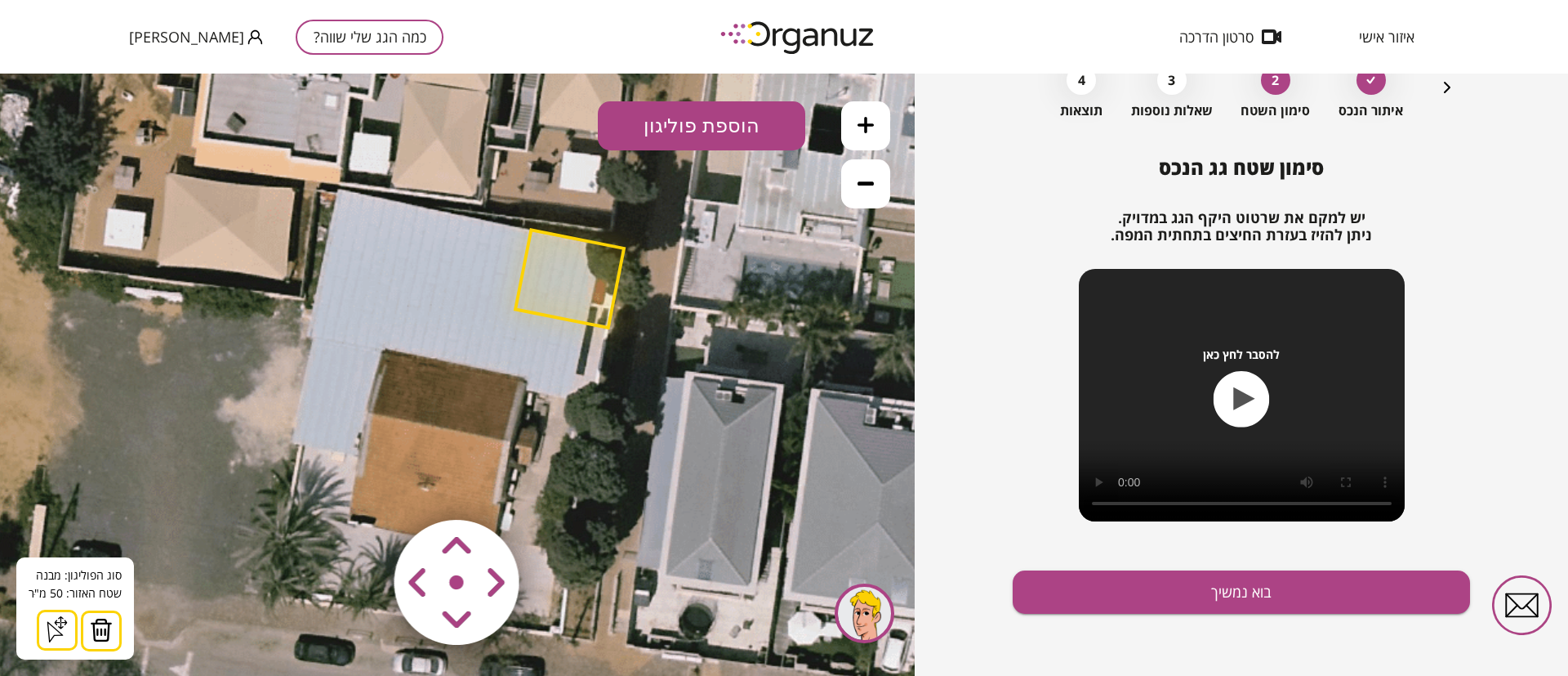
click at [99, 628] on img at bounding box center [101, 630] width 22 height 24
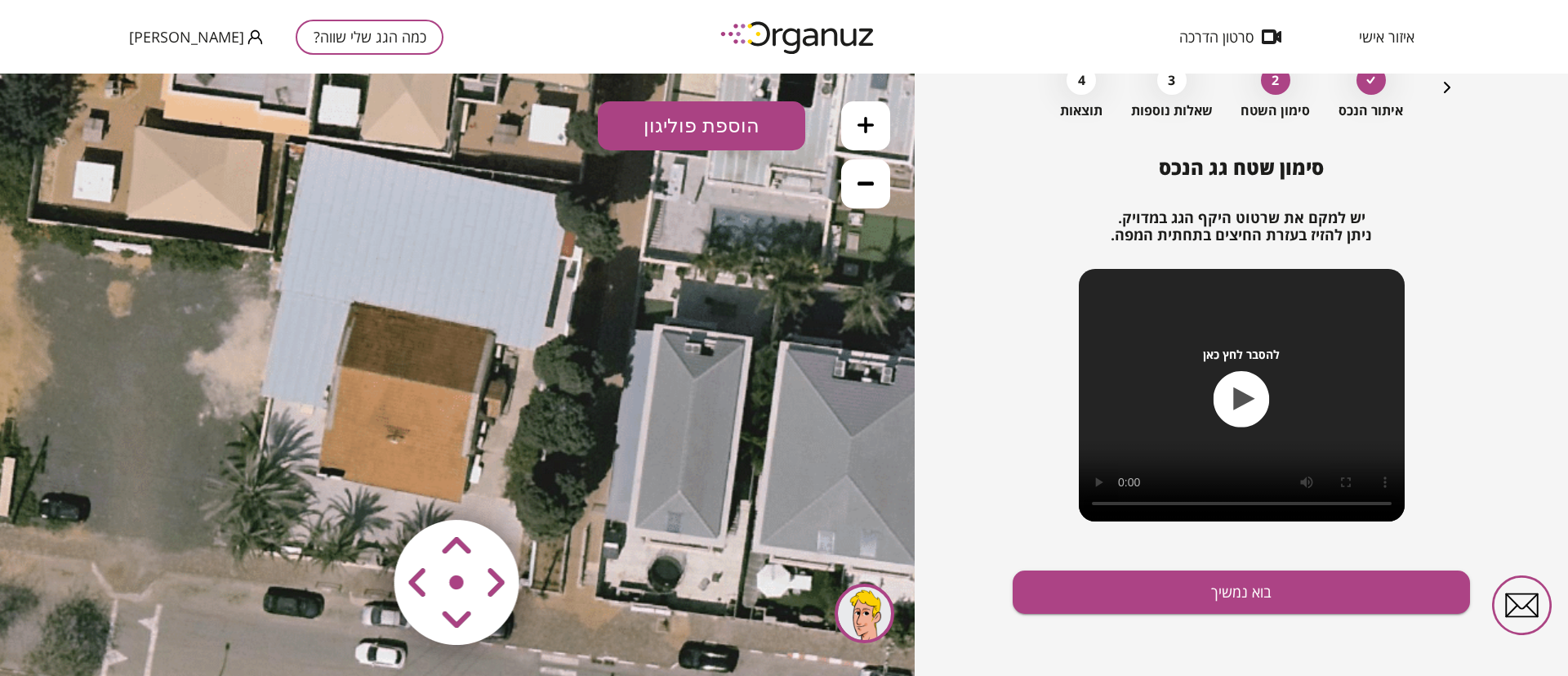
drag, startPoint x: 557, startPoint y: 418, endPoint x: 528, endPoint y: 385, distance: 43.9
click at [528, 385] on icon at bounding box center [427, 322] width 1066 height 1066
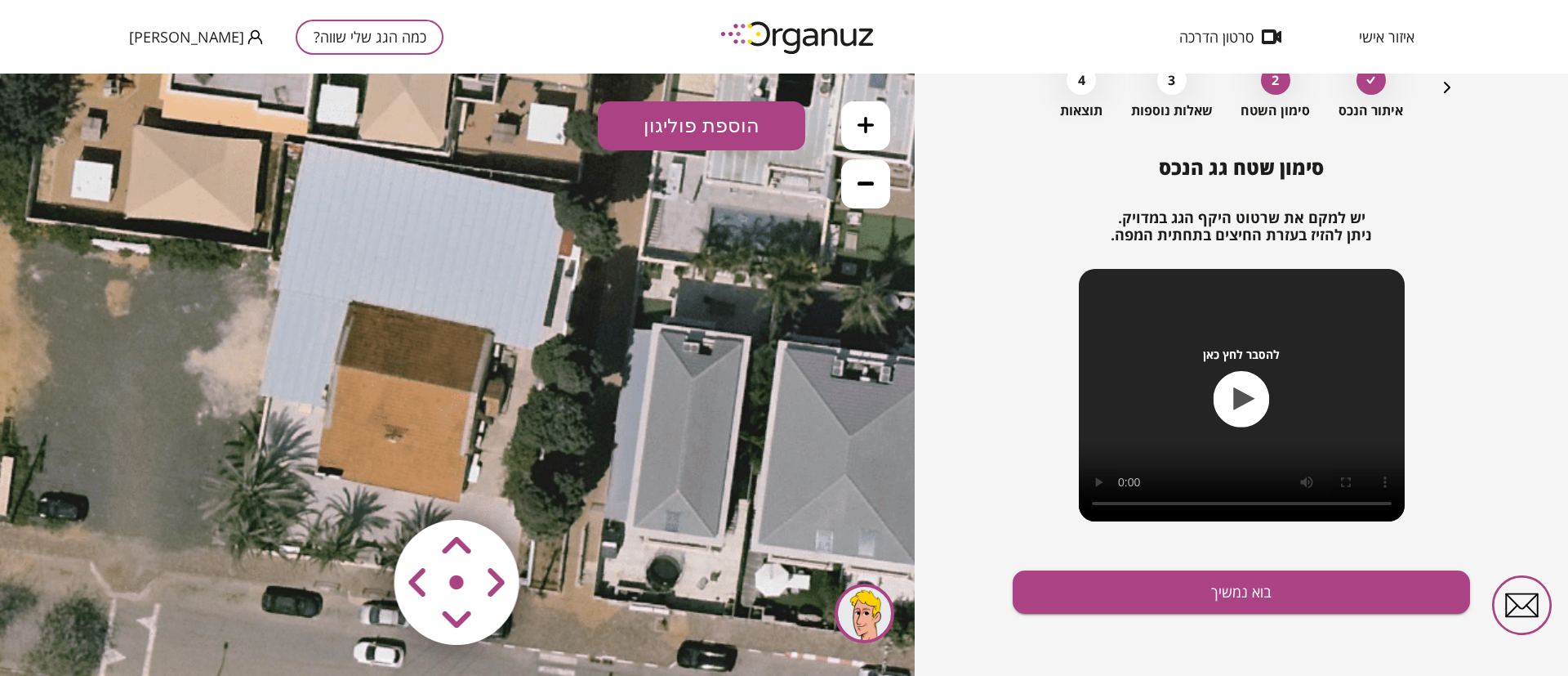
click at [708, 126] on button "הוספת פוליגון" at bounding box center [702, 126] width 208 height 49
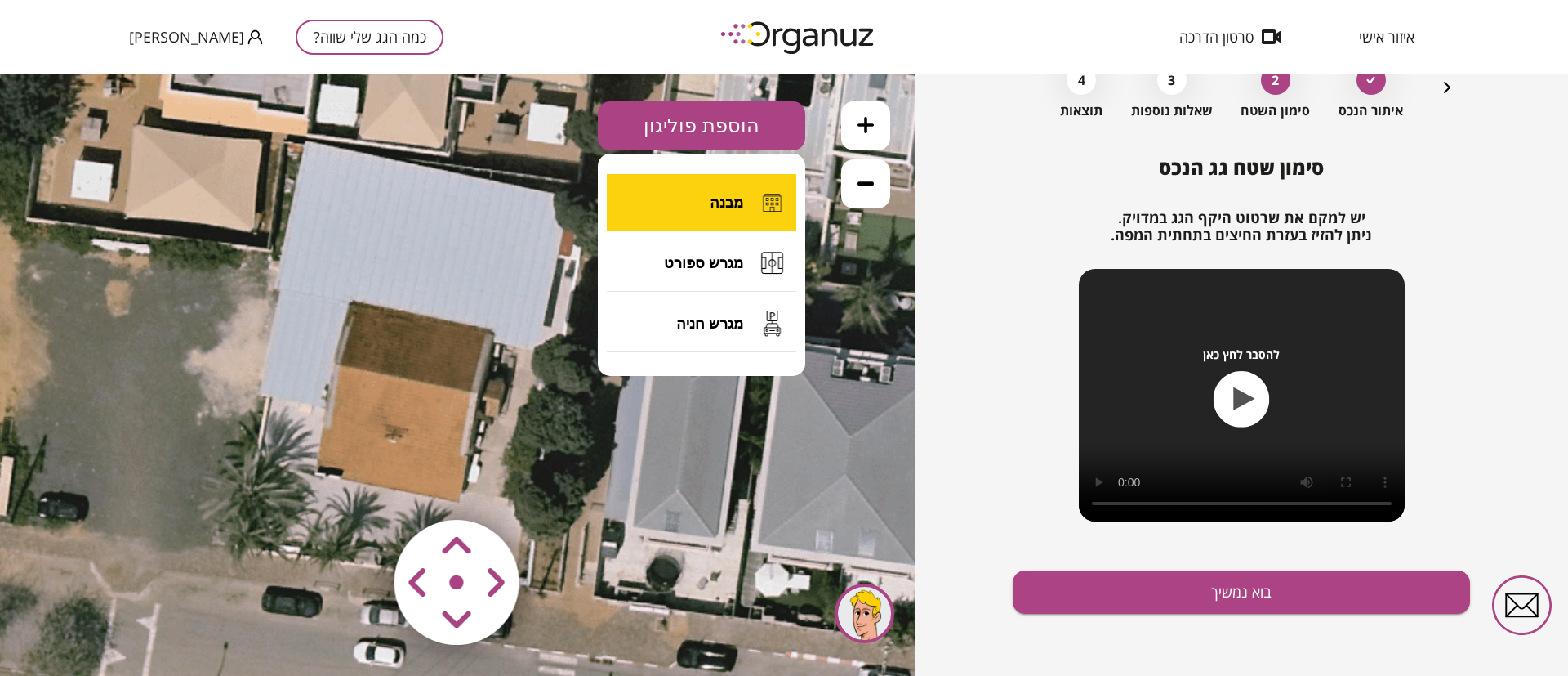
click at [719, 196] on span "מבנה" at bounding box center [726, 203] width 34 height 18
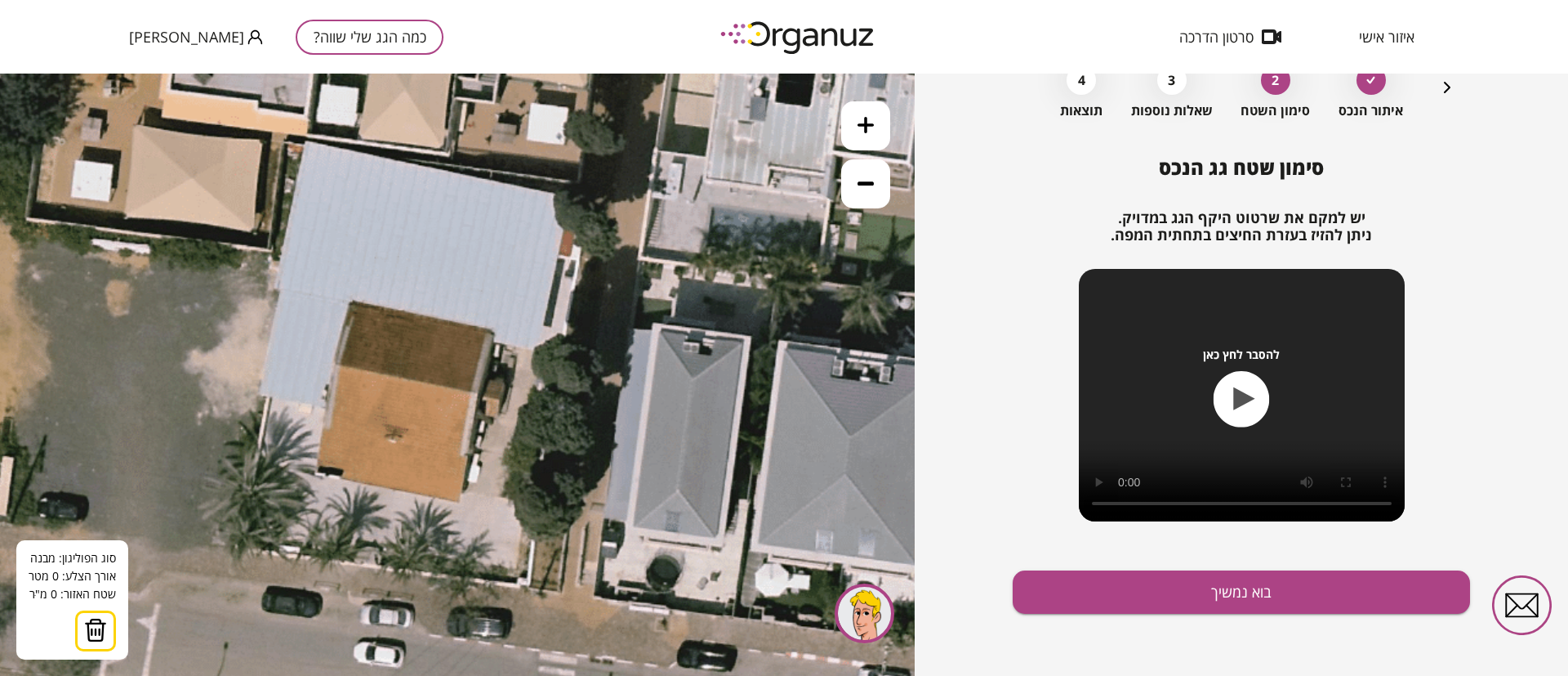
click at [492, 338] on icon at bounding box center [425, 321] width 1066 height 1066
click at [535, 346] on icon at bounding box center [425, 321] width 1066 height 1066
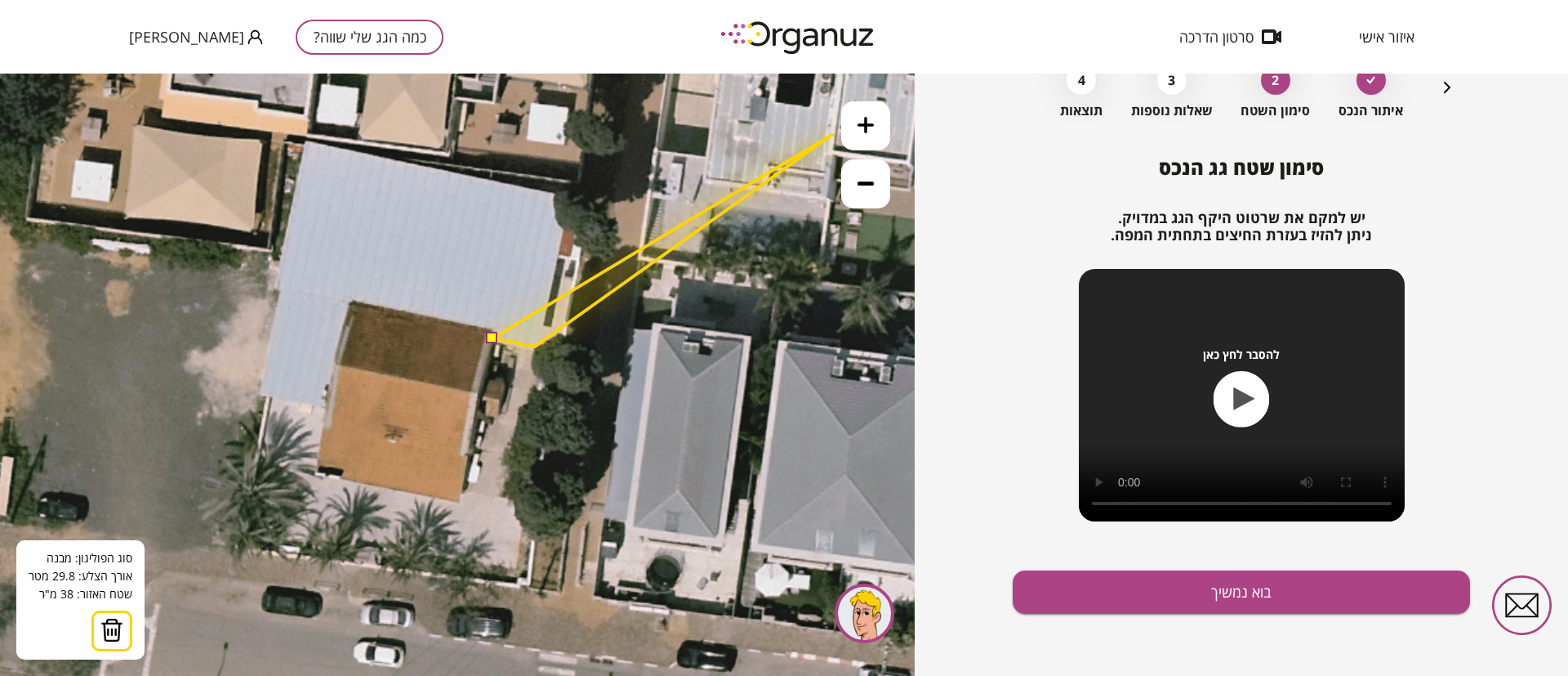
click at [859, 125] on icon at bounding box center [865, 125] width 16 height 16
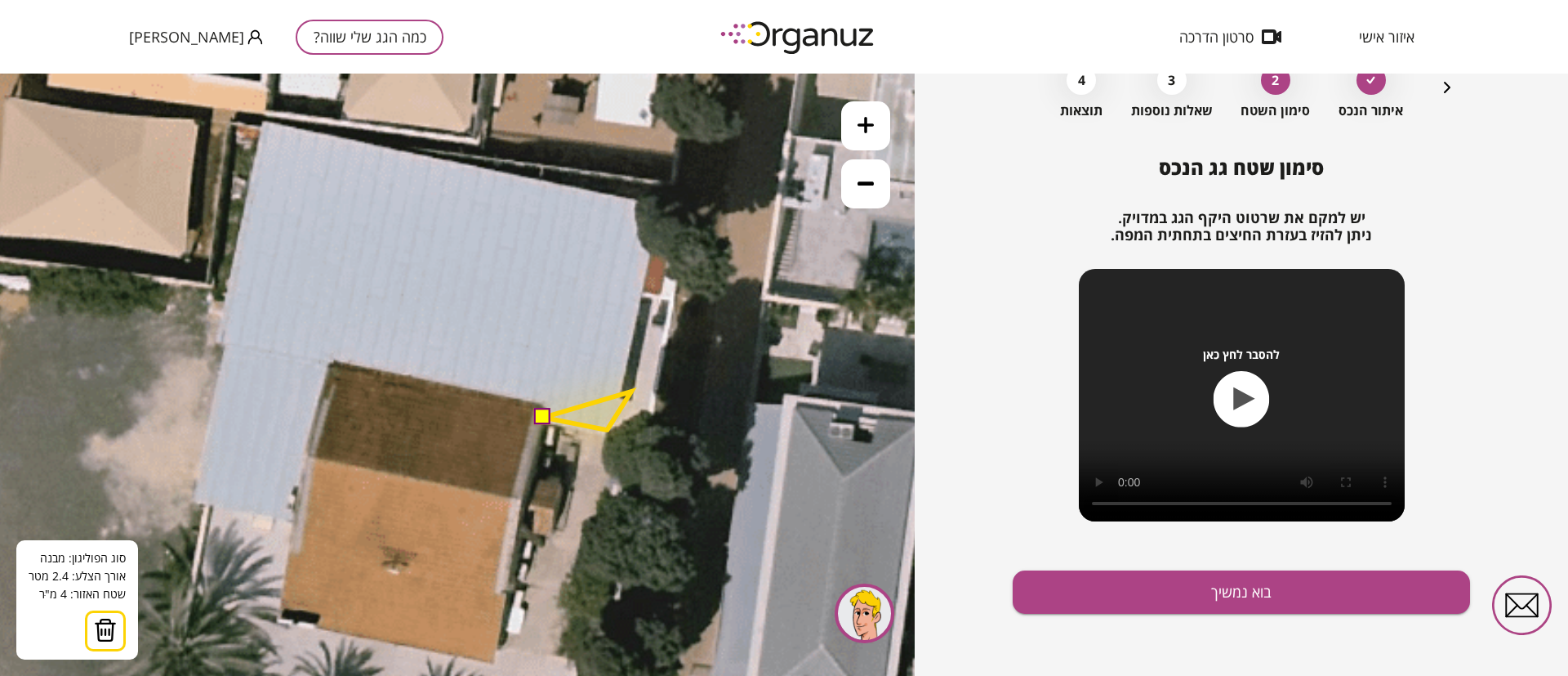
drag, startPoint x: 598, startPoint y: 296, endPoint x: 632, endPoint y: 390, distance: 100.0
click at [631, 391] on polygon at bounding box center [587, 410] width 87 height 38
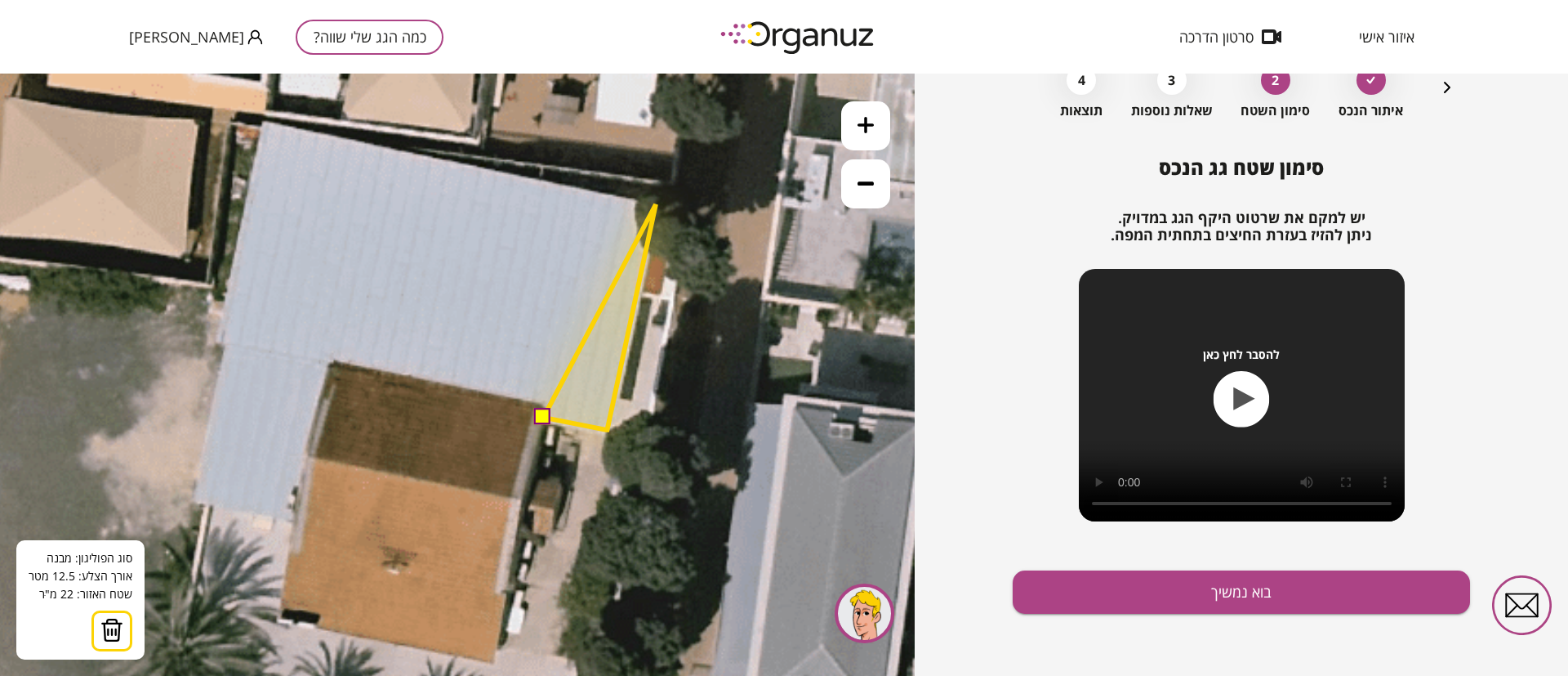
click at [656, 204] on polygon at bounding box center [600, 317] width 112 height 226
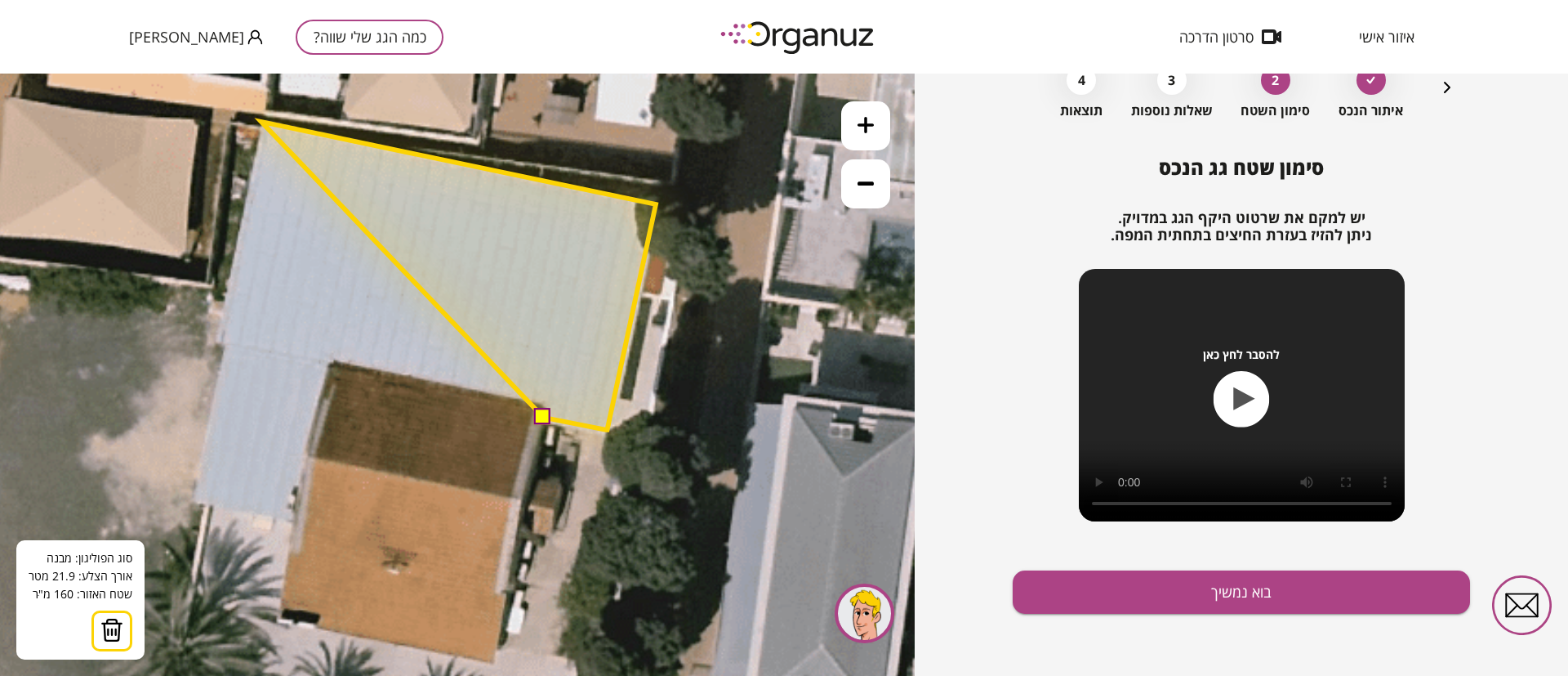
click at [261, 122] on polygon at bounding box center [459, 276] width 395 height 308
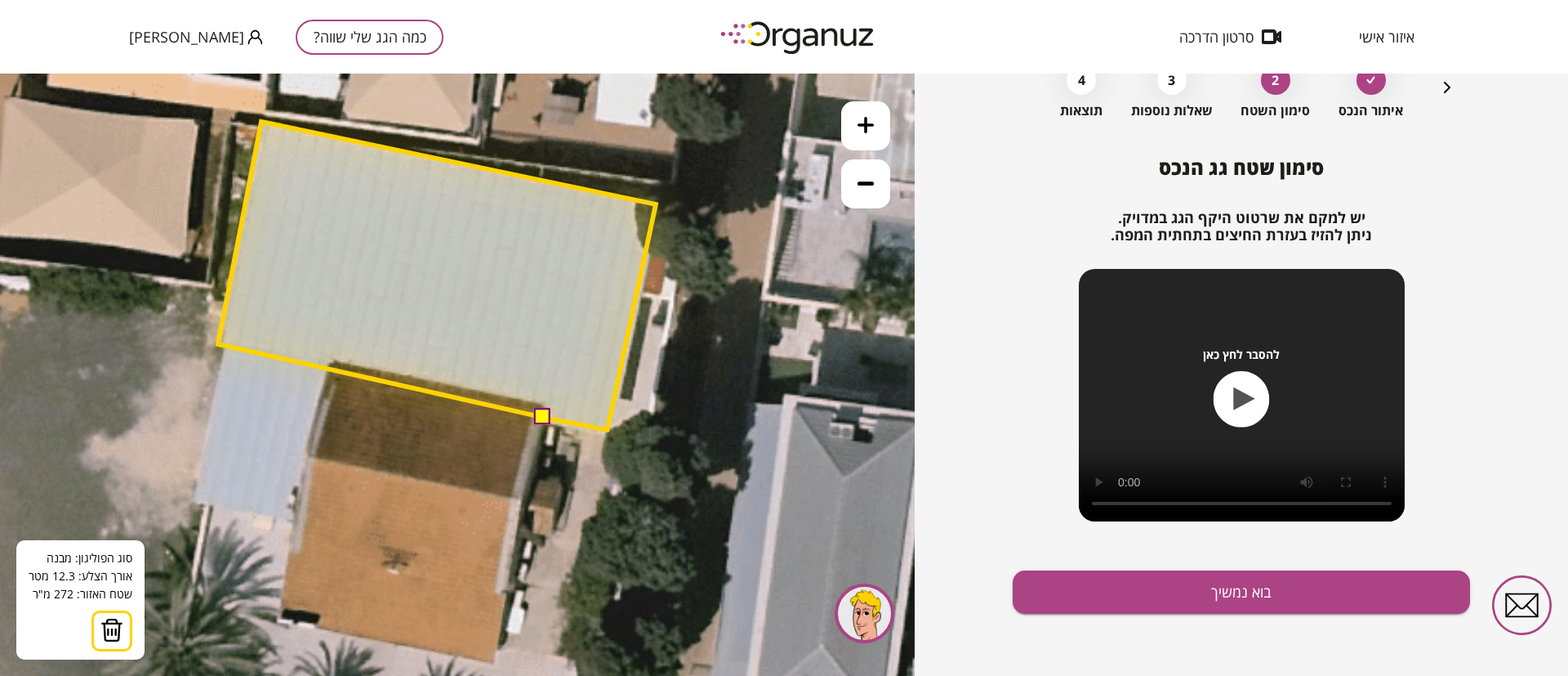
click at [218, 344] on polygon at bounding box center [437, 276] width 438 height 308
click at [229, 348] on polygon at bounding box center [437, 276] width 438 height 308
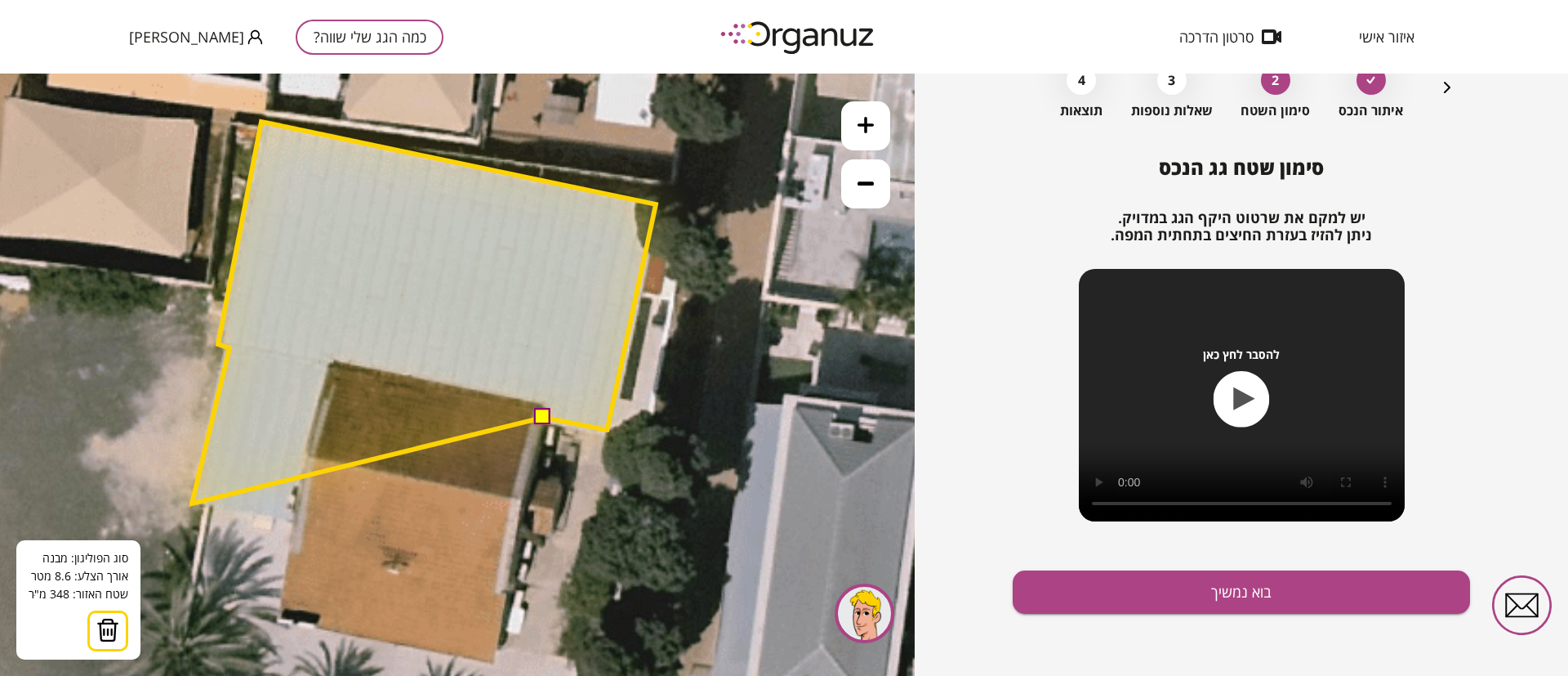
click at [192, 503] on polygon at bounding box center [424, 312] width 464 height 382
click at [297, 518] on polygon at bounding box center [424, 320] width 464 height 397
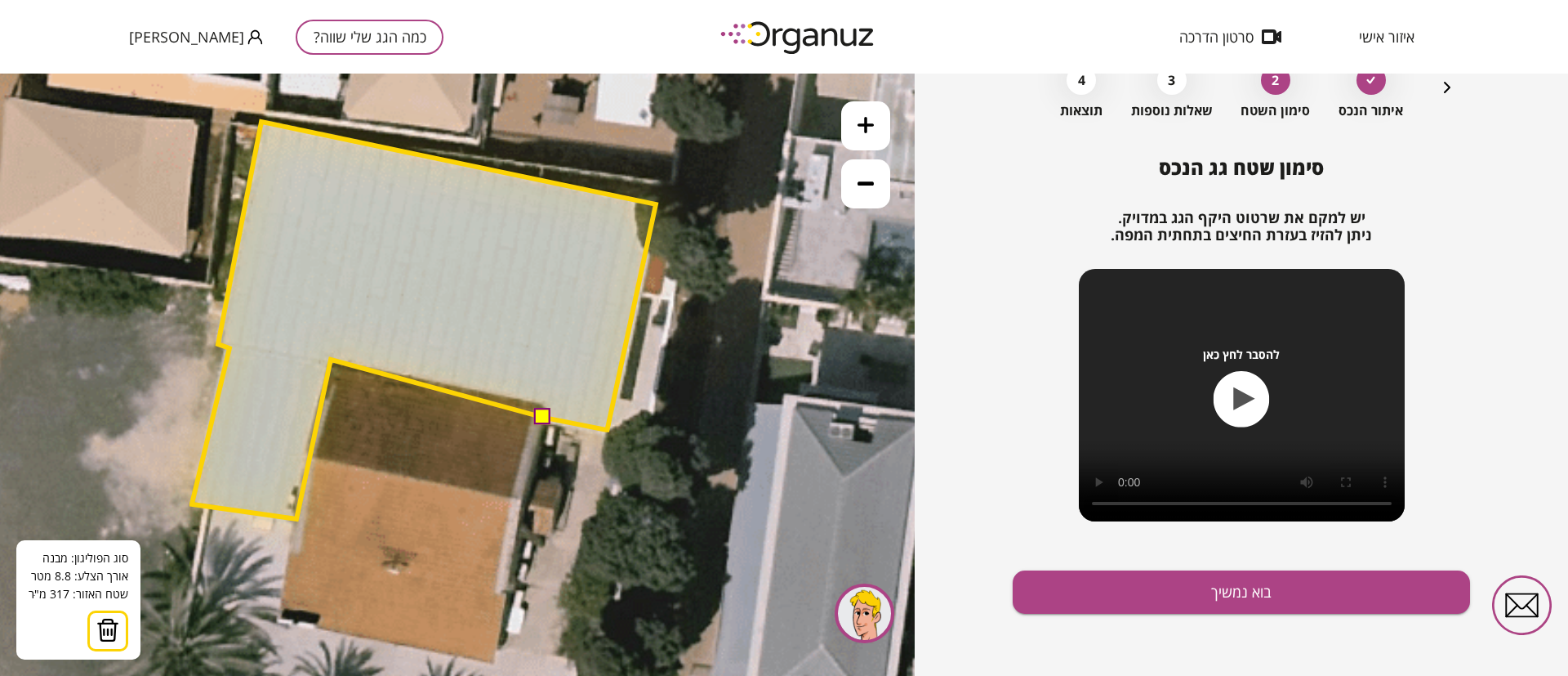
click at [331, 359] on polygon at bounding box center [424, 320] width 464 height 397
click at [543, 401] on polygon at bounding box center [424, 320] width 464 height 397
click at [543, 415] on button at bounding box center [542, 415] width 16 height 16
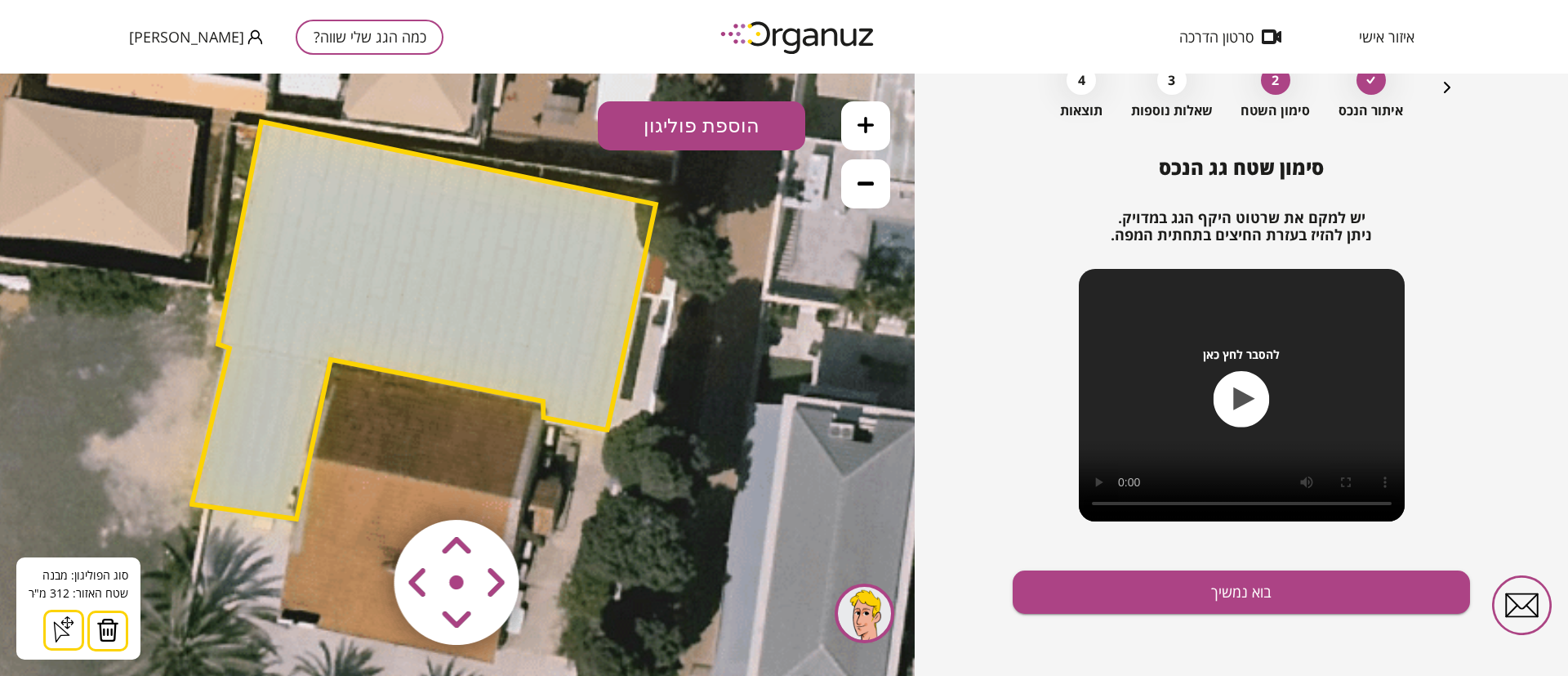
click at [537, 329] on polygon at bounding box center [424, 320] width 464 height 397
click at [723, 129] on button "הוספת פוליגון" at bounding box center [702, 126] width 208 height 49
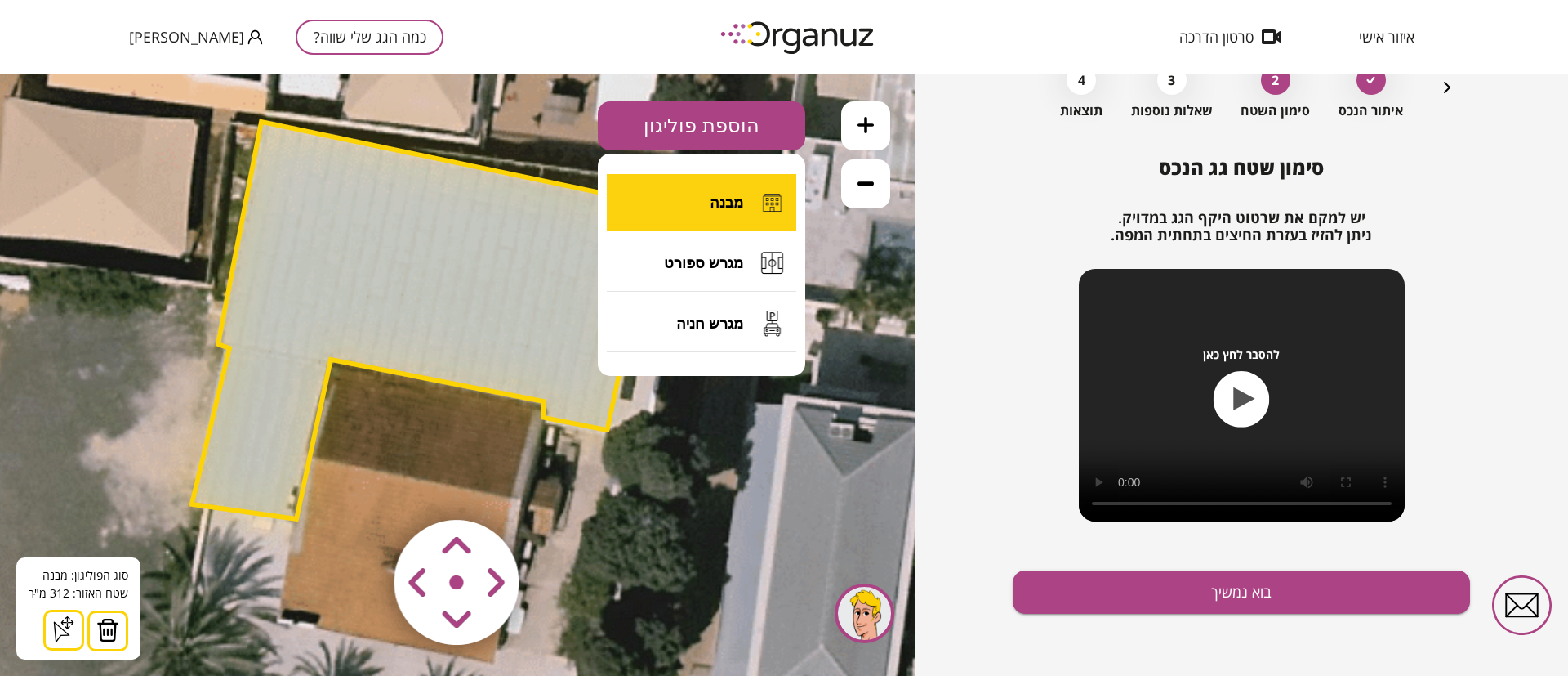
click at [729, 203] on span "מבנה" at bounding box center [726, 203] width 34 height 18
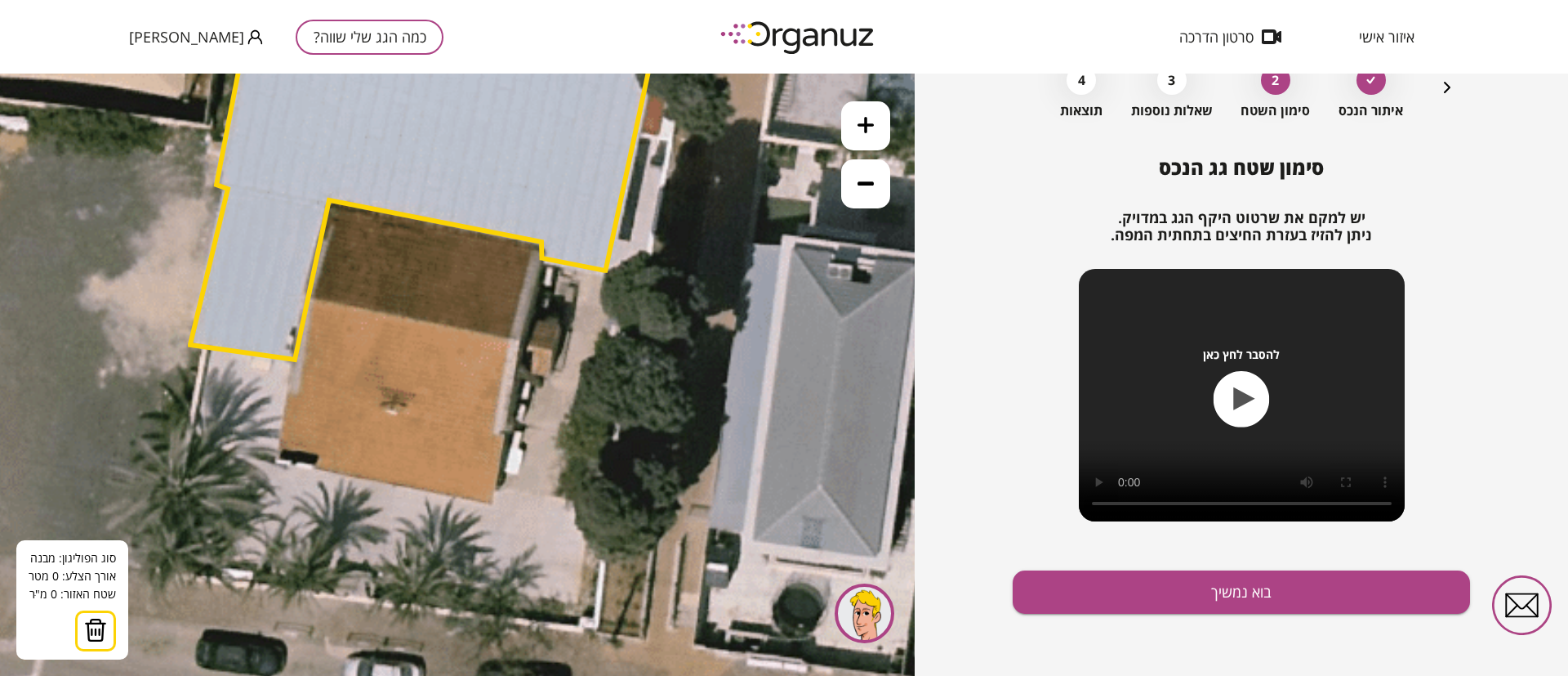
drag, startPoint x: 676, startPoint y: 425, endPoint x: 674, endPoint y: 266, distance: 159.0
click at [674, 266] on icon at bounding box center [440, 232] width 1599 height 1600
click at [513, 338] on icon at bounding box center [440, 231] width 1599 height 1600
click at [492, 499] on icon at bounding box center [440, 231] width 1599 height 1600
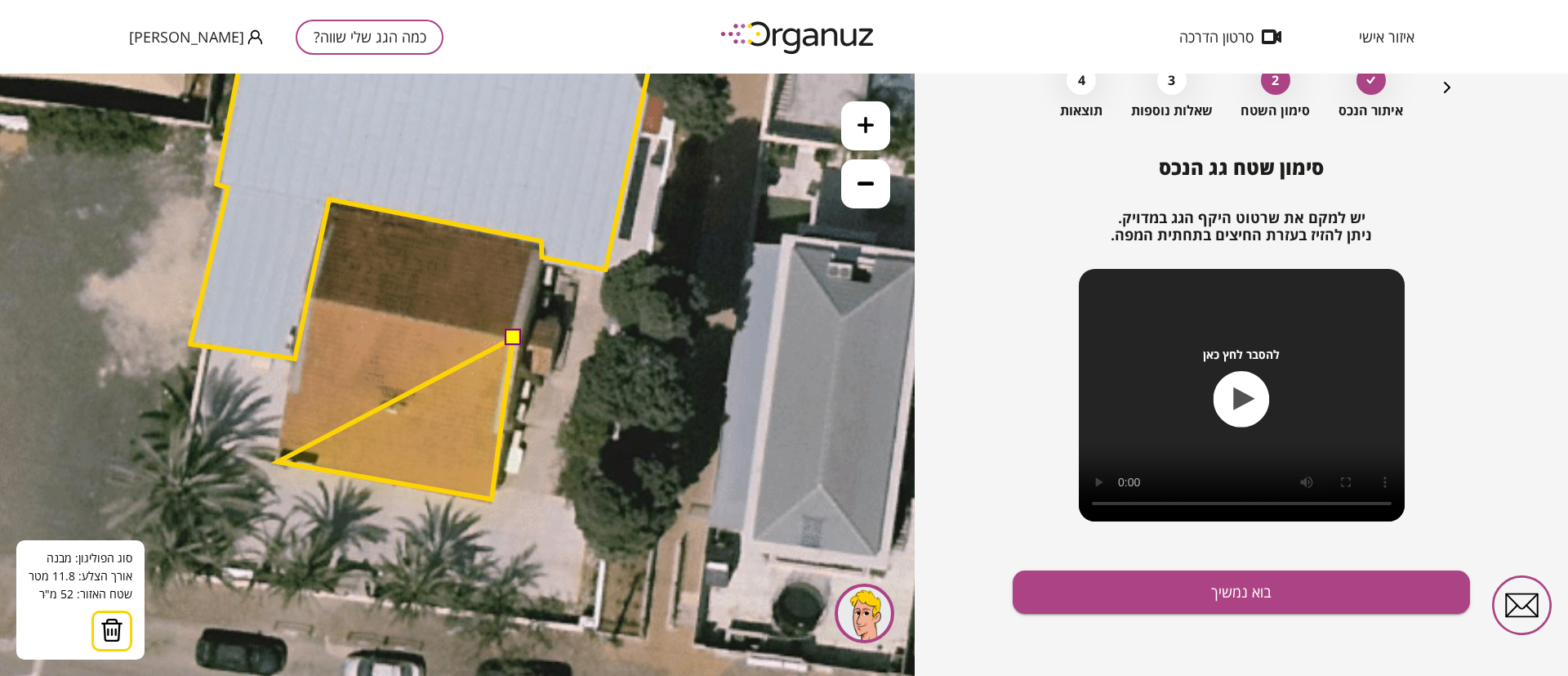
click at [278, 461] on polygon at bounding box center [395, 419] width 235 height 161
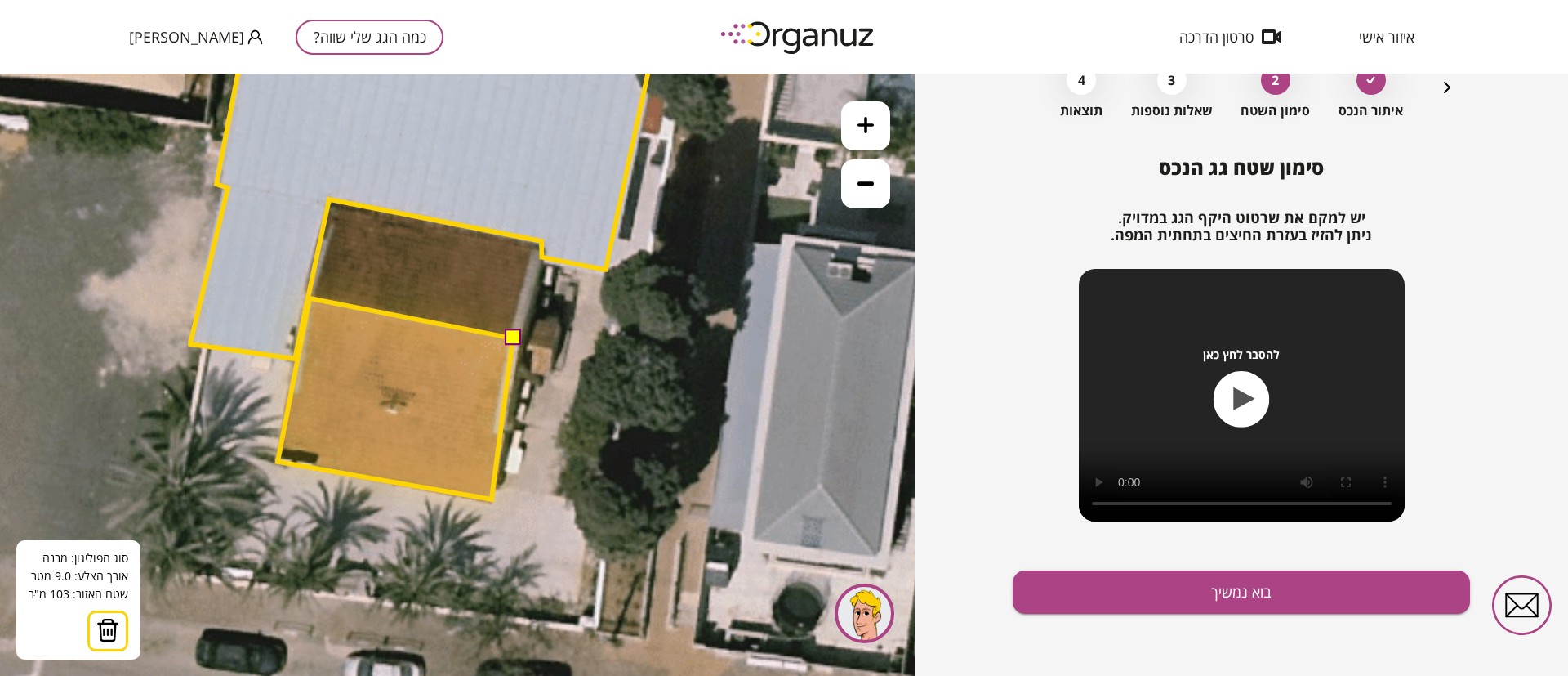
click at [310, 299] on polygon at bounding box center [395, 399] width 235 height 201
click at [517, 336] on button at bounding box center [511, 337] width 16 height 16
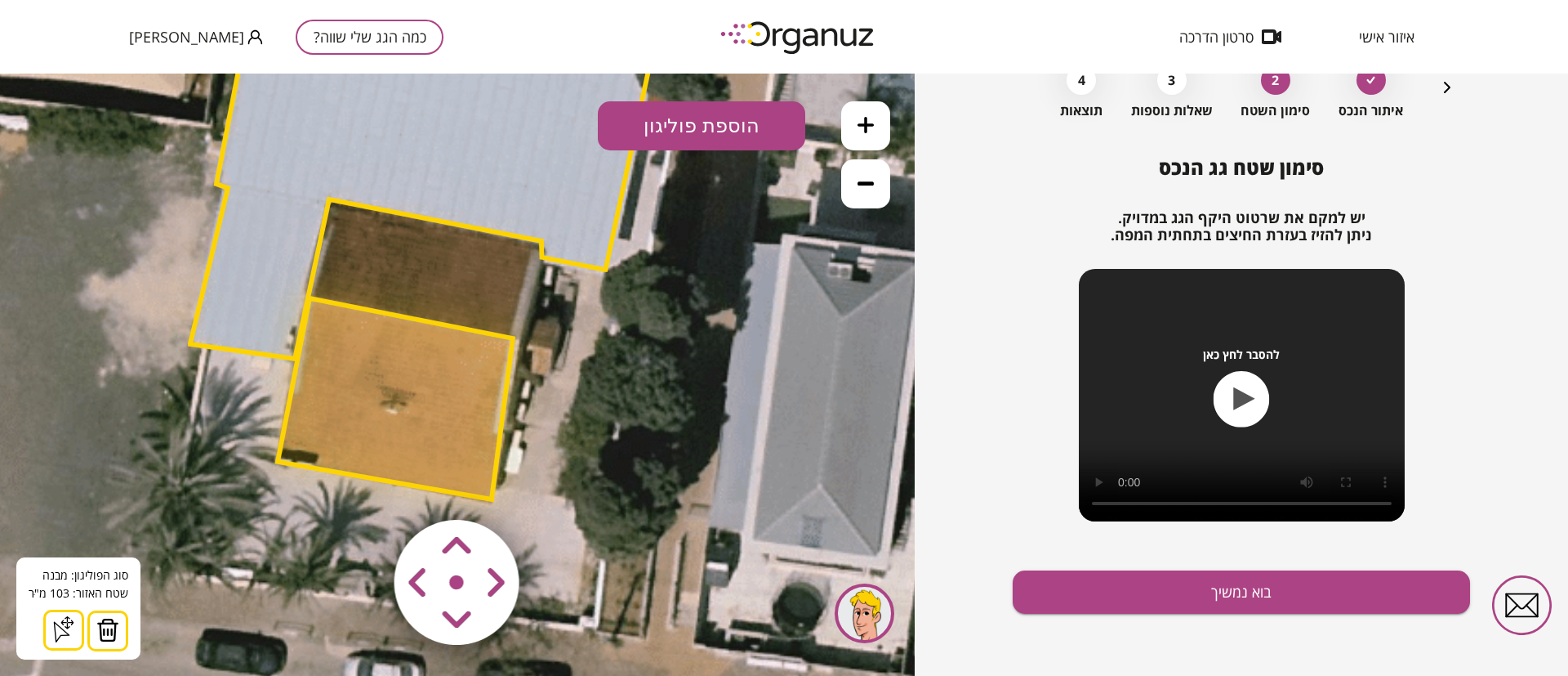
click at [459, 369] on polygon at bounding box center [395, 399] width 235 height 201
click at [515, 173] on polygon at bounding box center [422, 160] width 464 height 397
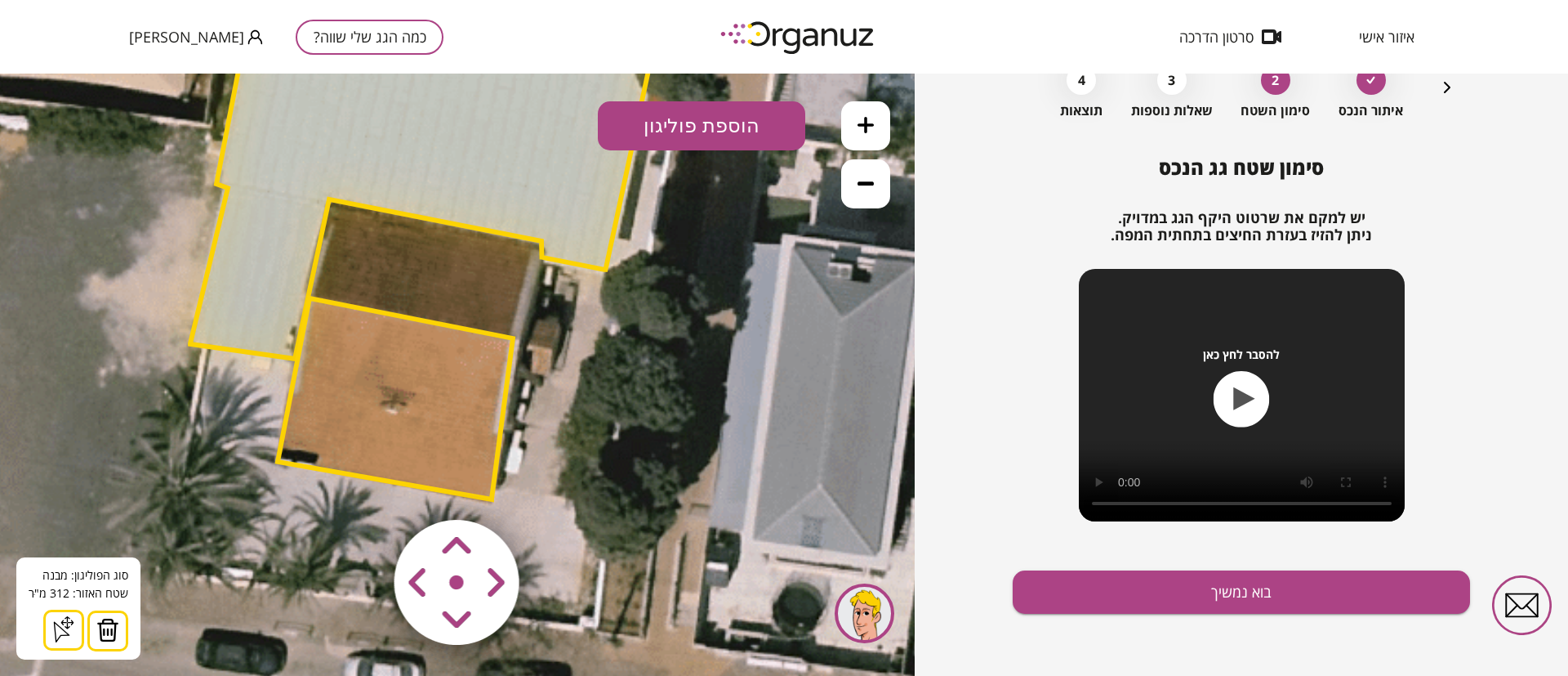
click at [580, 132] on polygon at bounding box center [422, 160] width 464 height 397
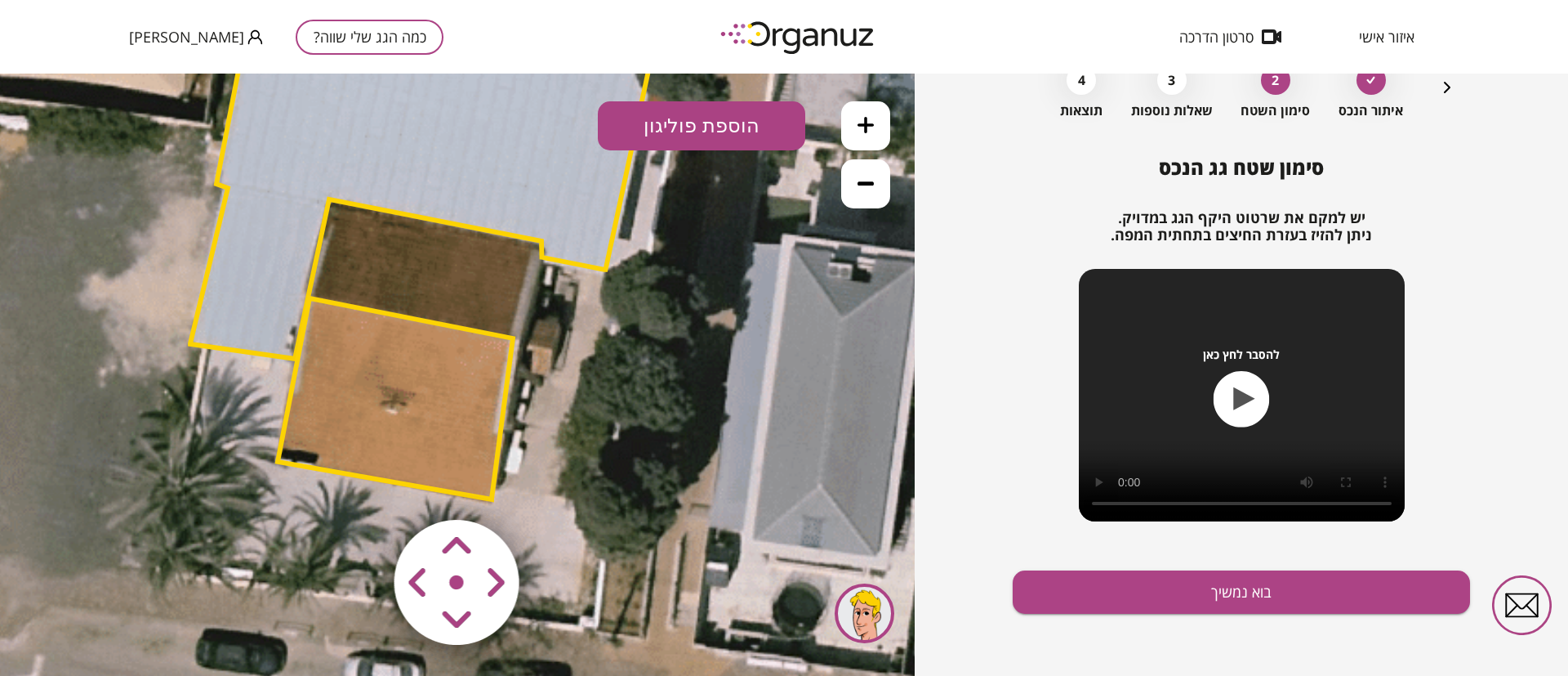
click at [462, 387] on polygon at bounding box center [395, 399] width 235 height 201
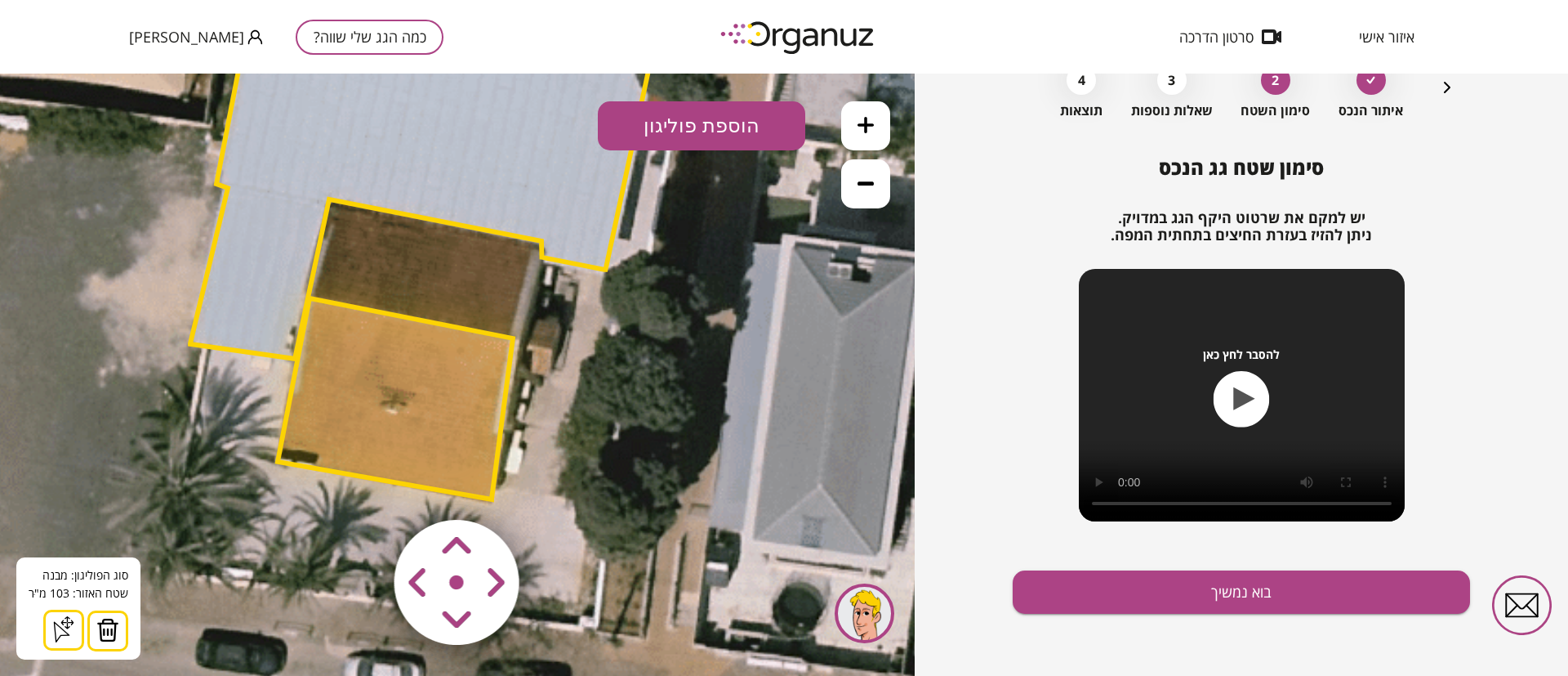
drag, startPoint x: 864, startPoint y: 193, endPoint x: 767, endPoint y: 321, distance: 160.6
click at [864, 192] on button at bounding box center [865, 183] width 49 height 49
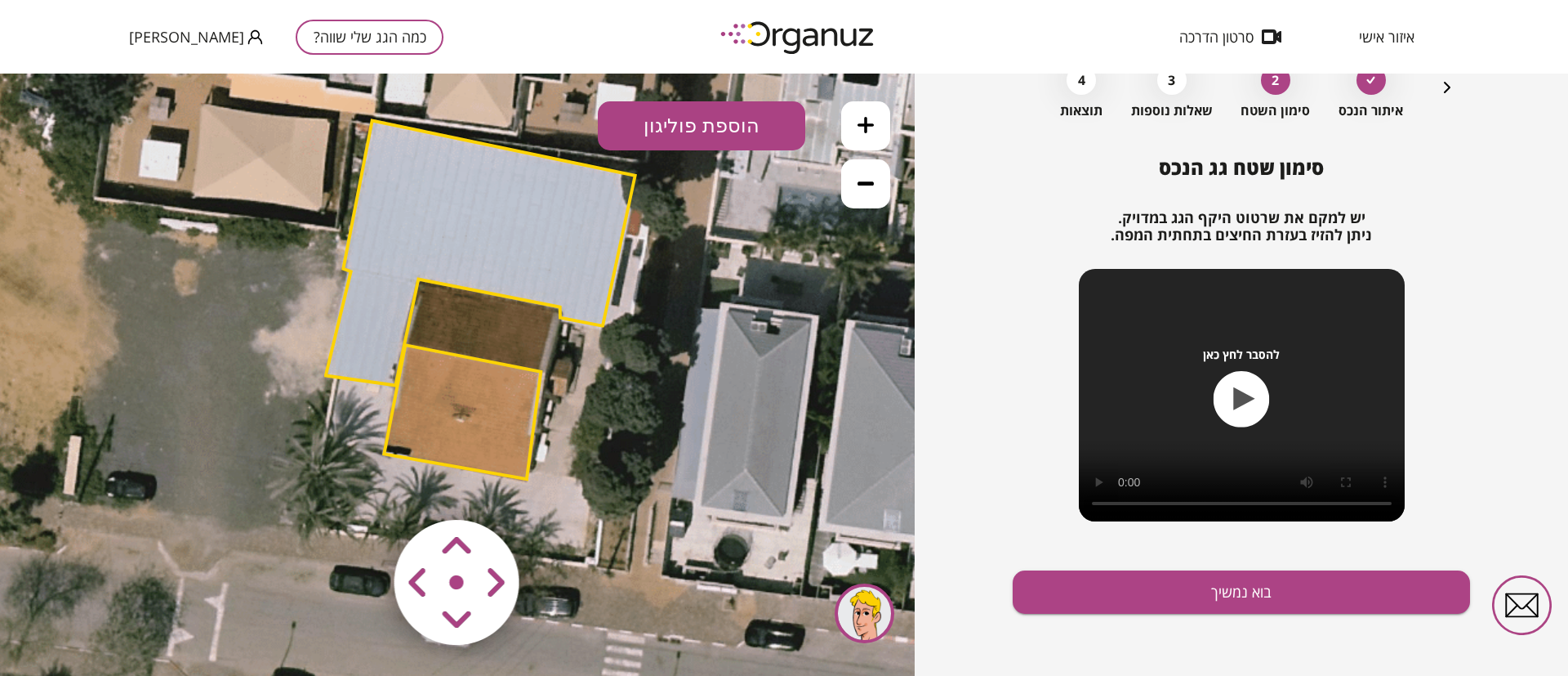
drag, startPoint x: 693, startPoint y: 390, endPoint x: 729, endPoint y: 402, distance: 37.9
click at [729, 402] on icon at bounding box center [493, 300] width 1066 height 1066
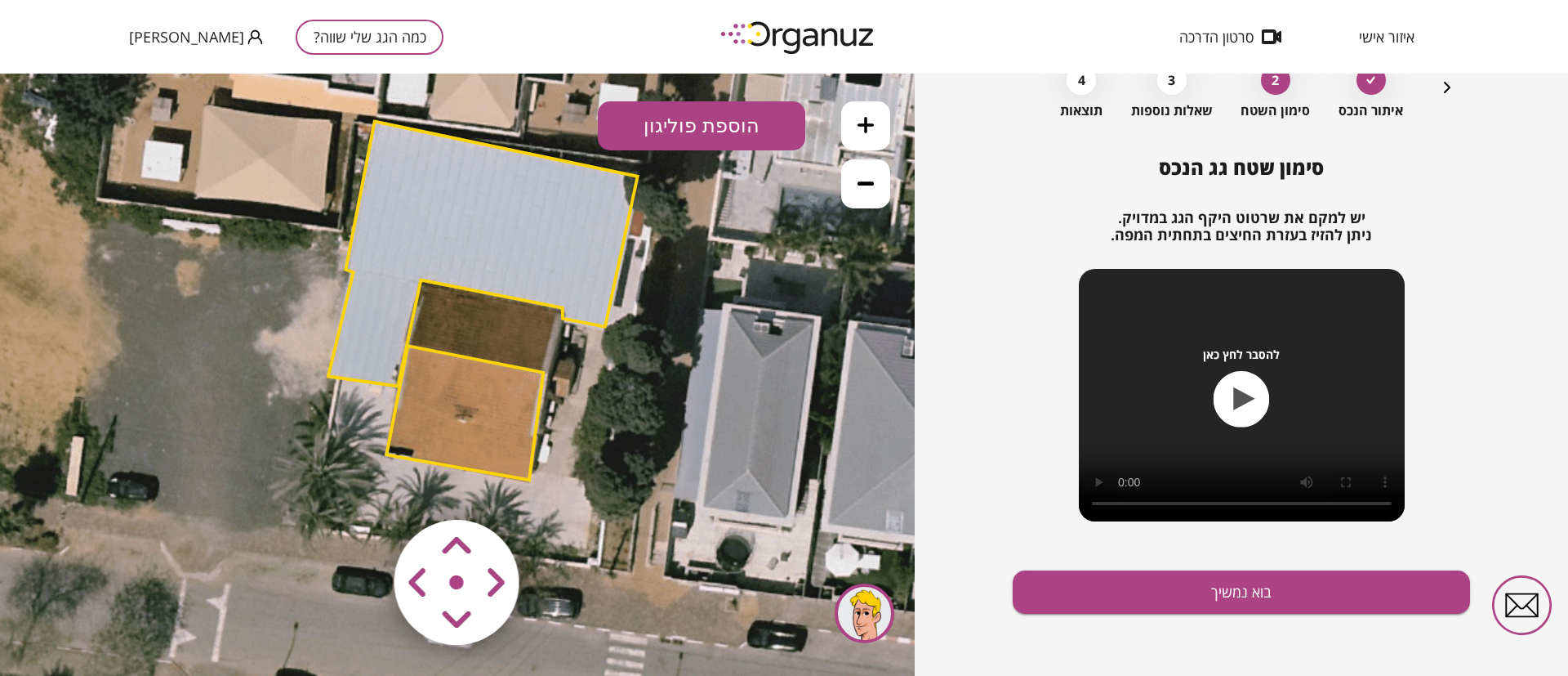
click at [870, 181] on icon at bounding box center [865, 183] width 16 height 16
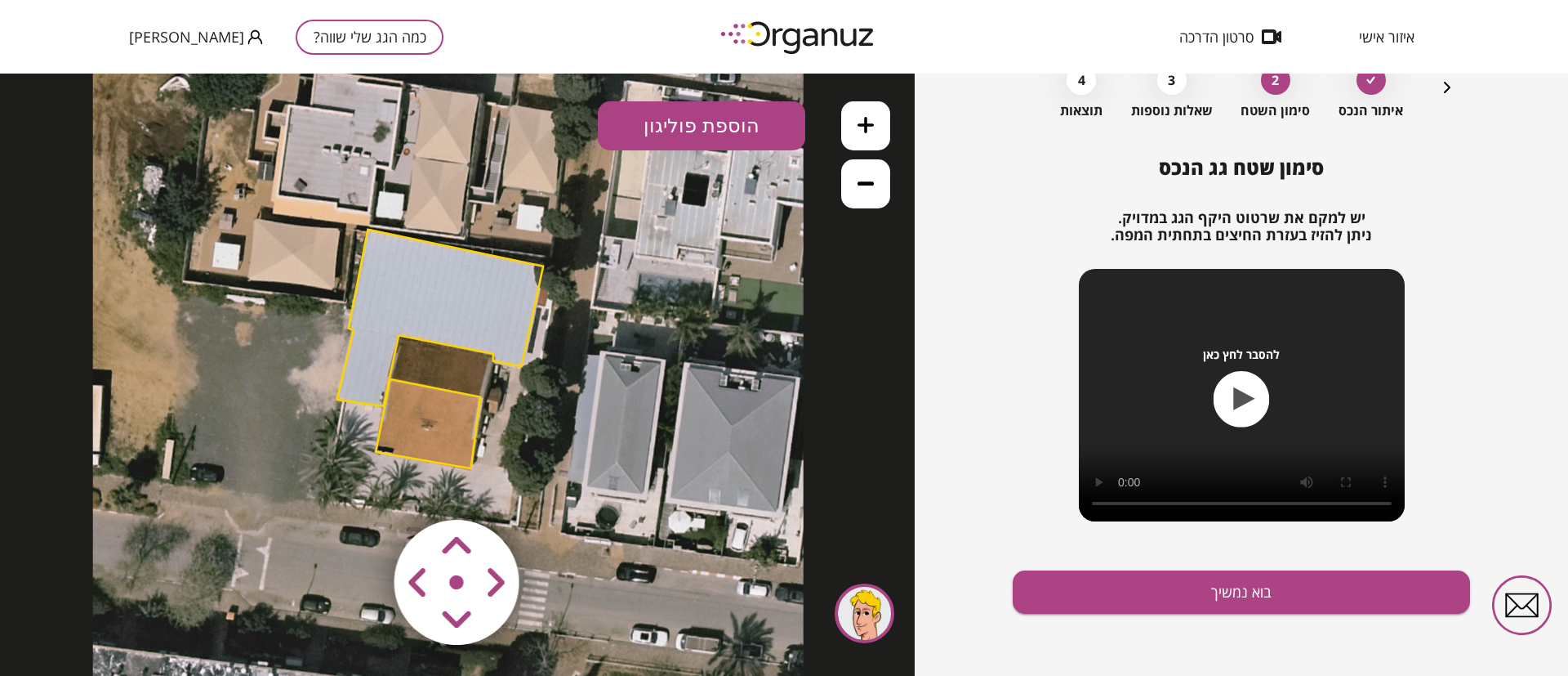
drag, startPoint x: 731, startPoint y: 305, endPoint x: 696, endPoint y: 329, distance: 42.4
click at [696, 329] on icon at bounding box center [448, 348] width 710 height 711
click at [882, 114] on button at bounding box center [865, 126] width 49 height 49
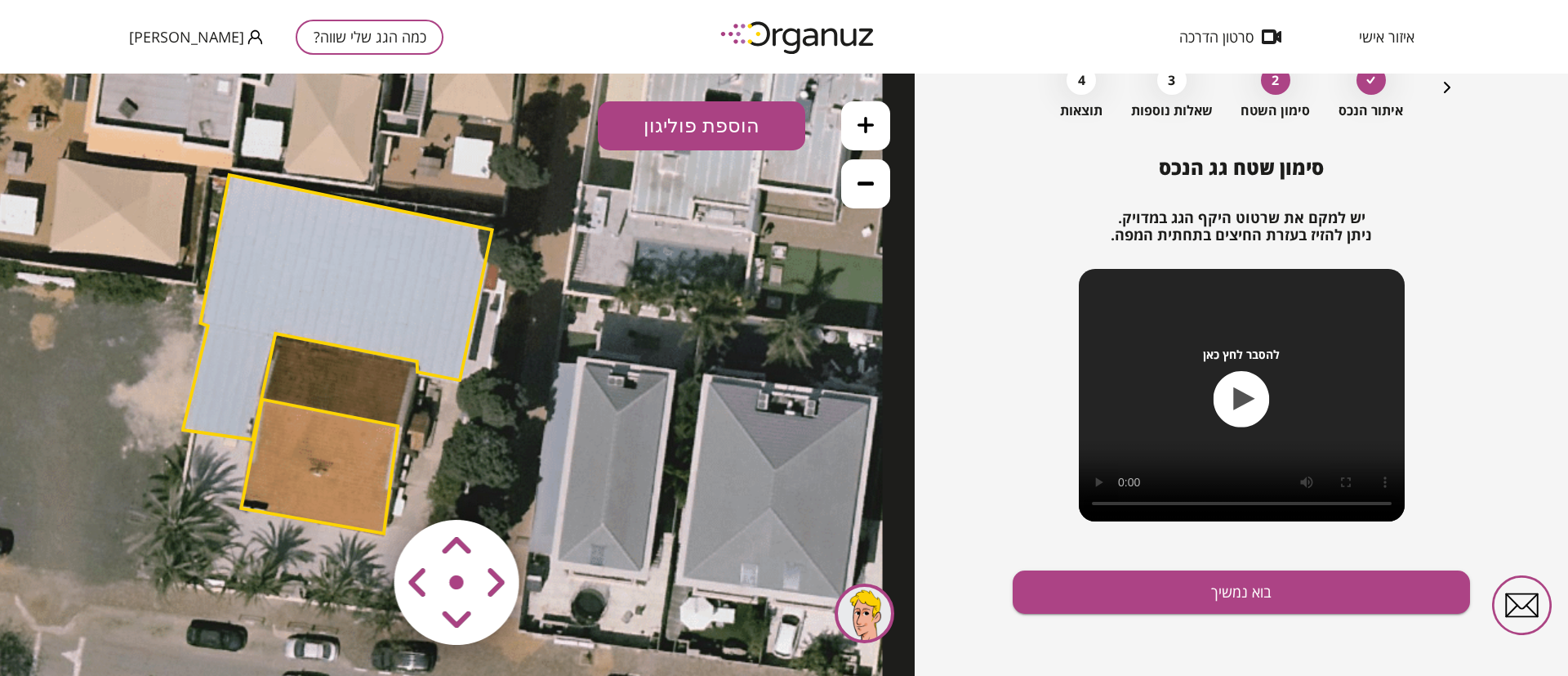
drag, startPoint x: 687, startPoint y: 297, endPoint x: 614, endPoint y: 325, distance: 78.2
click at [614, 325] on icon at bounding box center [350, 354] width 1066 height 1066
drag, startPoint x: 704, startPoint y: 124, endPoint x: 696, endPoint y: 167, distance: 43.7
click at [704, 123] on button "הוספת פוליגון" at bounding box center [702, 126] width 208 height 49
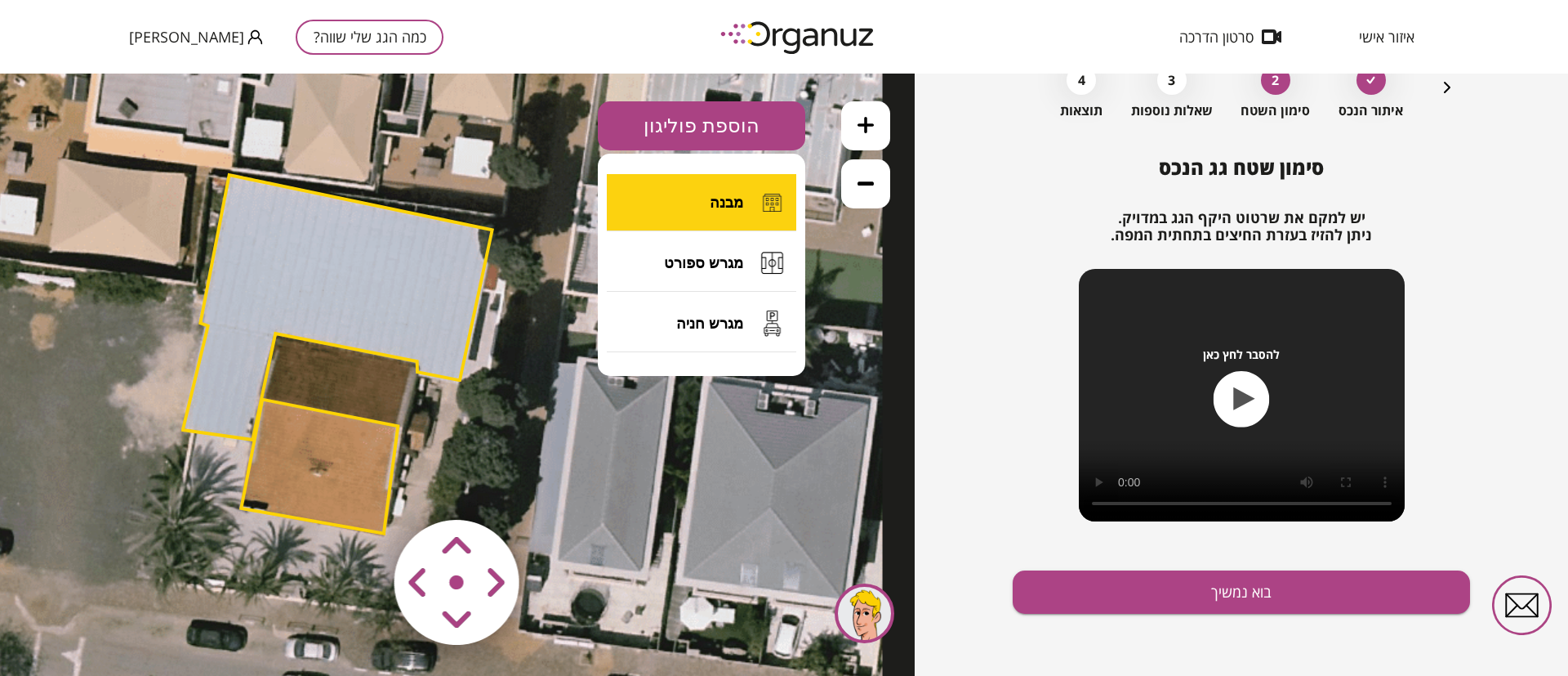
click at [706, 199] on button "מבנה" at bounding box center [701, 203] width 190 height 57
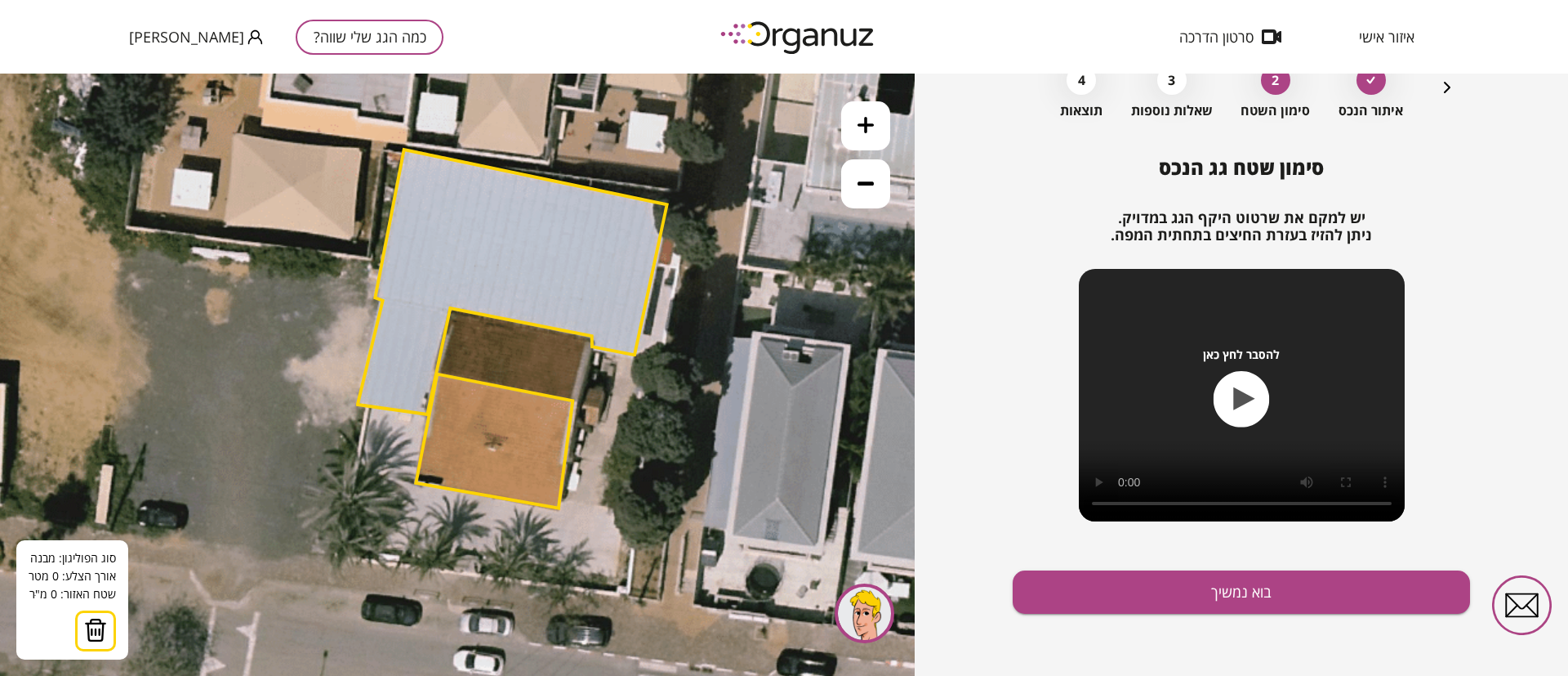
drag, startPoint x: 594, startPoint y: 398, endPoint x: 769, endPoint y: 372, distance: 176.9
click at [769, 372] on icon at bounding box center [525, 329] width 1066 height 1066
